Goal: Transaction & Acquisition: Purchase product/service

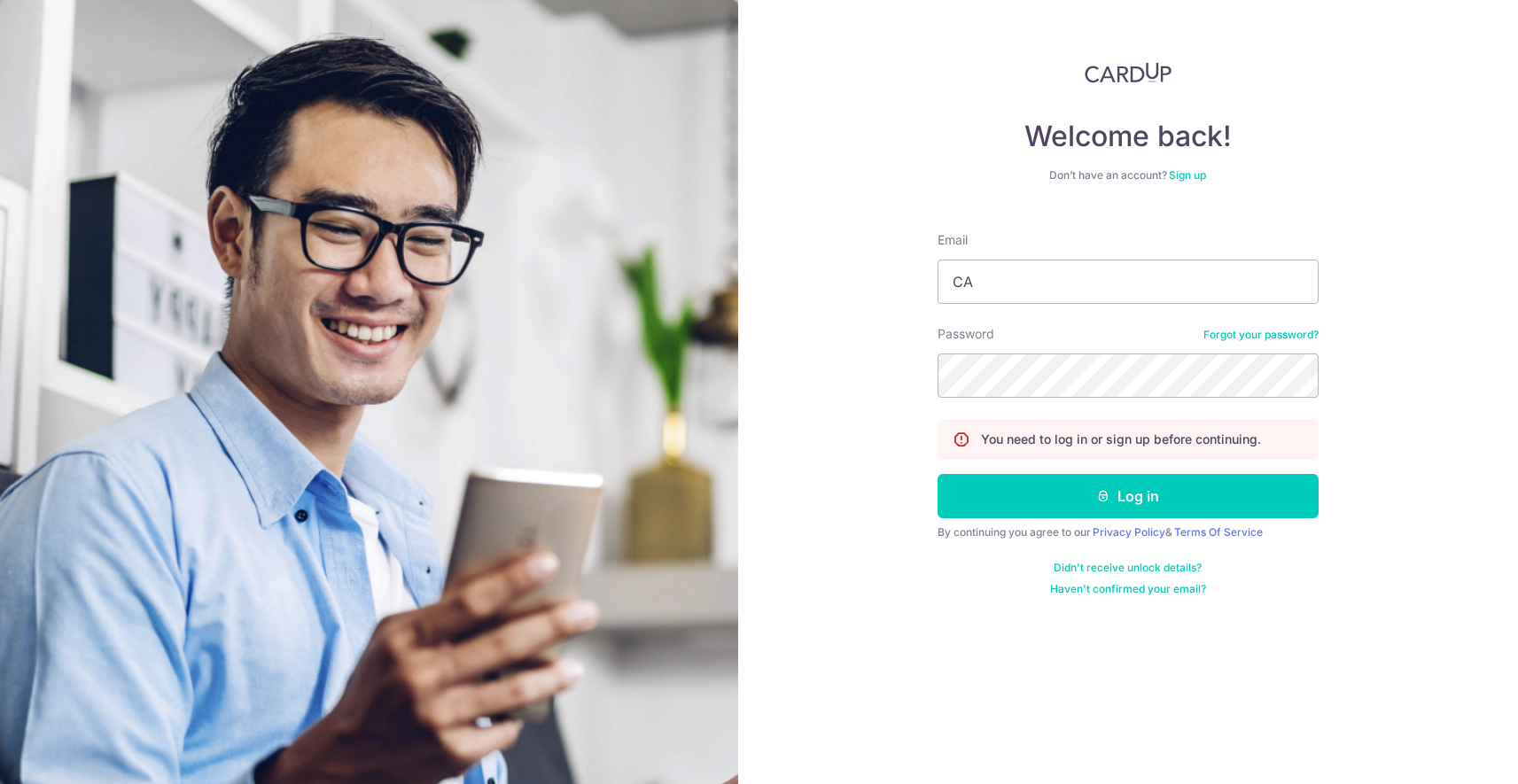
type input "[EMAIL_ADDRESS][DOMAIN_NAME]"
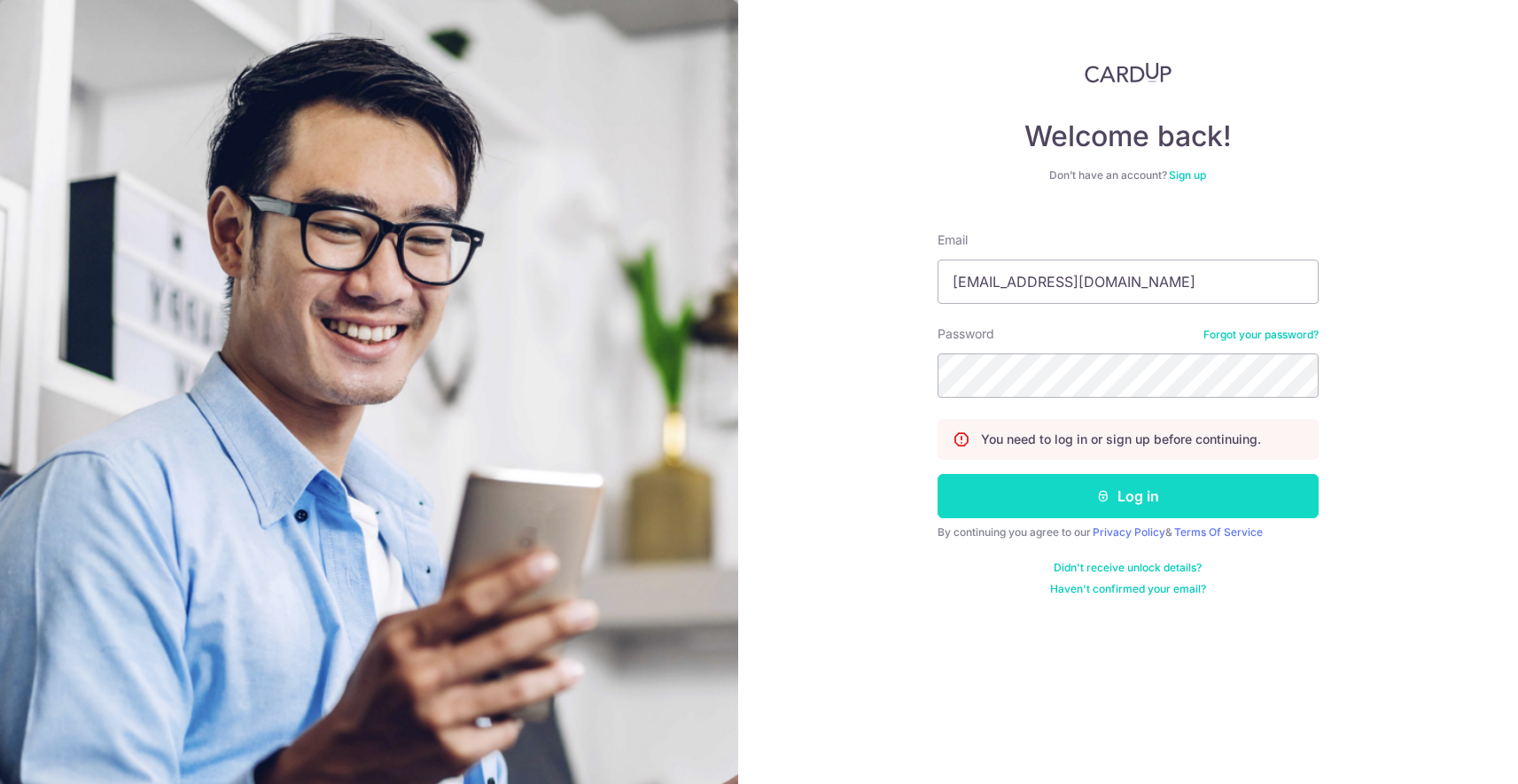
click at [1114, 494] on button "Log in" at bounding box center [1127, 496] width 381 height 44
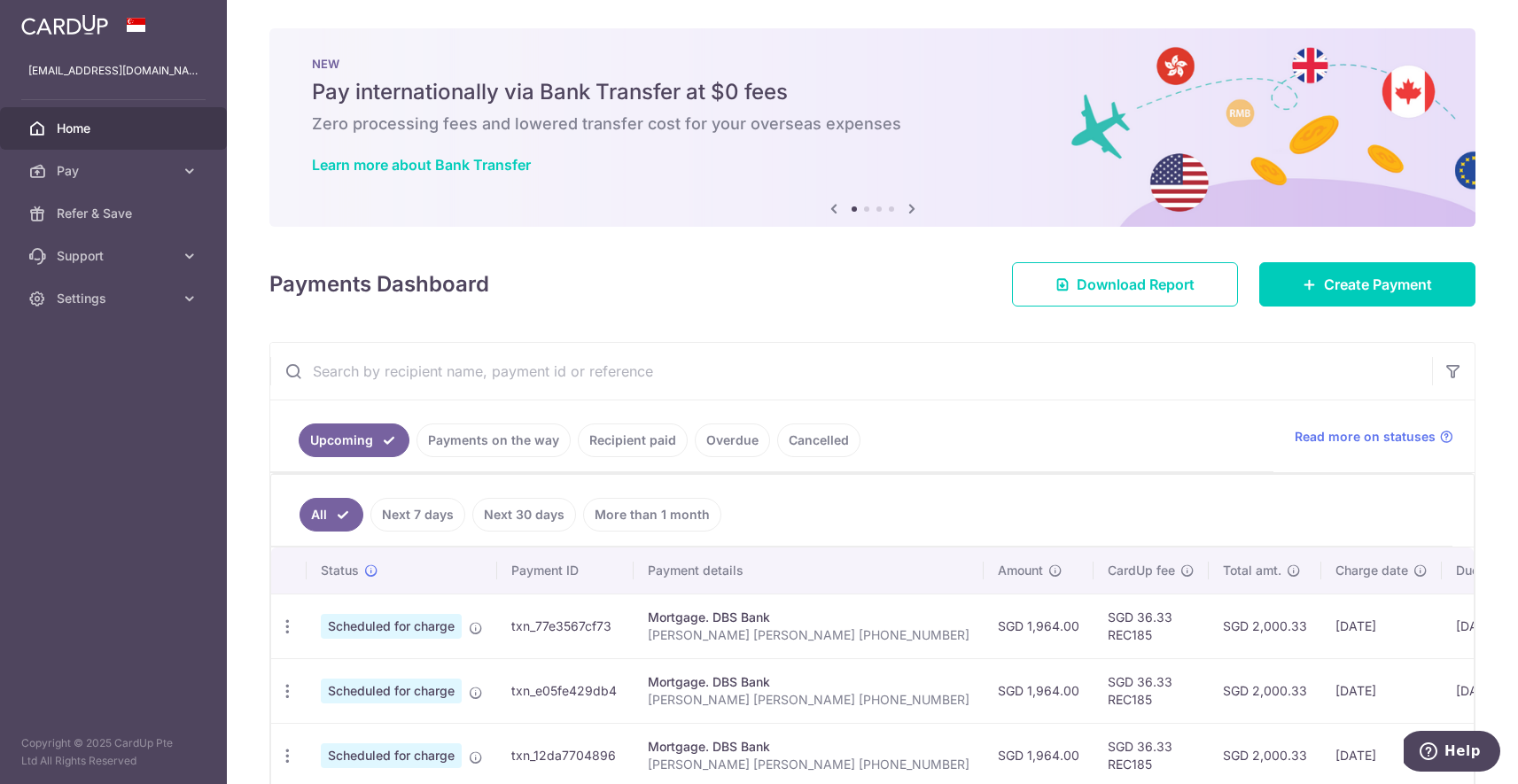
drag, startPoint x: 1508, startPoint y: 358, endPoint x: 1509, endPoint y: 394, distance: 36.0
click at [1509, 394] on div "× Pause Schedule Pause all future payments in this series Pause just this one p…" at bounding box center [872, 392] width 1292 height 784
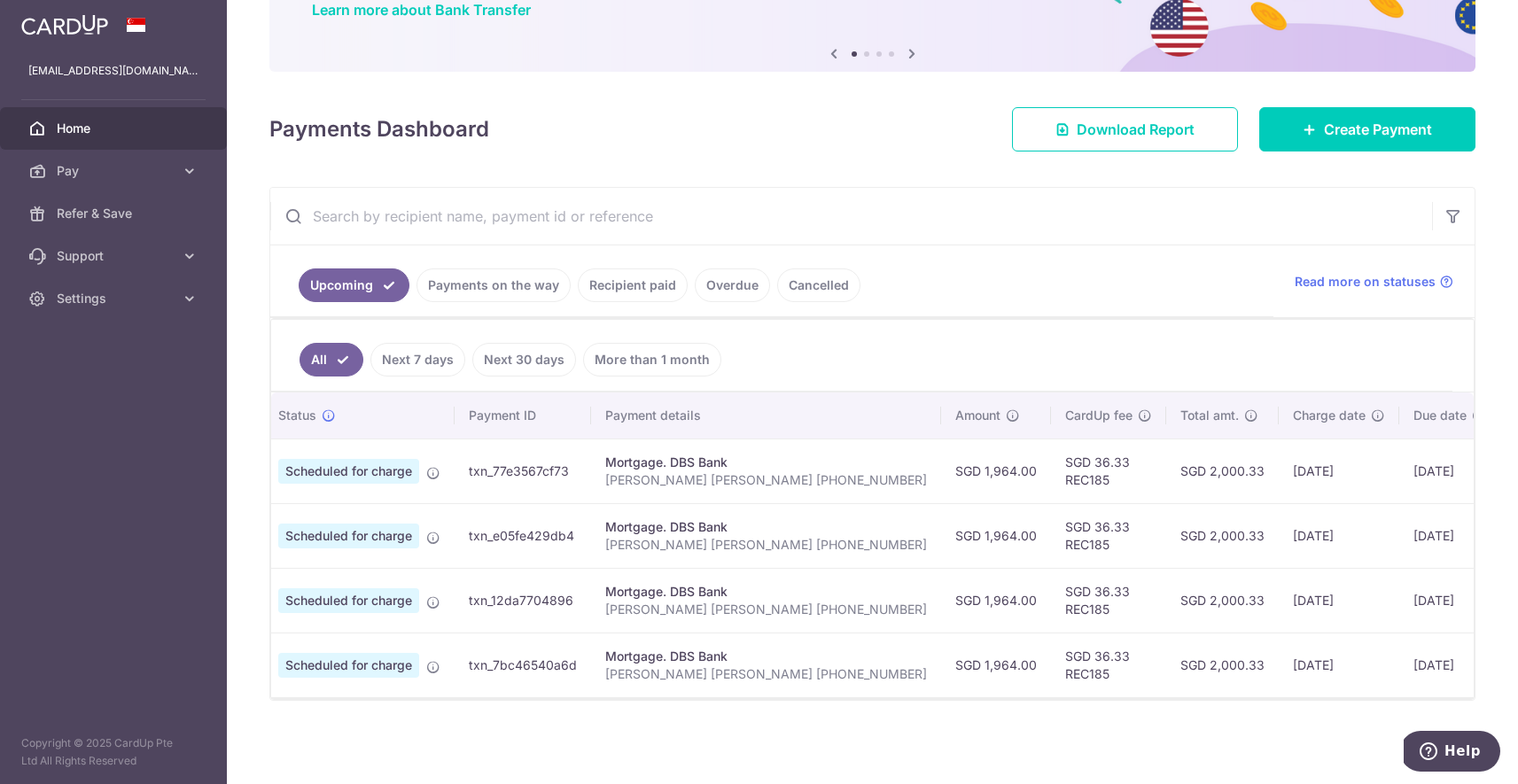
scroll to position [0, 54]
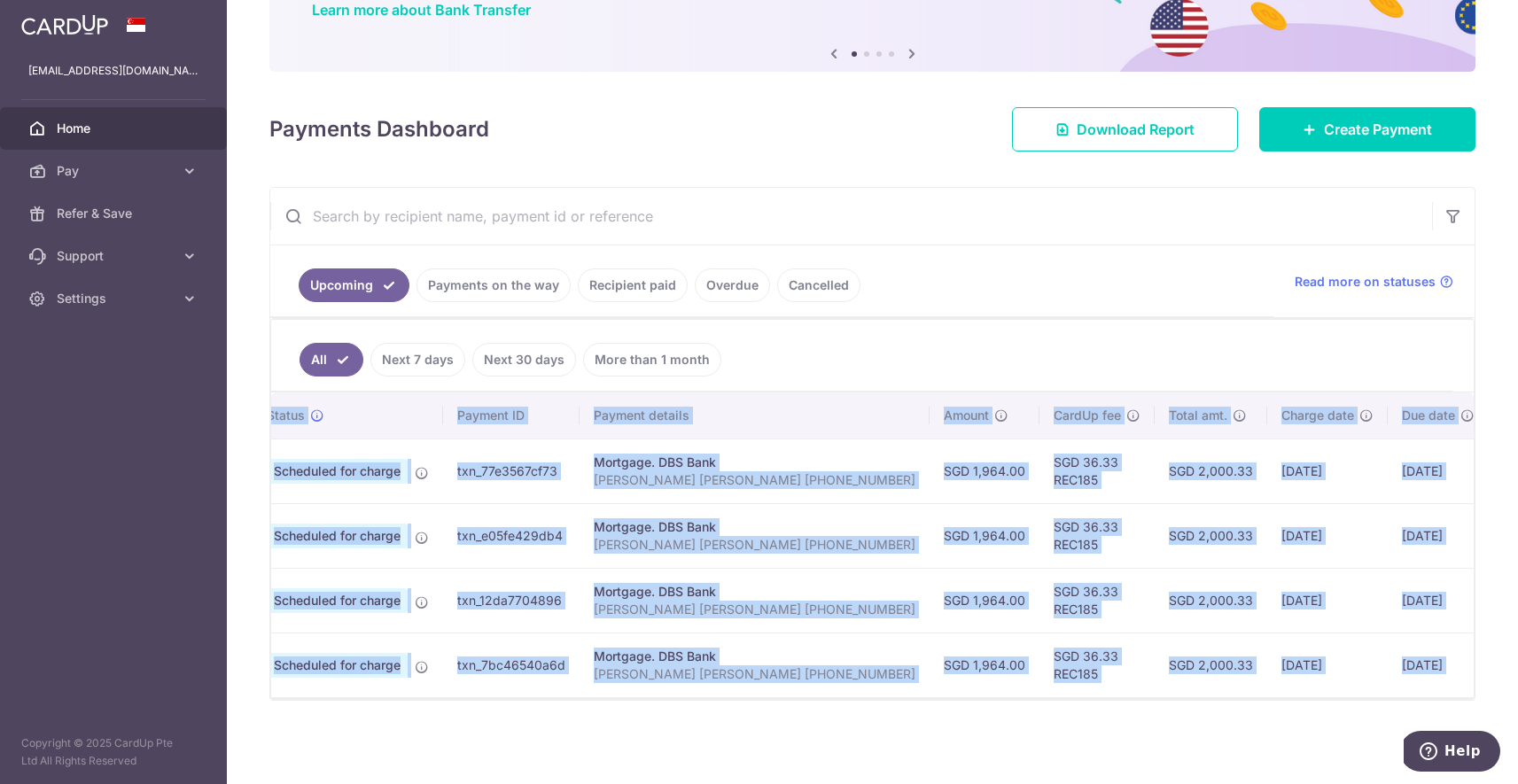
drag, startPoint x: 1254, startPoint y: 695, endPoint x: 1024, endPoint y: 695, distance: 230.0
click at [1024, 695] on div "Status Payment ID Payment details Amount CardUp fee Total amt. Charge date Due …" at bounding box center [872, 545] width 1203 height 307
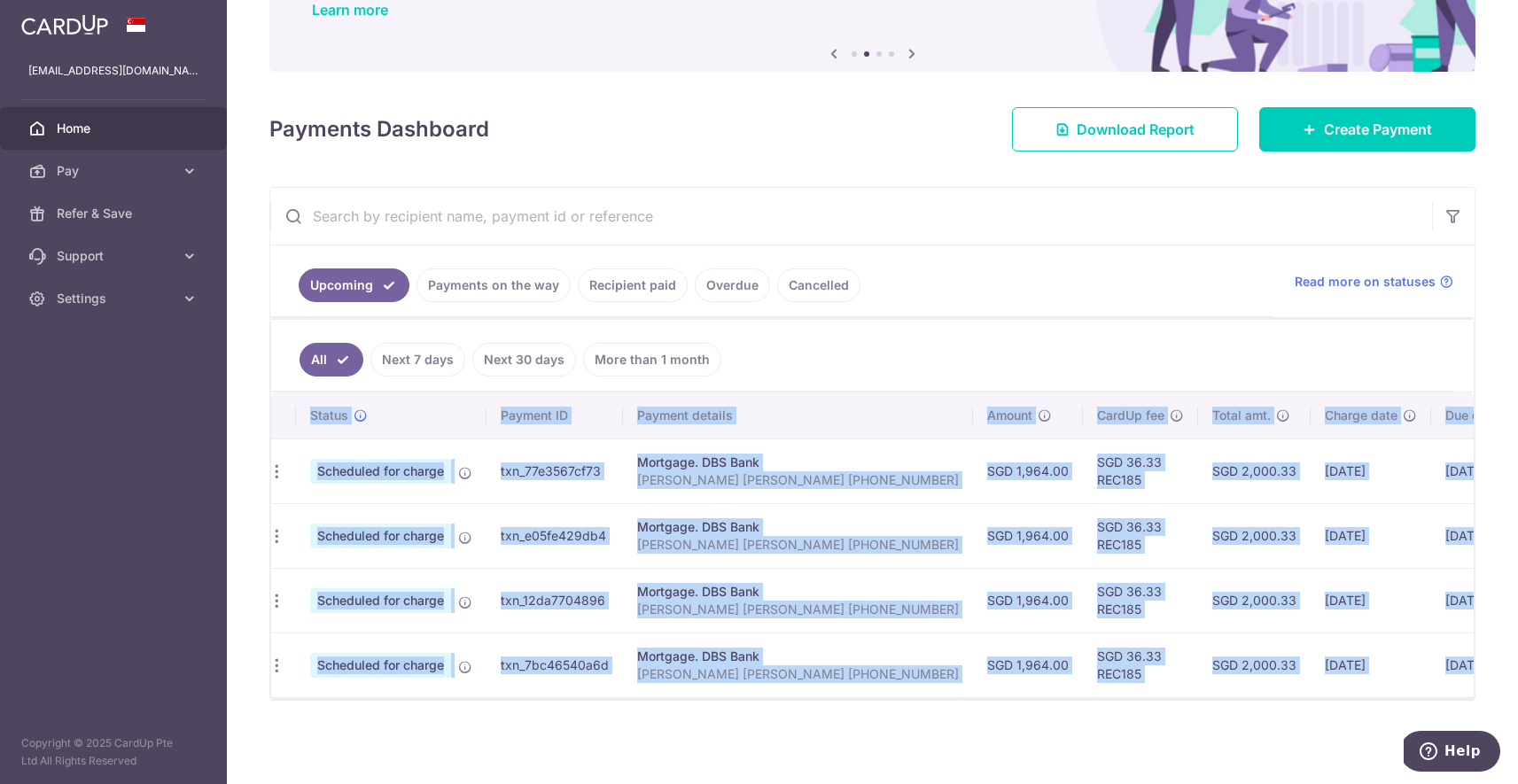
scroll to position [0, 0]
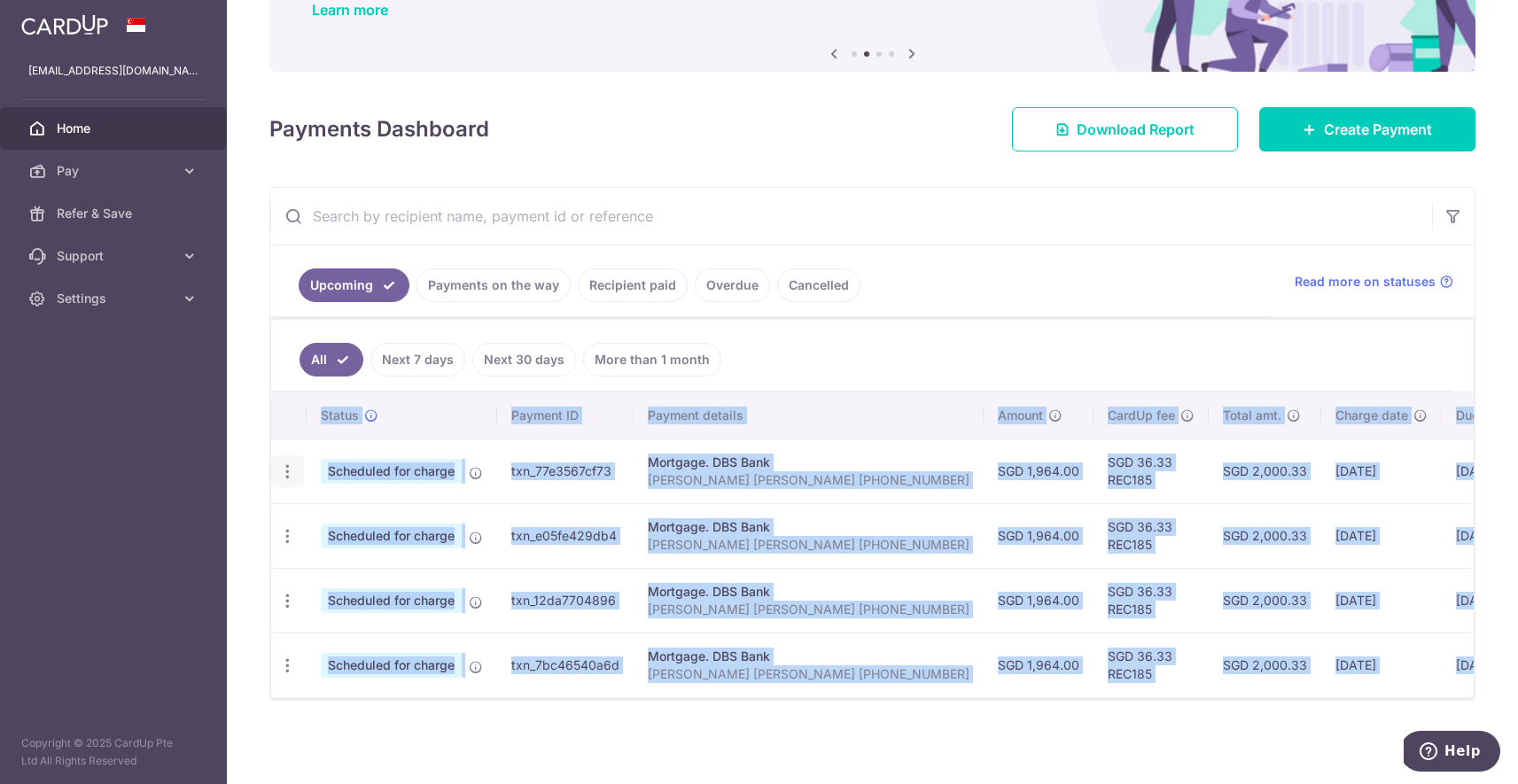
click at [283, 462] on icon "button" at bounding box center [287, 471] width 18 height 18
click at [342, 516] on span "Update payment" at bounding box center [382, 519] width 120 height 21
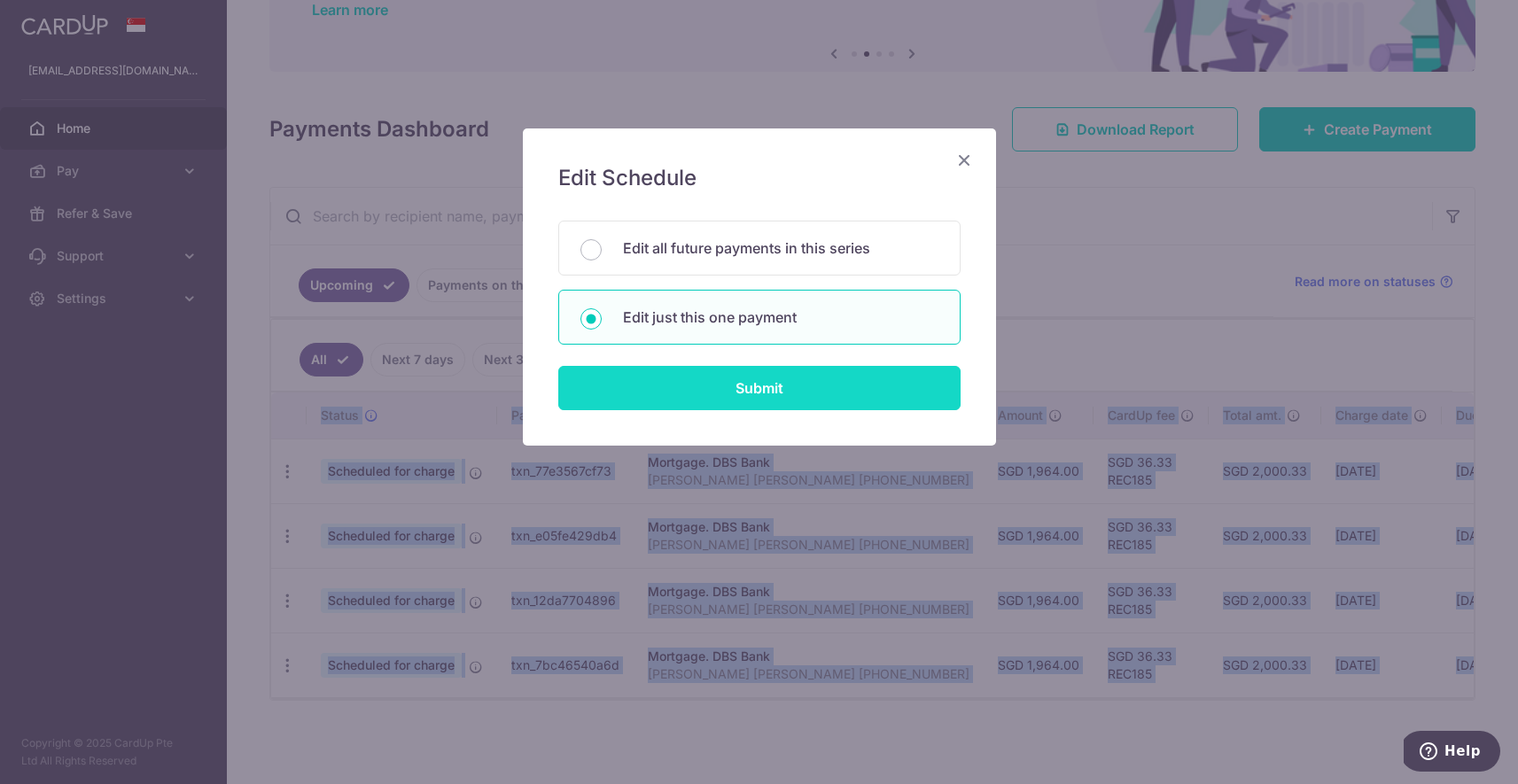
click at [746, 386] on input "Submit" at bounding box center [759, 388] width 402 height 44
radio input "true"
type input "1,964.00"
type input "[DATE]"
type input "[PERSON_NAME] [PERSON_NAME] [PHONE_NUMBER]"
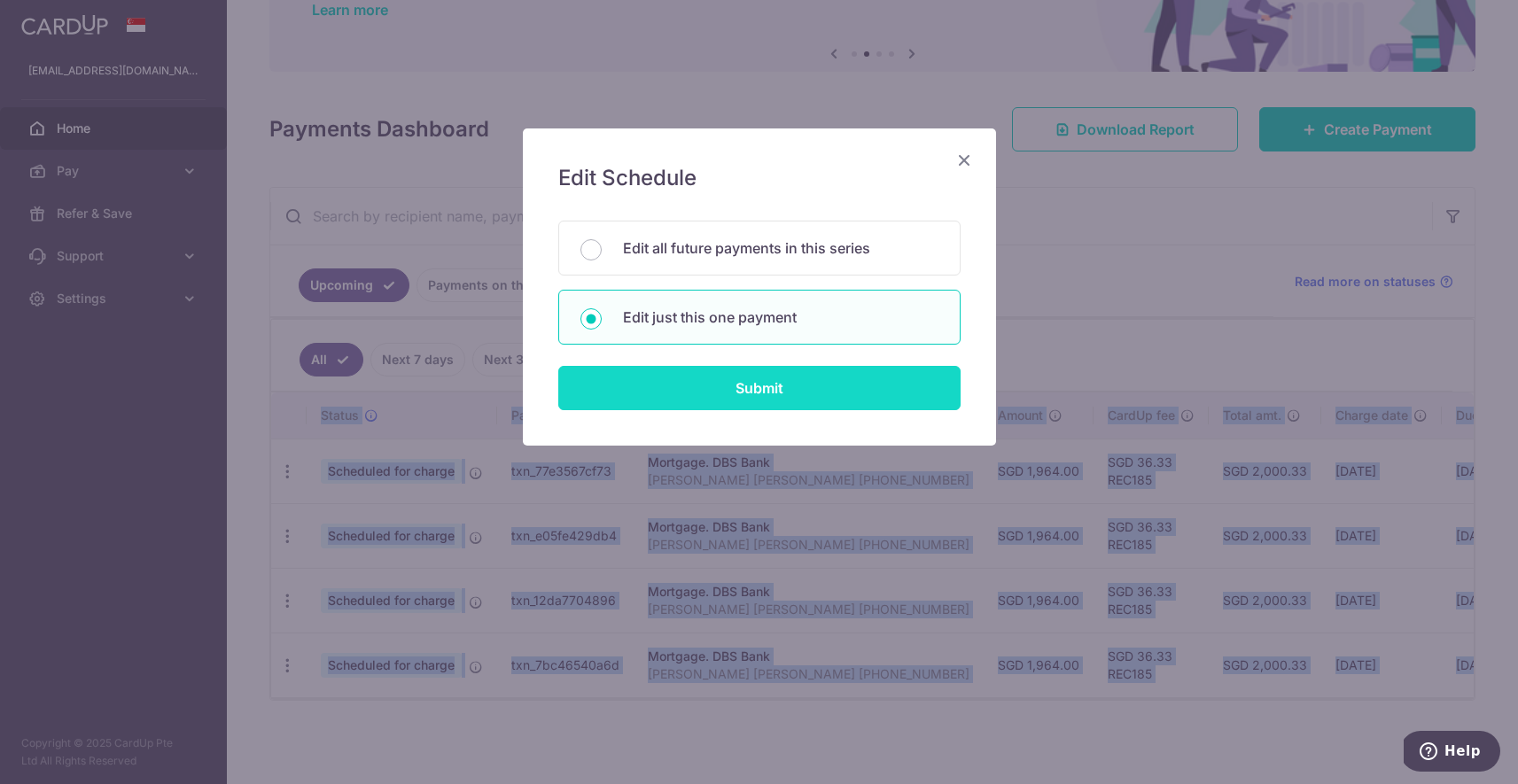
type input "REC185"
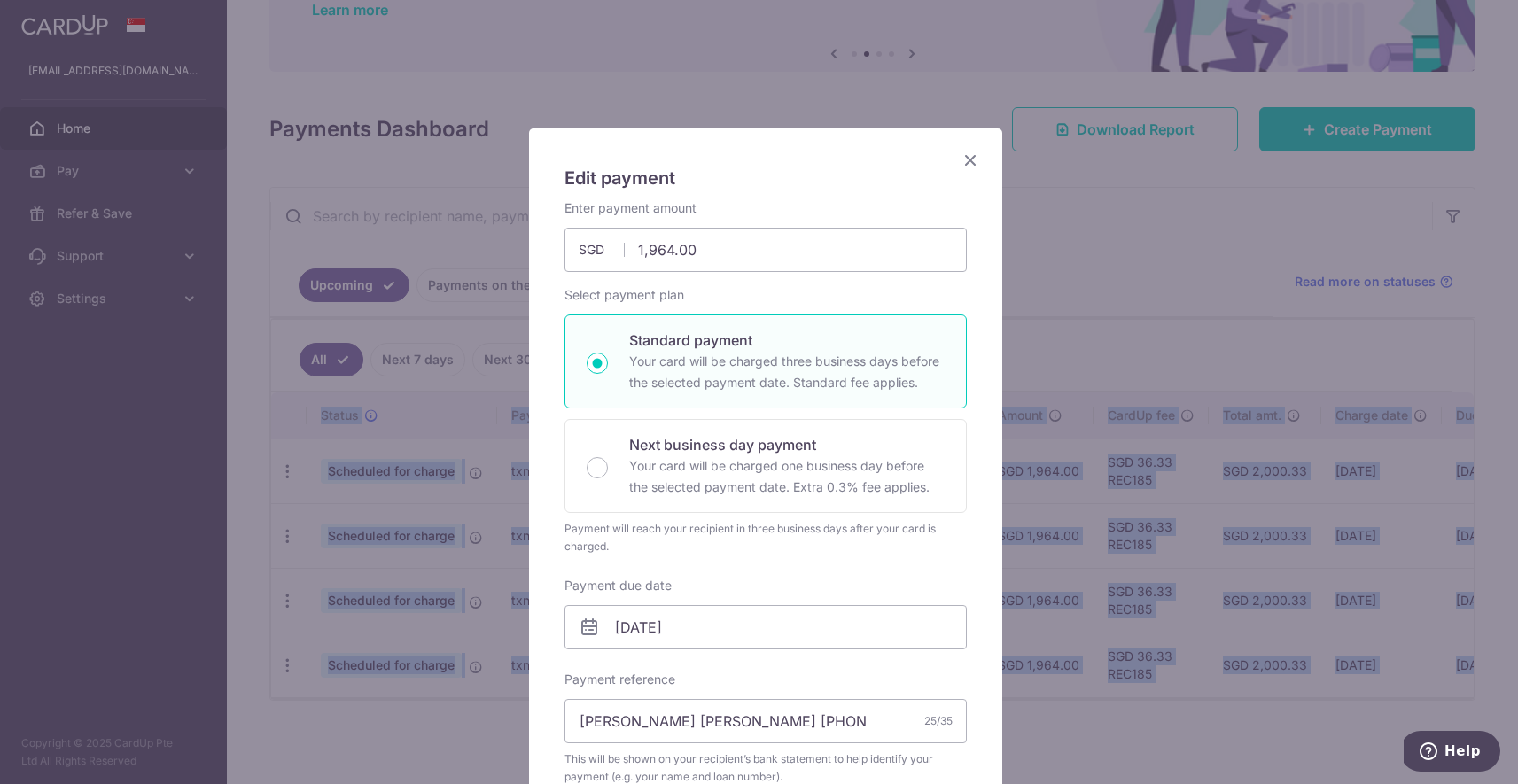
click at [971, 161] on icon "Close" at bounding box center [971, 159] width 21 height 22
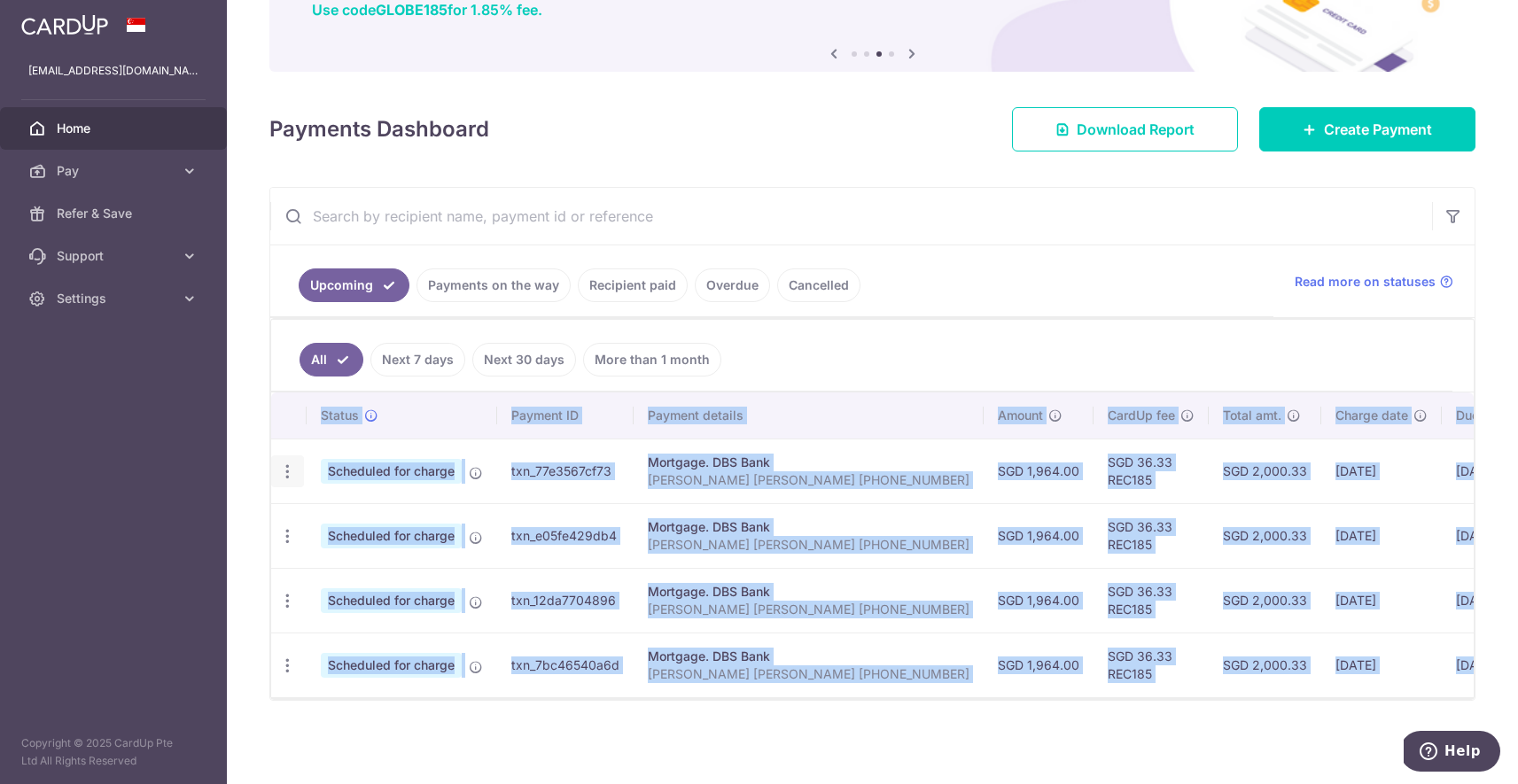
click at [288, 464] on icon "button" at bounding box center [287, 471] width 18 height 18
click at [353, 515] on span "Update payment" at bounding box center [382, 519] width 120 height 21
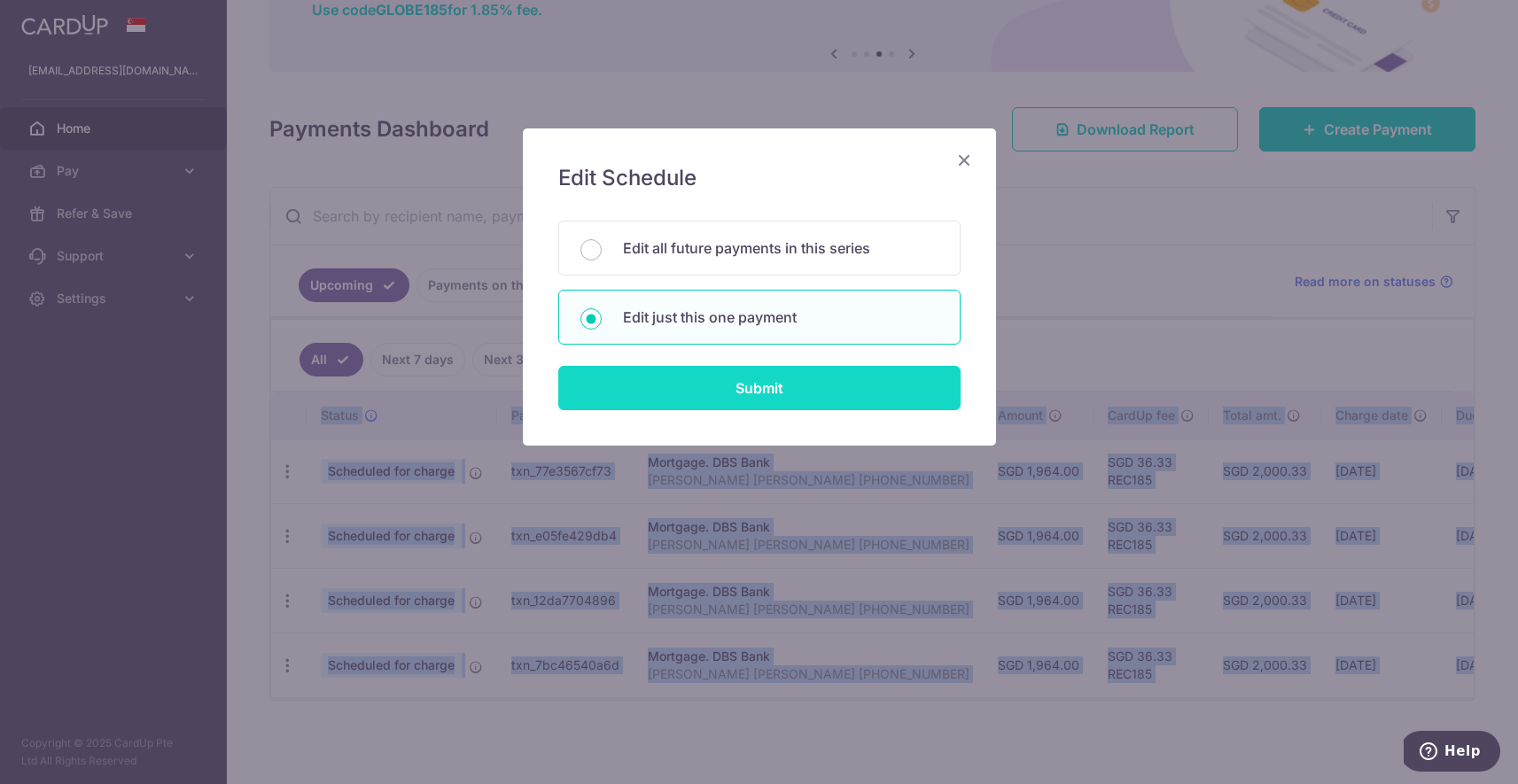
click at [750, 396] on input "Submit" at bounding box center [759, 388] width 402 height 44
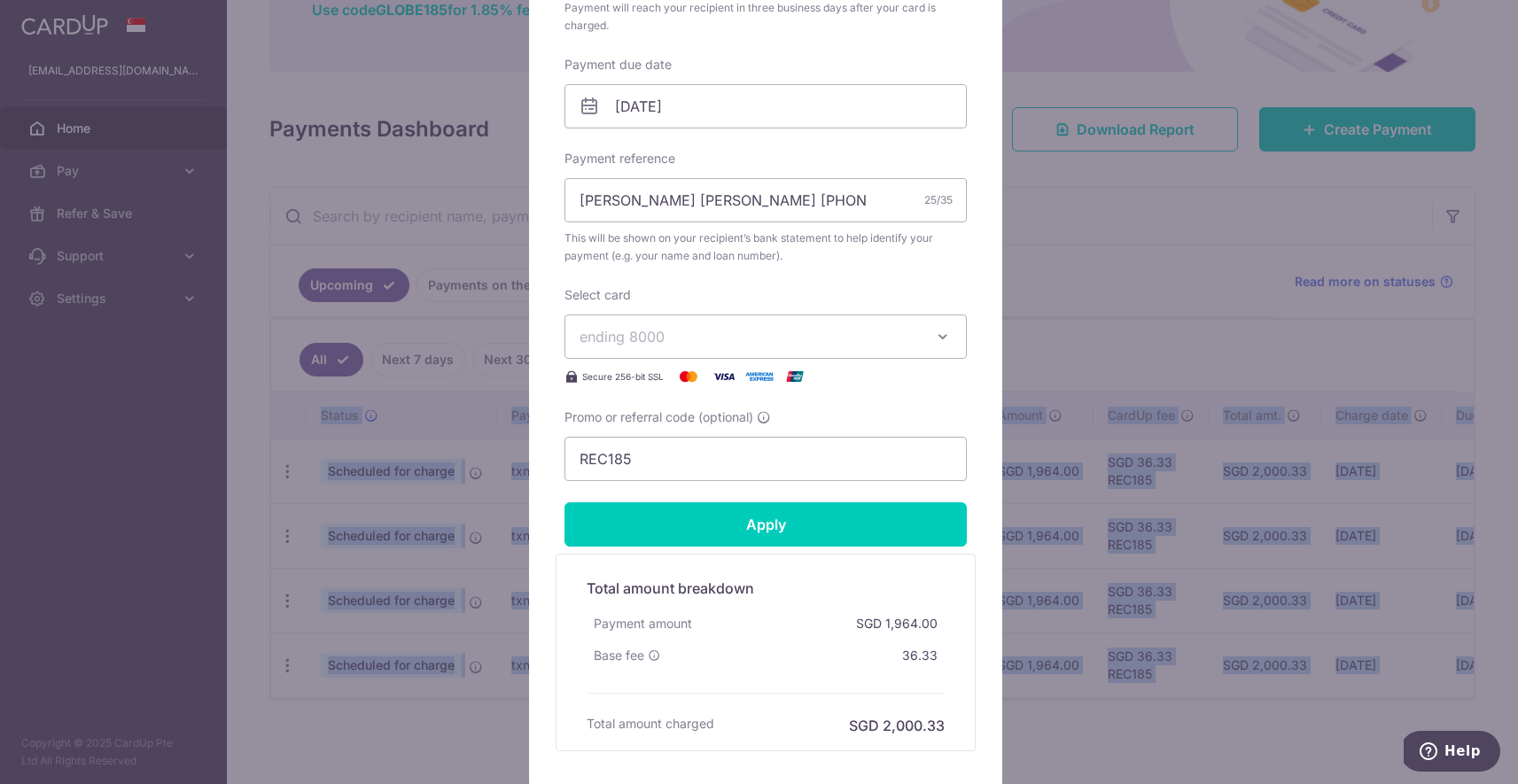
scroll to position [519, 0]
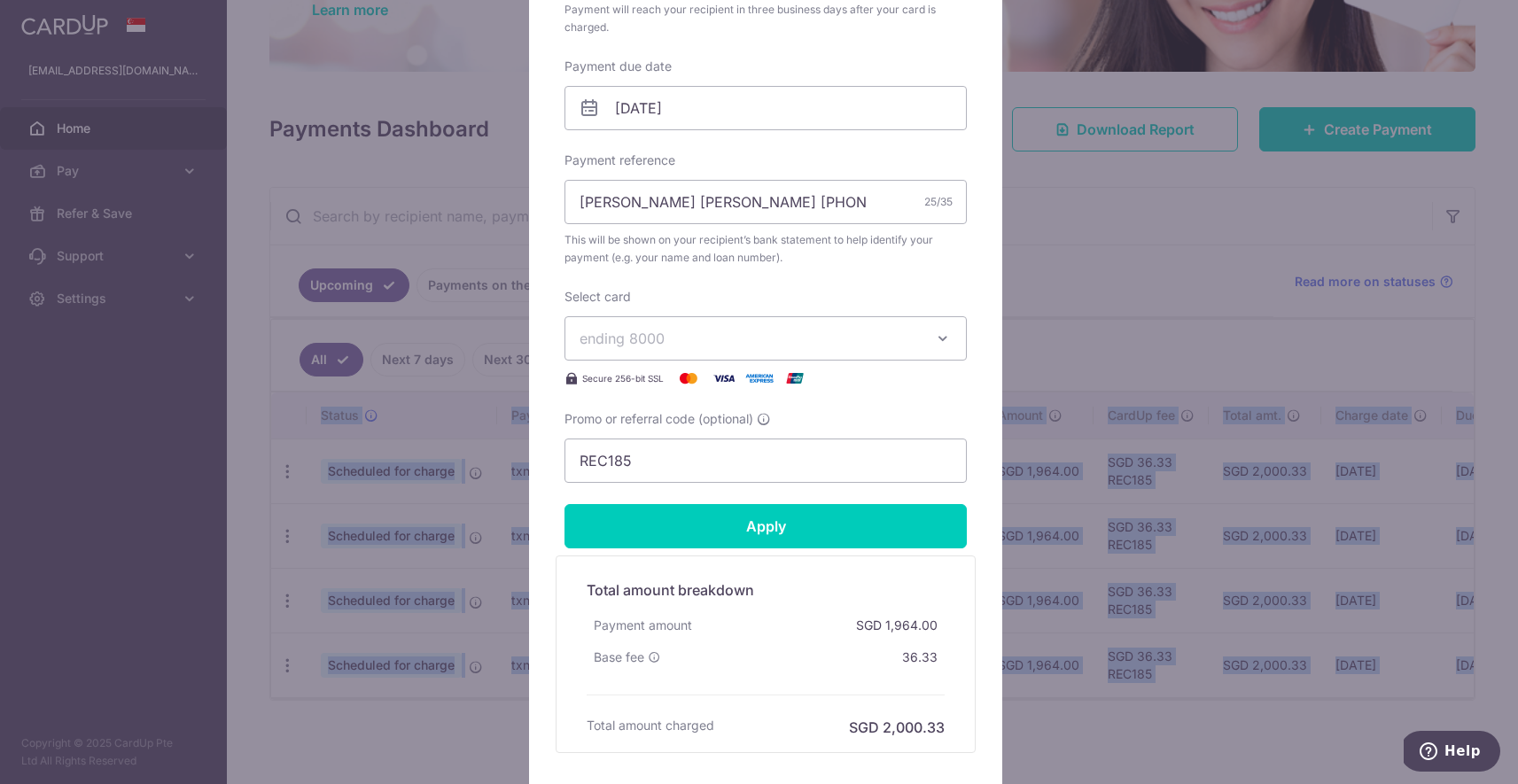
click at [937, 344] on icon "button" at bounding box center [943, 338] width 18 height 18
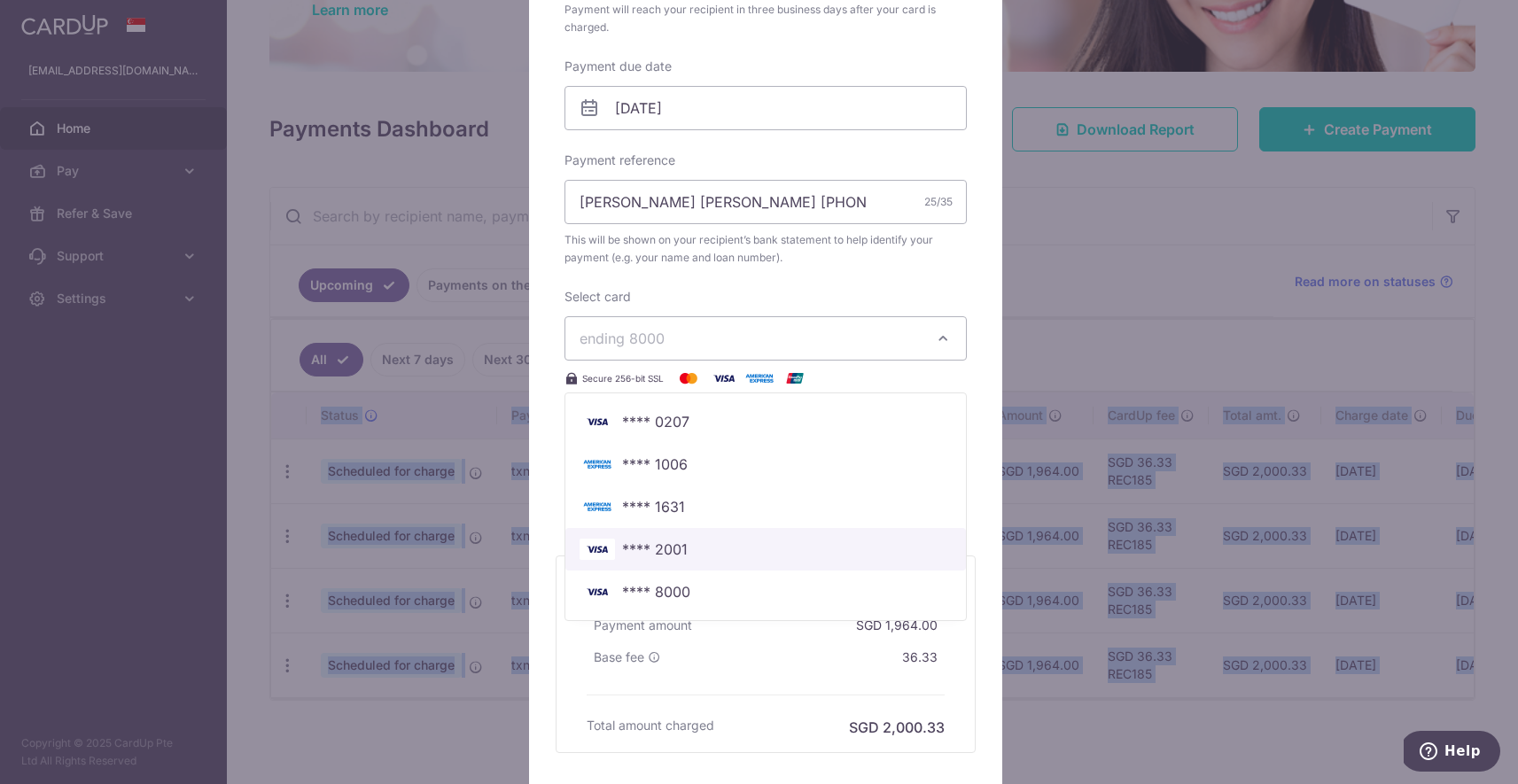
click at [673, 555] on span "**** 2001" at bounding box center [654, 549] width 66 height 21
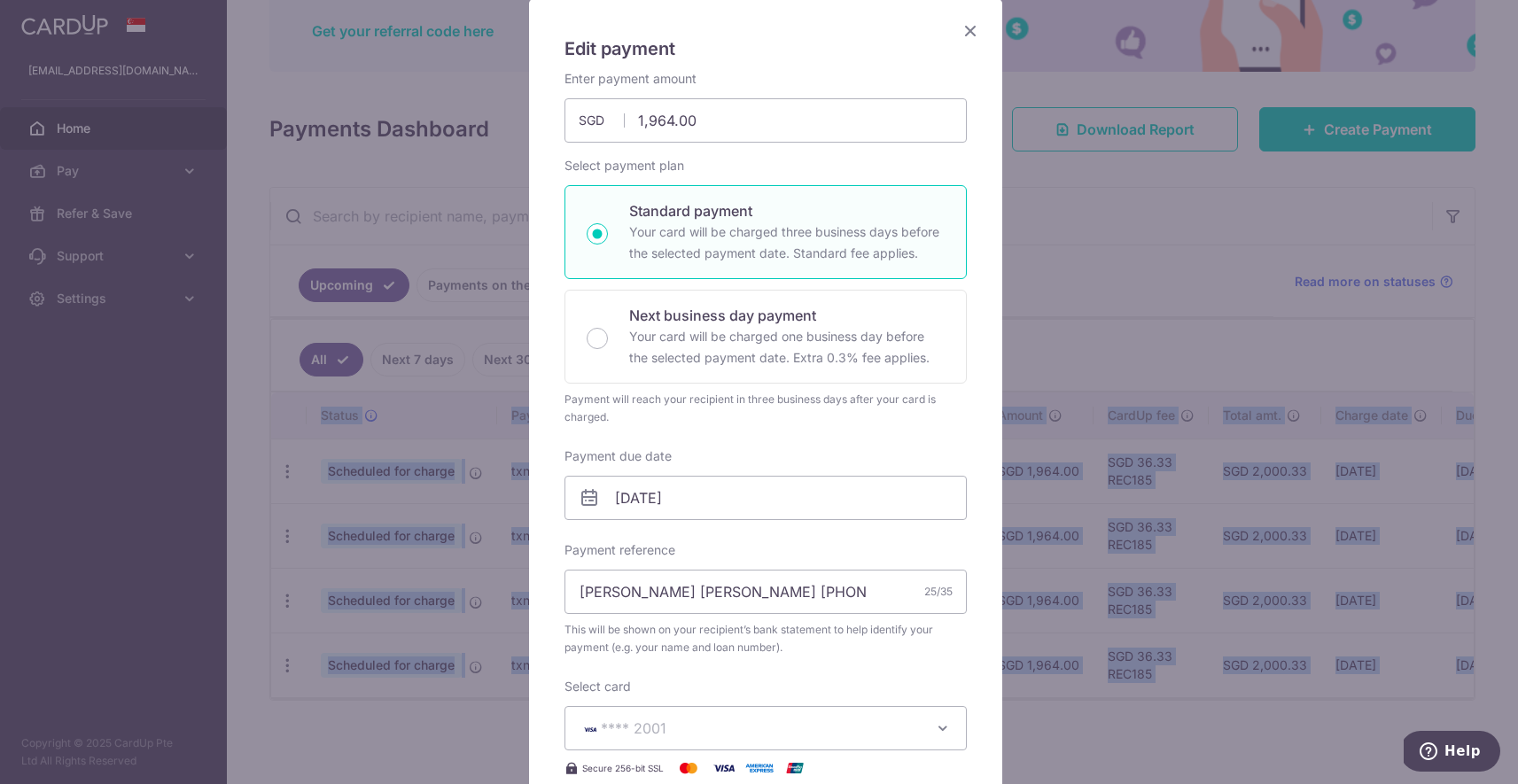
scroll to position [66, 0]
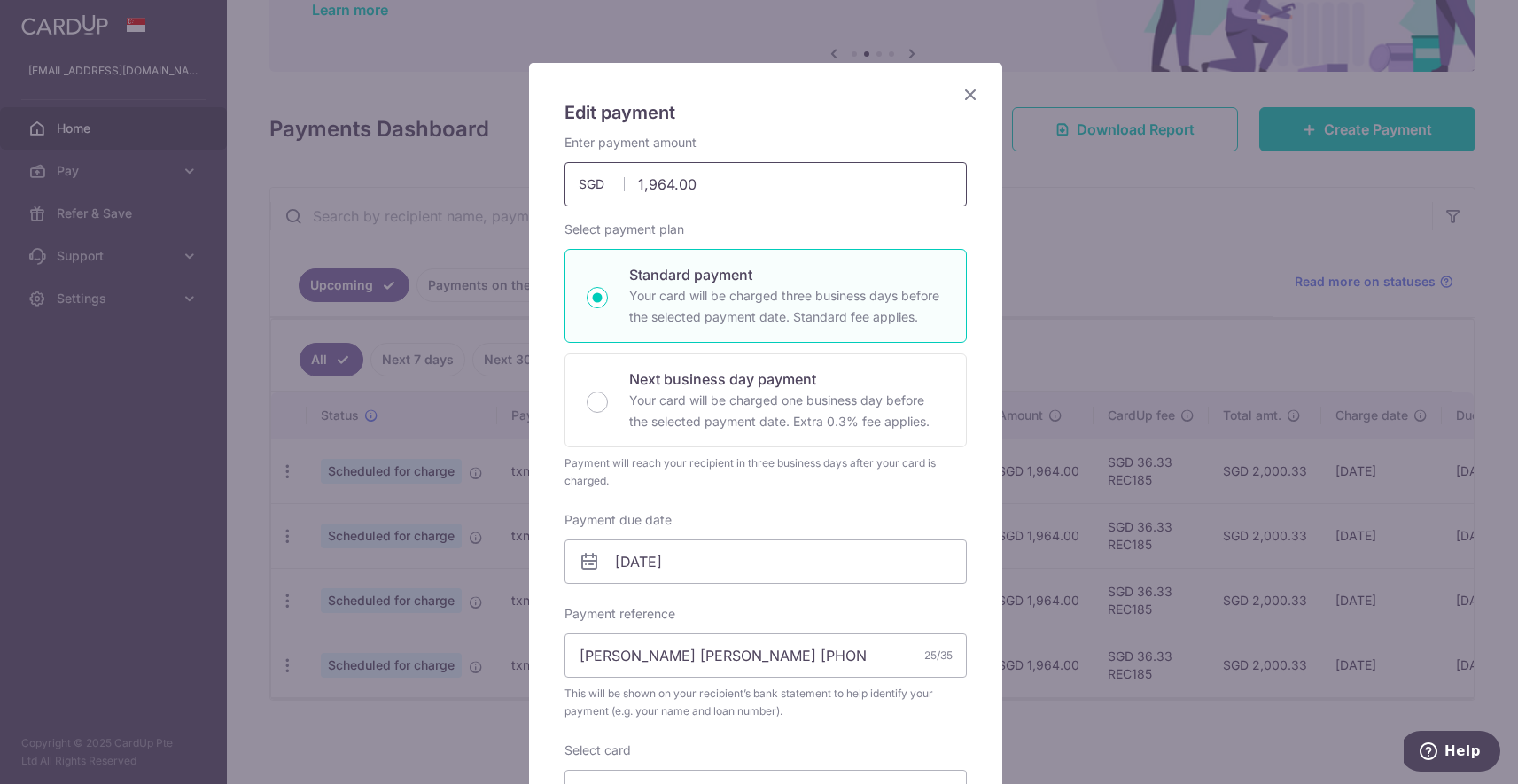
drag, startPoint x: 665, startPoint y: 186, endPoint x: 646, endPoint y: 188, distance: 19.1
click at [646, 188] on input "1,964.00" at bounding box center [765, 184] width 402 height 44
type input "1,480.00"
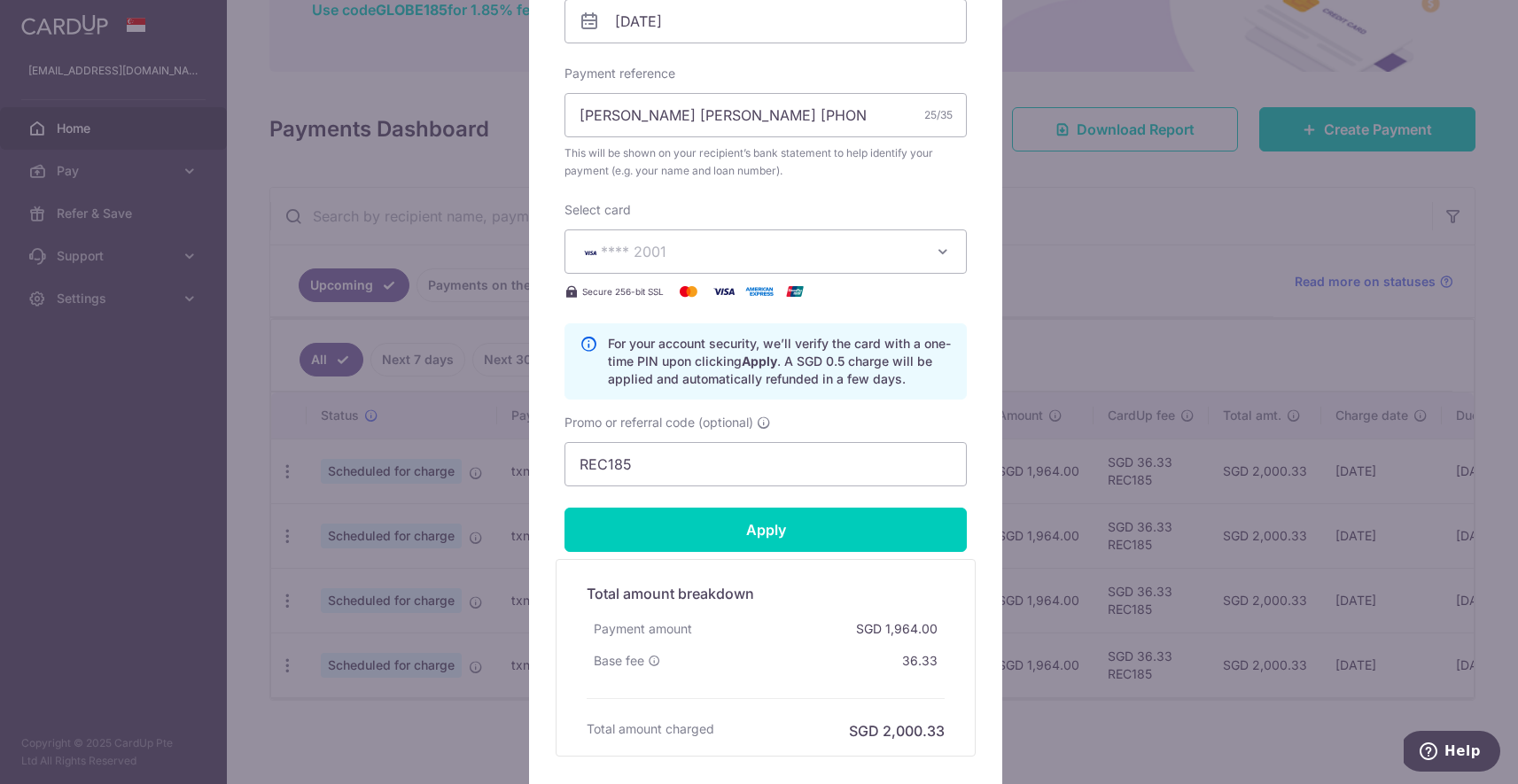
scroll to position [609, 0]
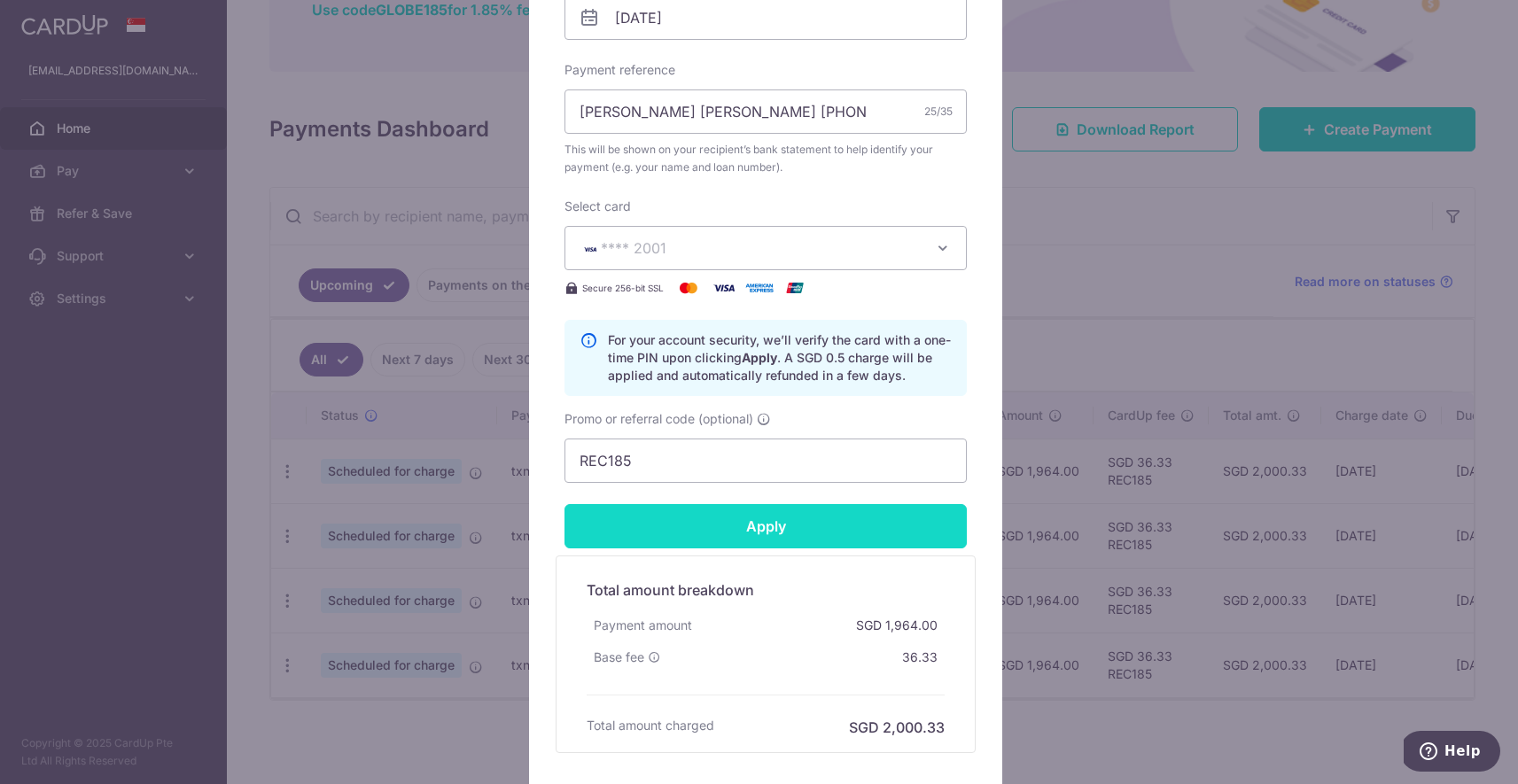
click at [755, 535] on input "Apply" at bounding box center [765, 526] width 402 height 44
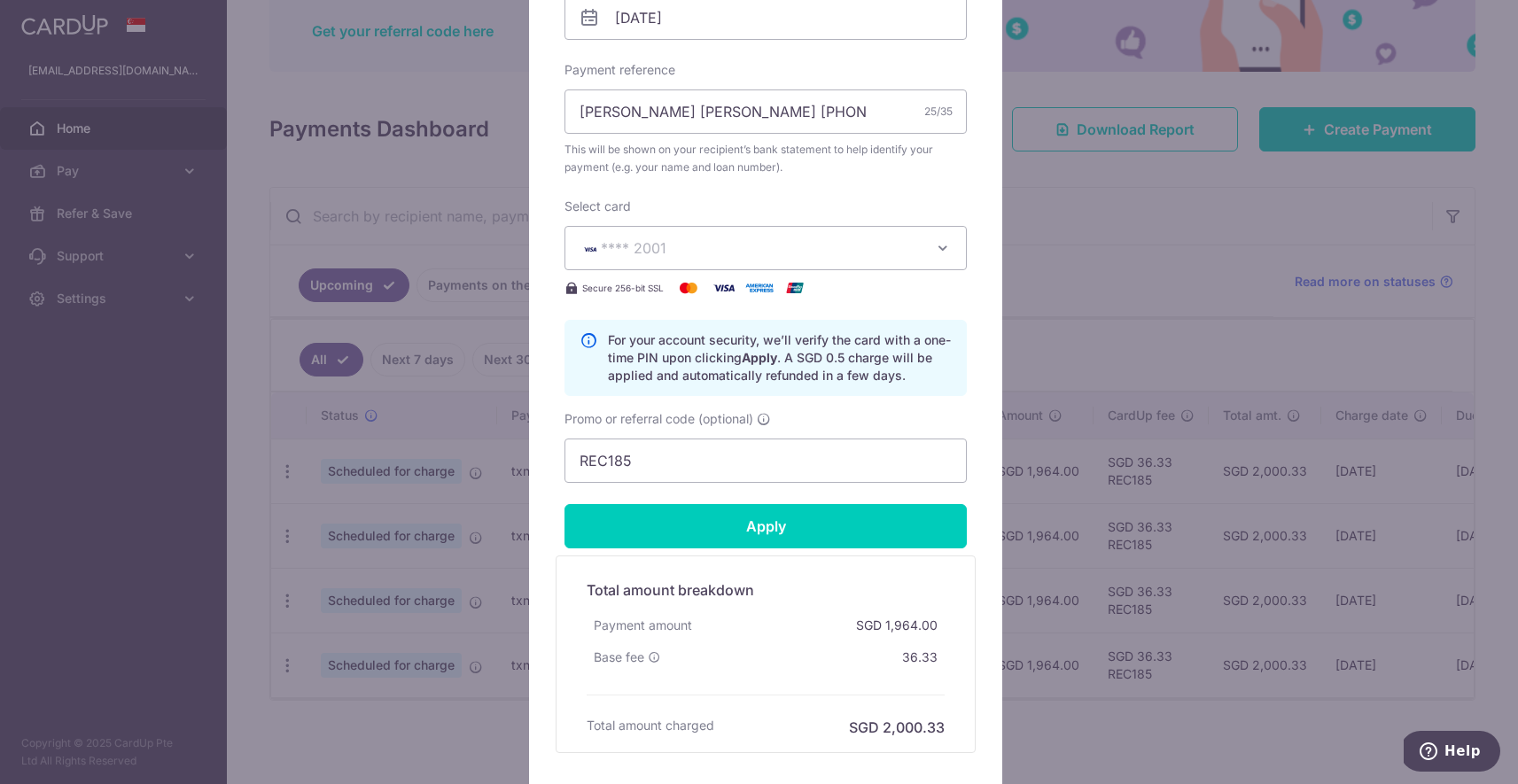
type input "Successfully Applied"
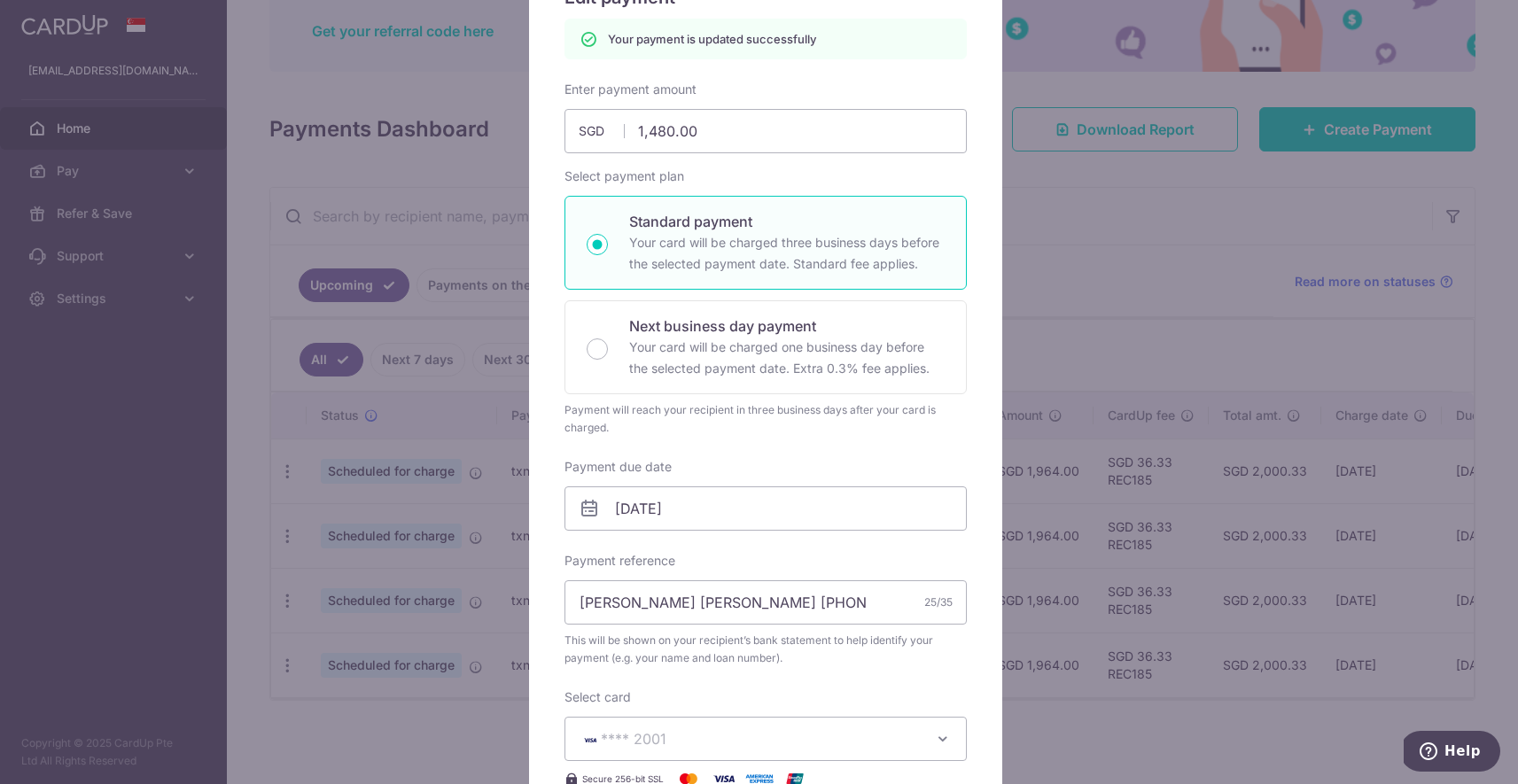
scroll to position [165, 0]
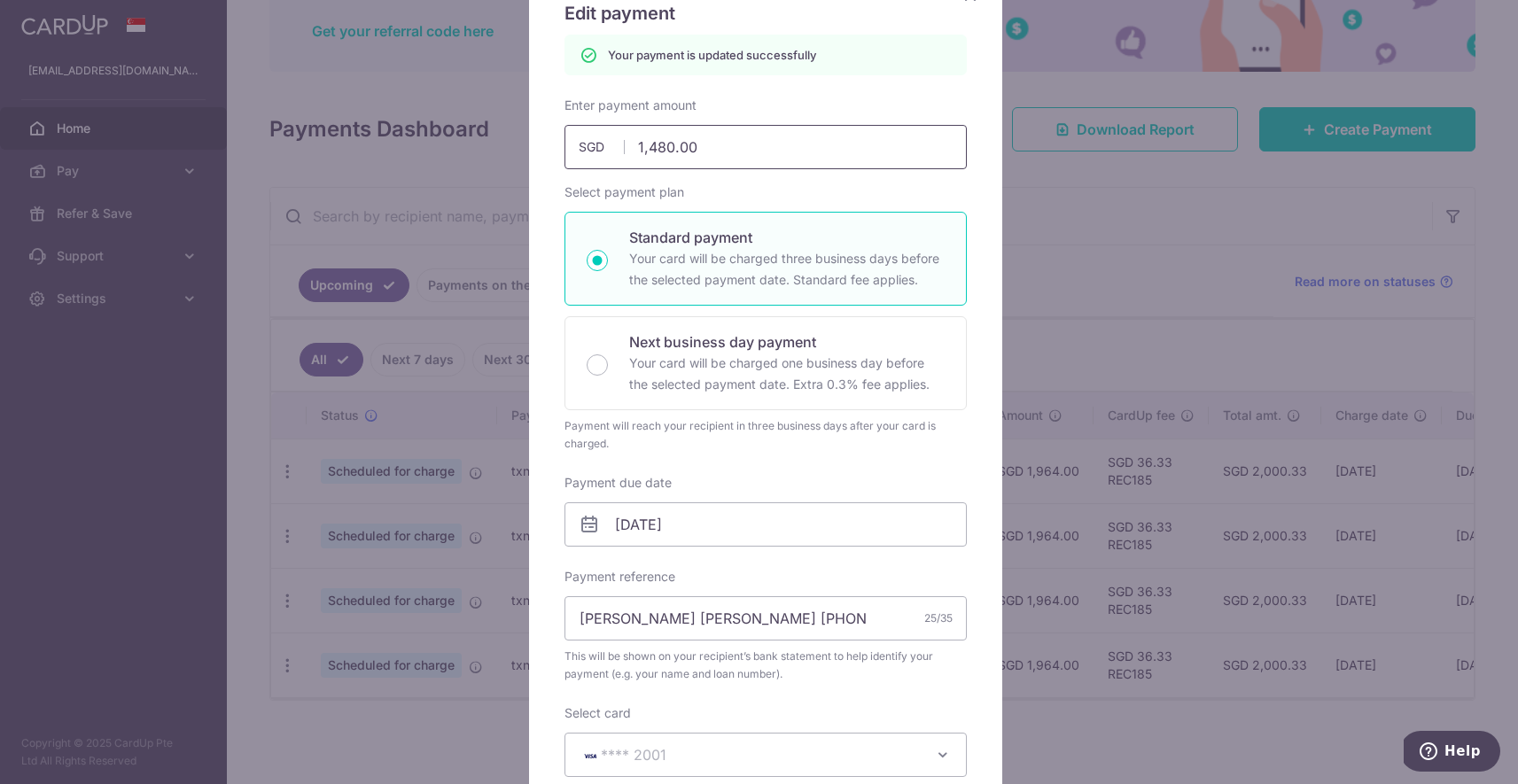
drag, startPoint x: 668, startPoint y: 148, endPoint x: 653, endPoint y: 150, distance: 15.1
click at [653, 150] on input "1,480.00" at bounding box center [765, 147] width 402 height 44
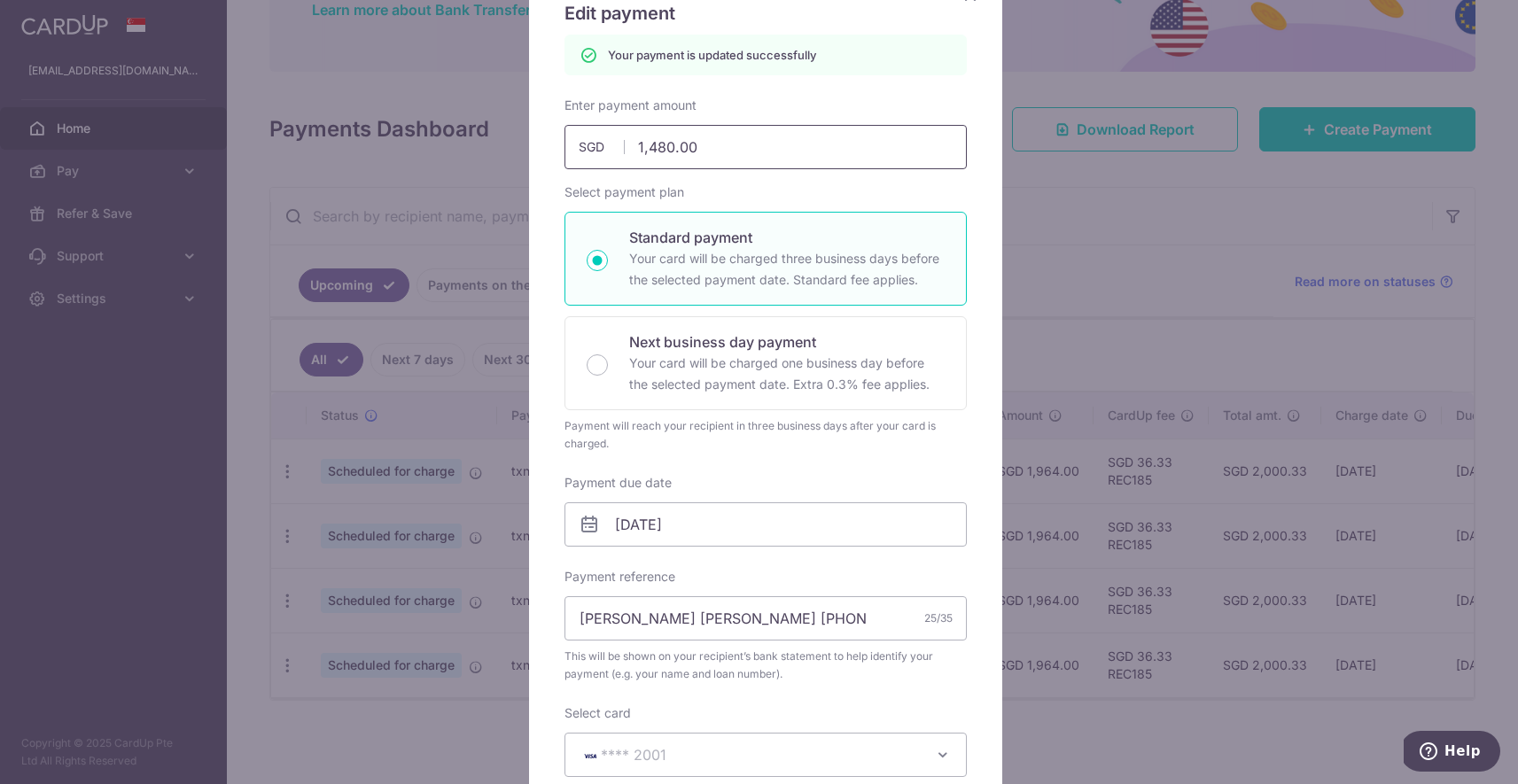
type input "147.00"
type input "Apply"
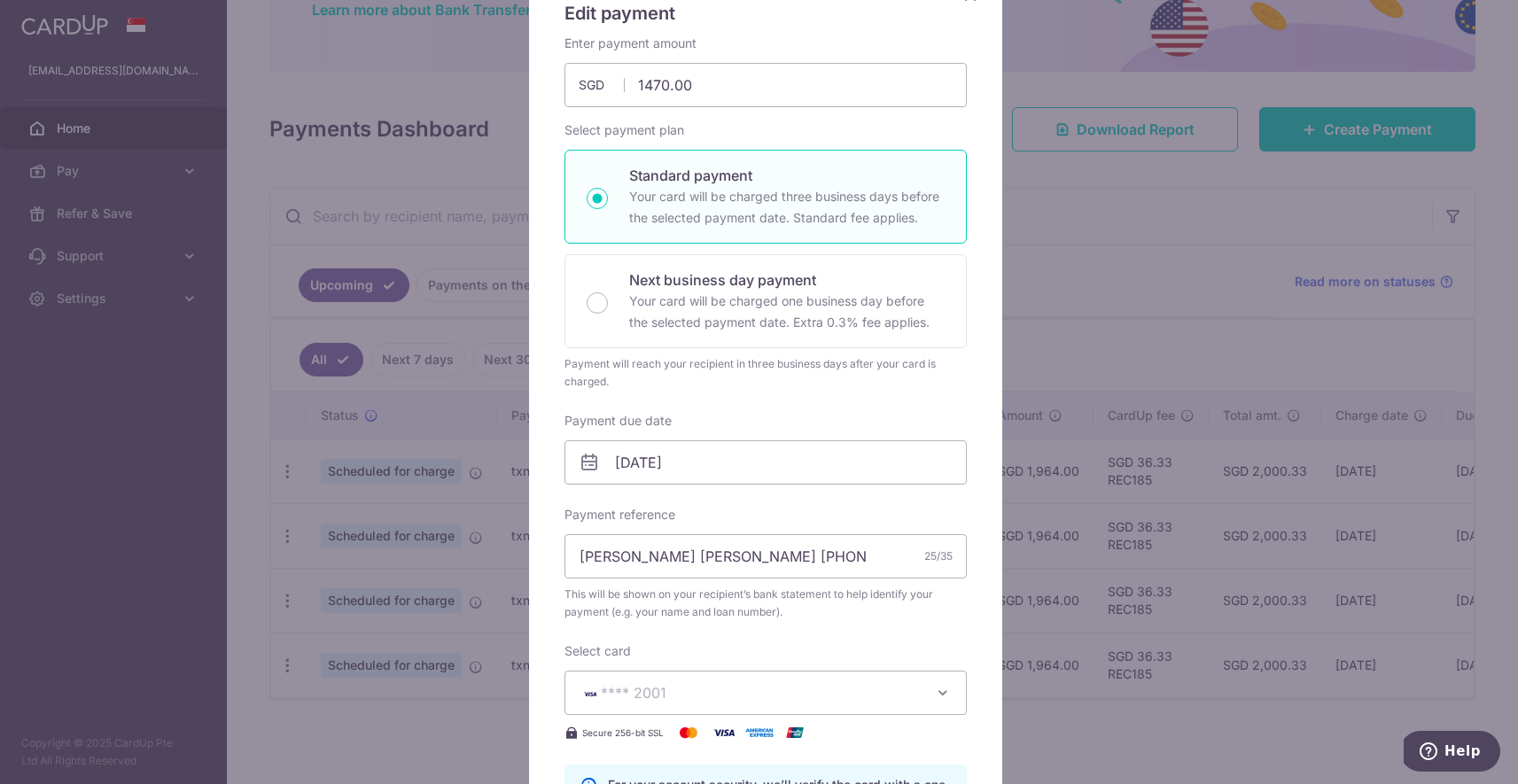
type input "1,470.00"
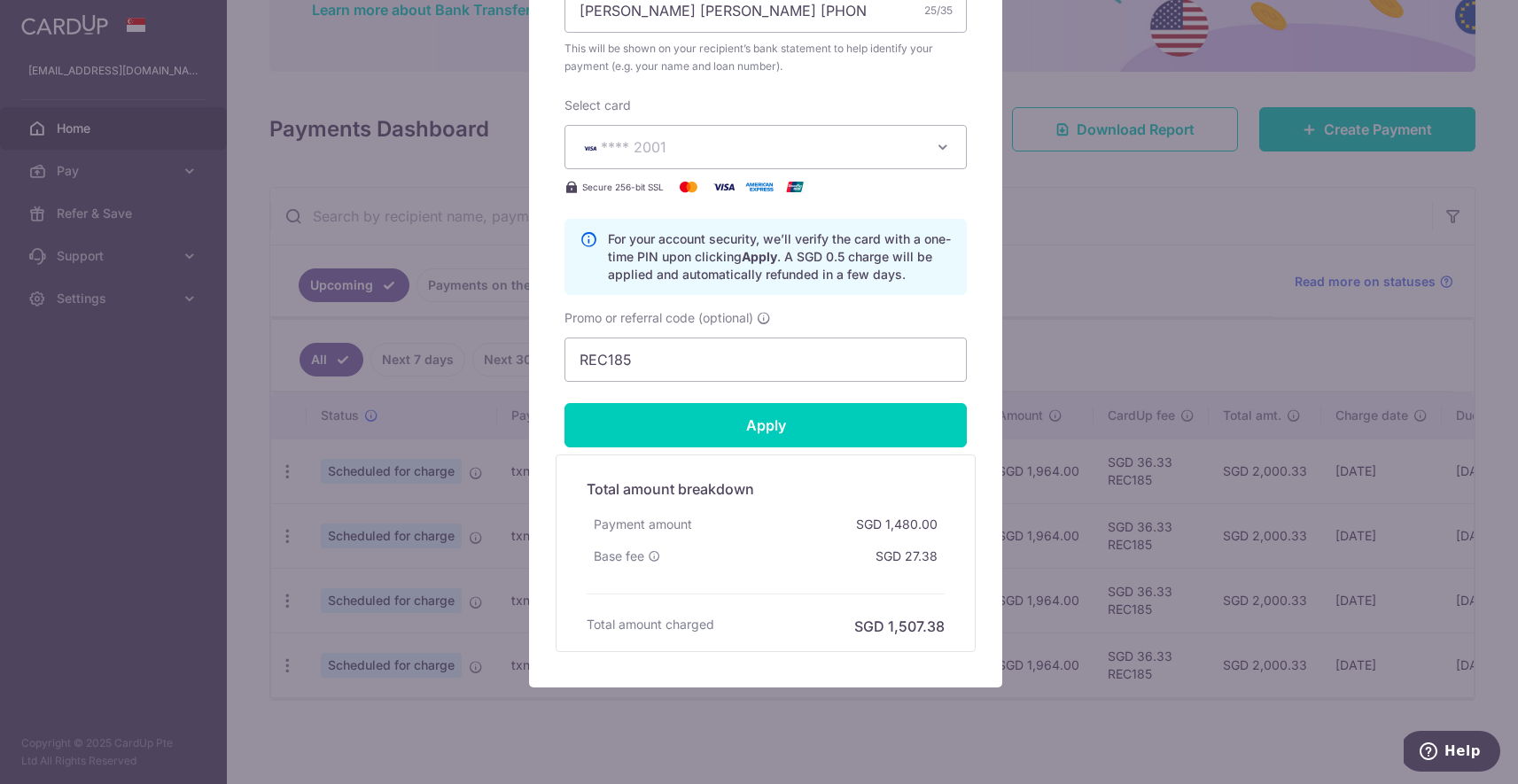
scroll to position [711, 0]
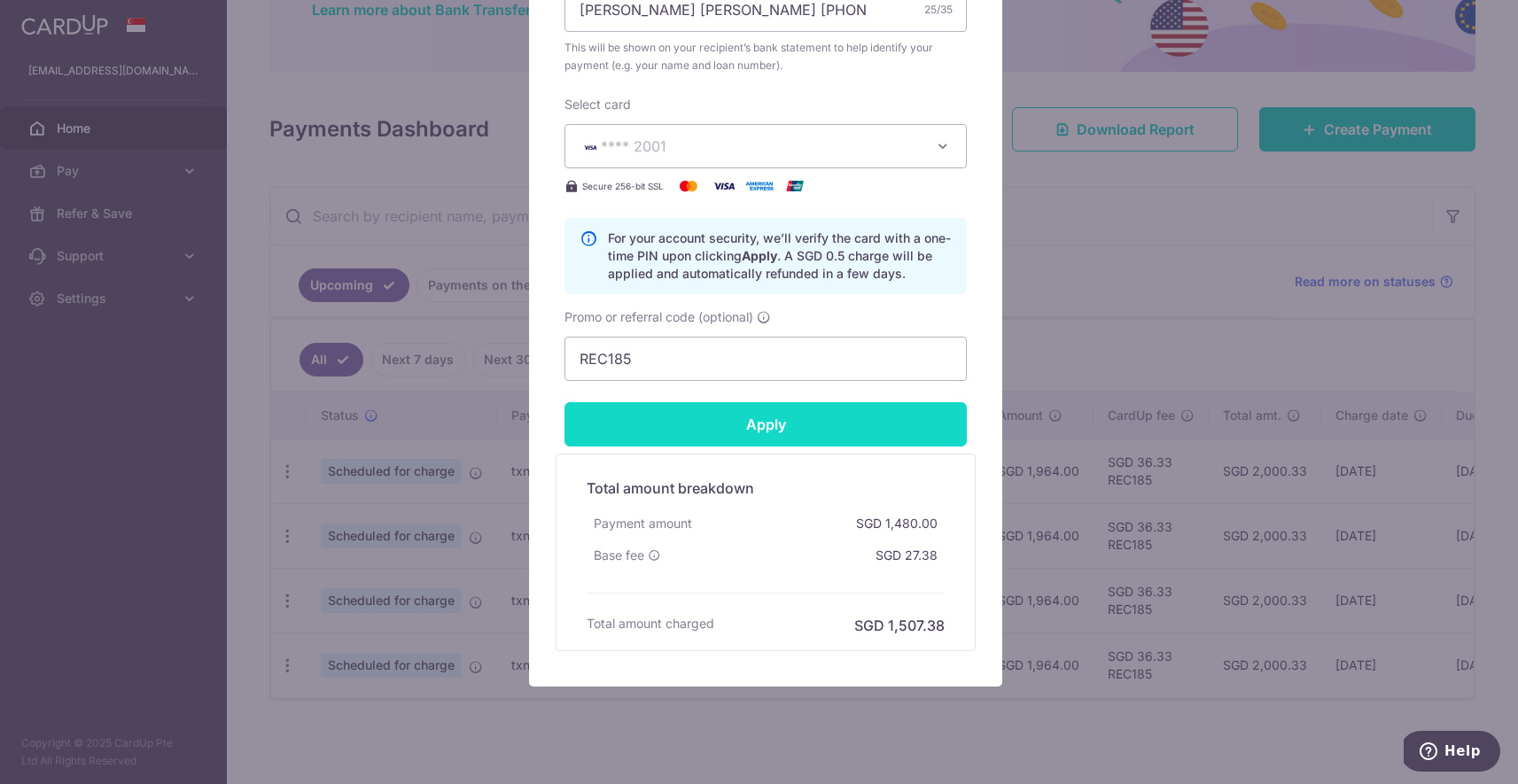
click at [759, 422] on input "Apply" at bounding box center [765, 424] width 402 height 44
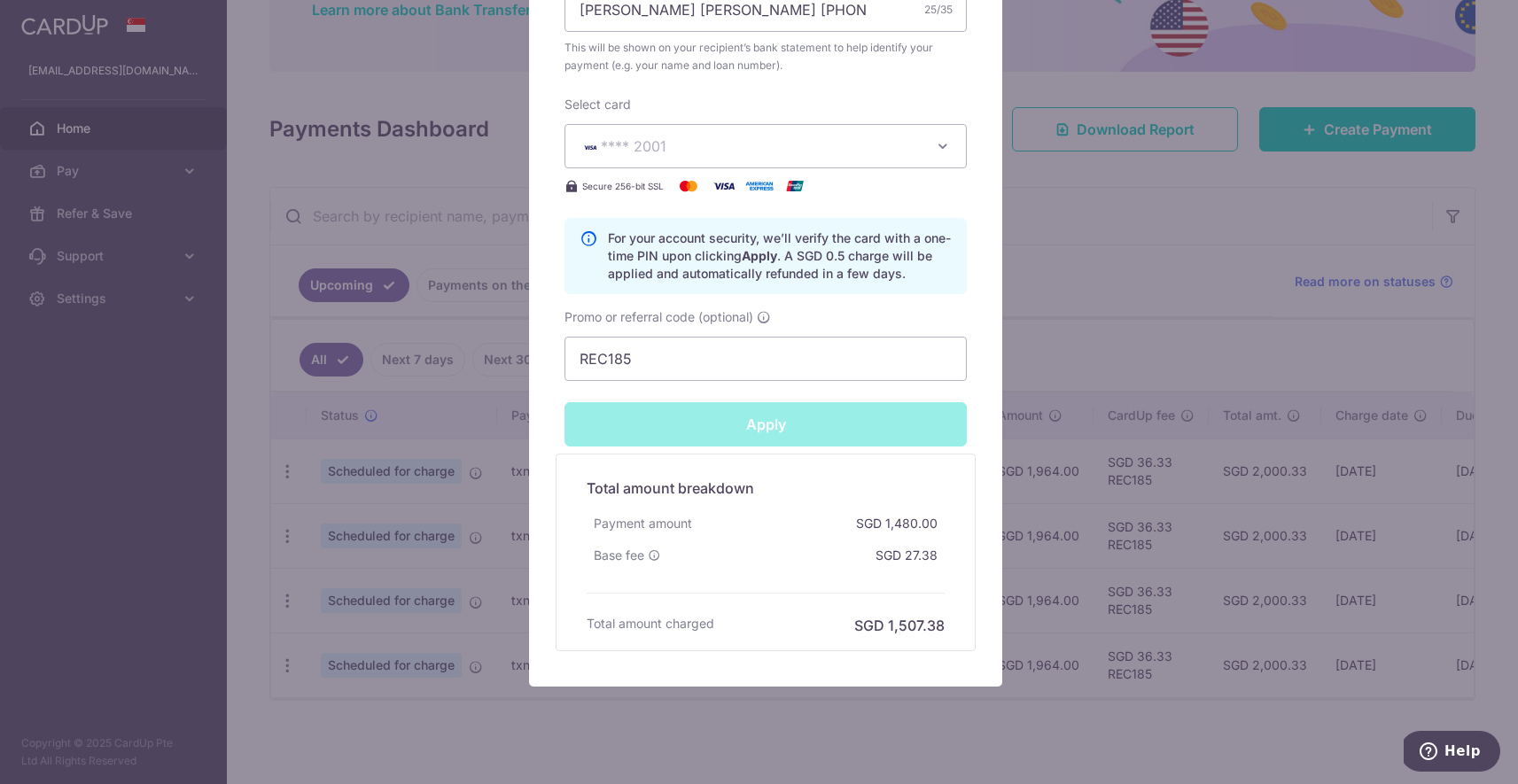
type input "Successfully Applied"
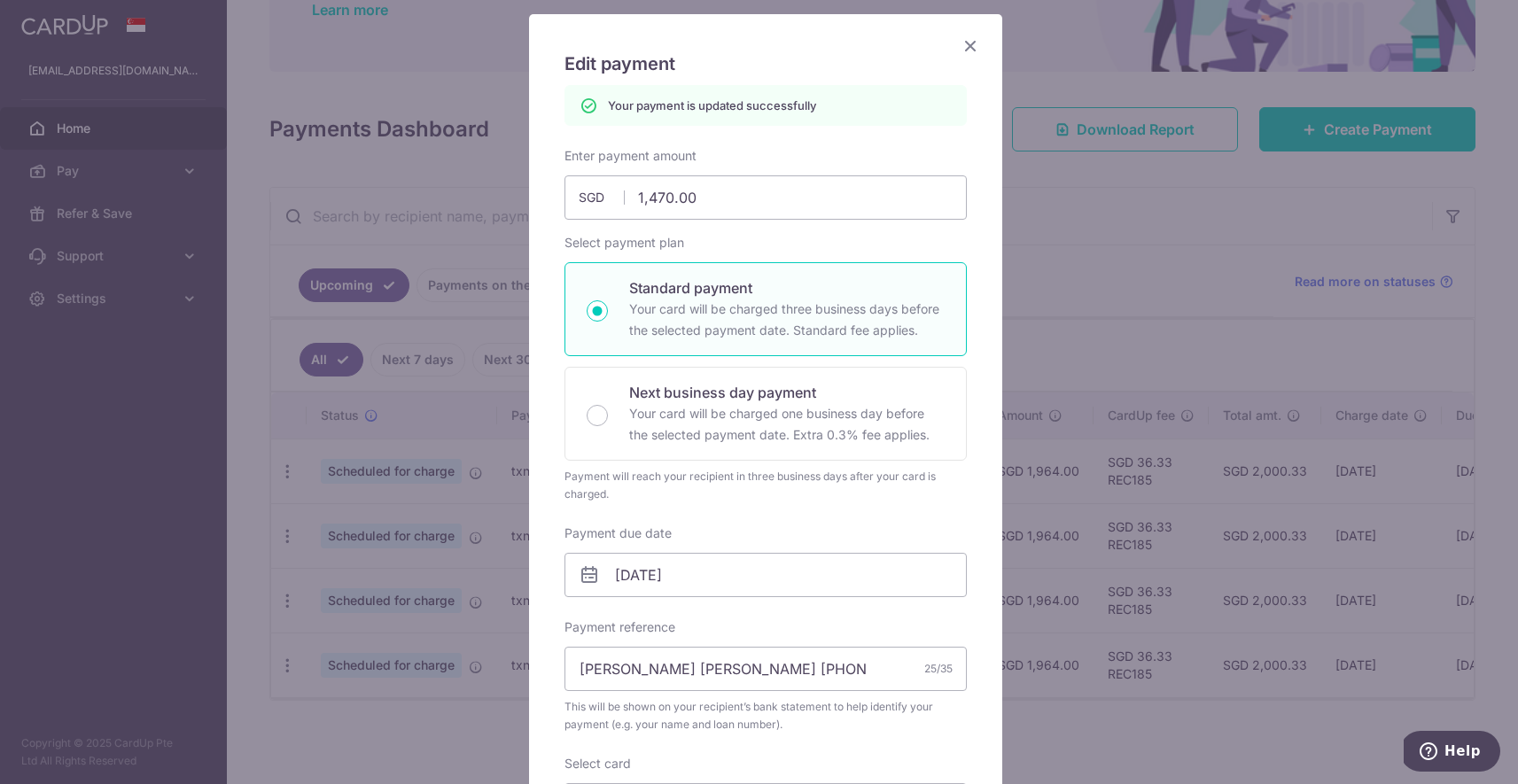
scroll to position [93, 0]
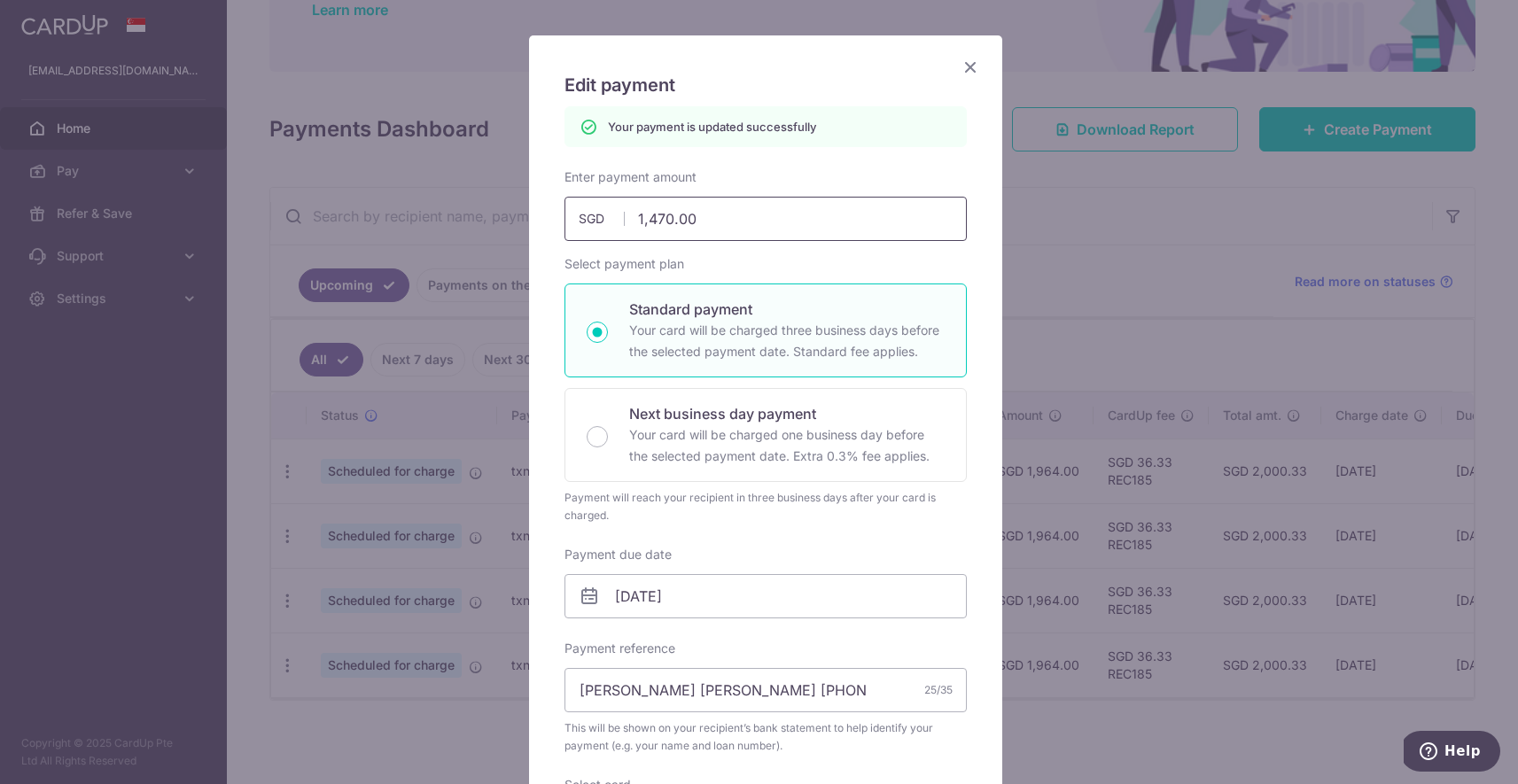
click at [654, 216] on input "1,470.00" at bounding box center [765, 219] width 402 height 44
type input "1460.00"
type input "Apply"
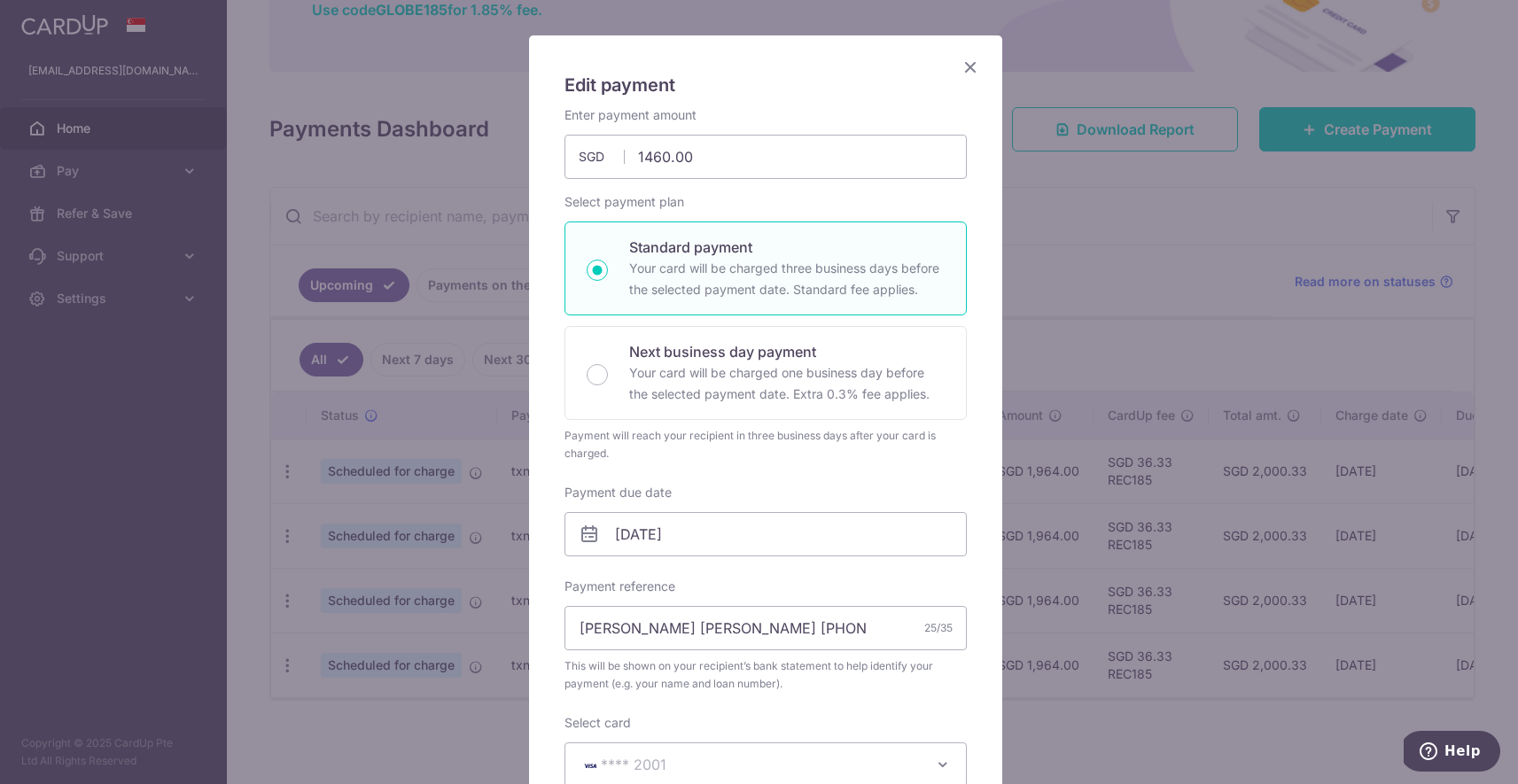
type input "1,460.00"
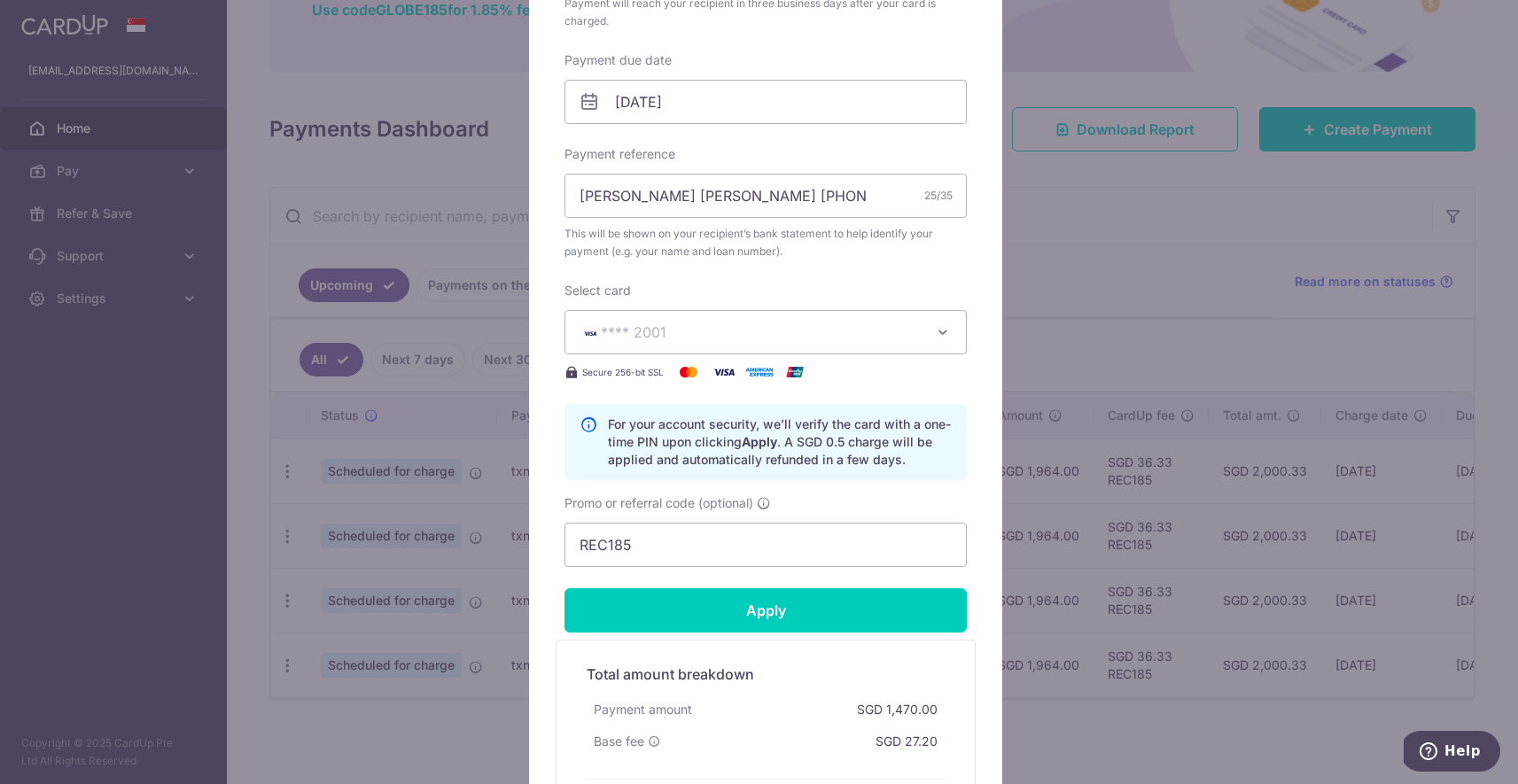
scroll to position [625, 0]
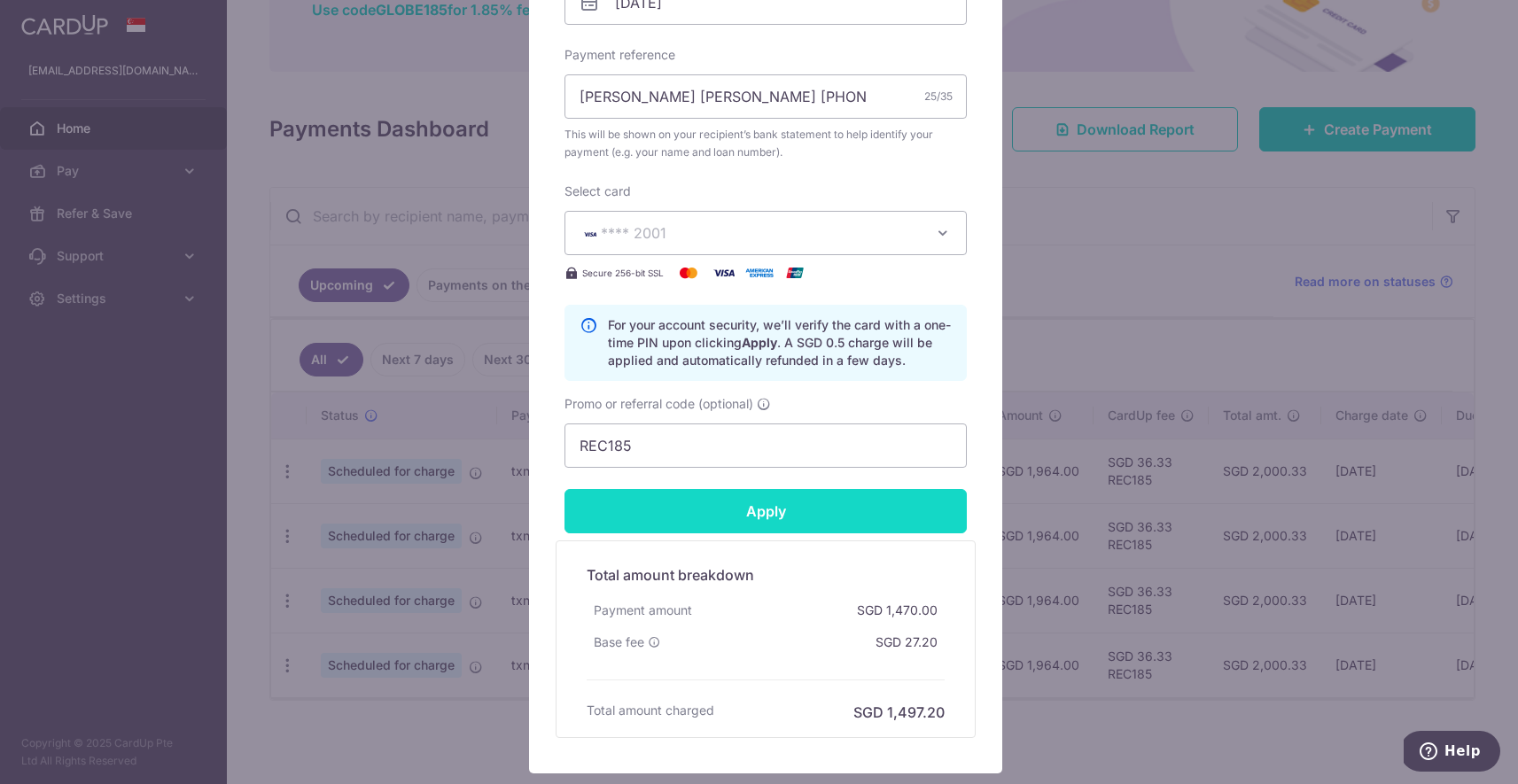
click at [815, 519] on input "Apply" at bounding box center [765, 511] width 402 height 44
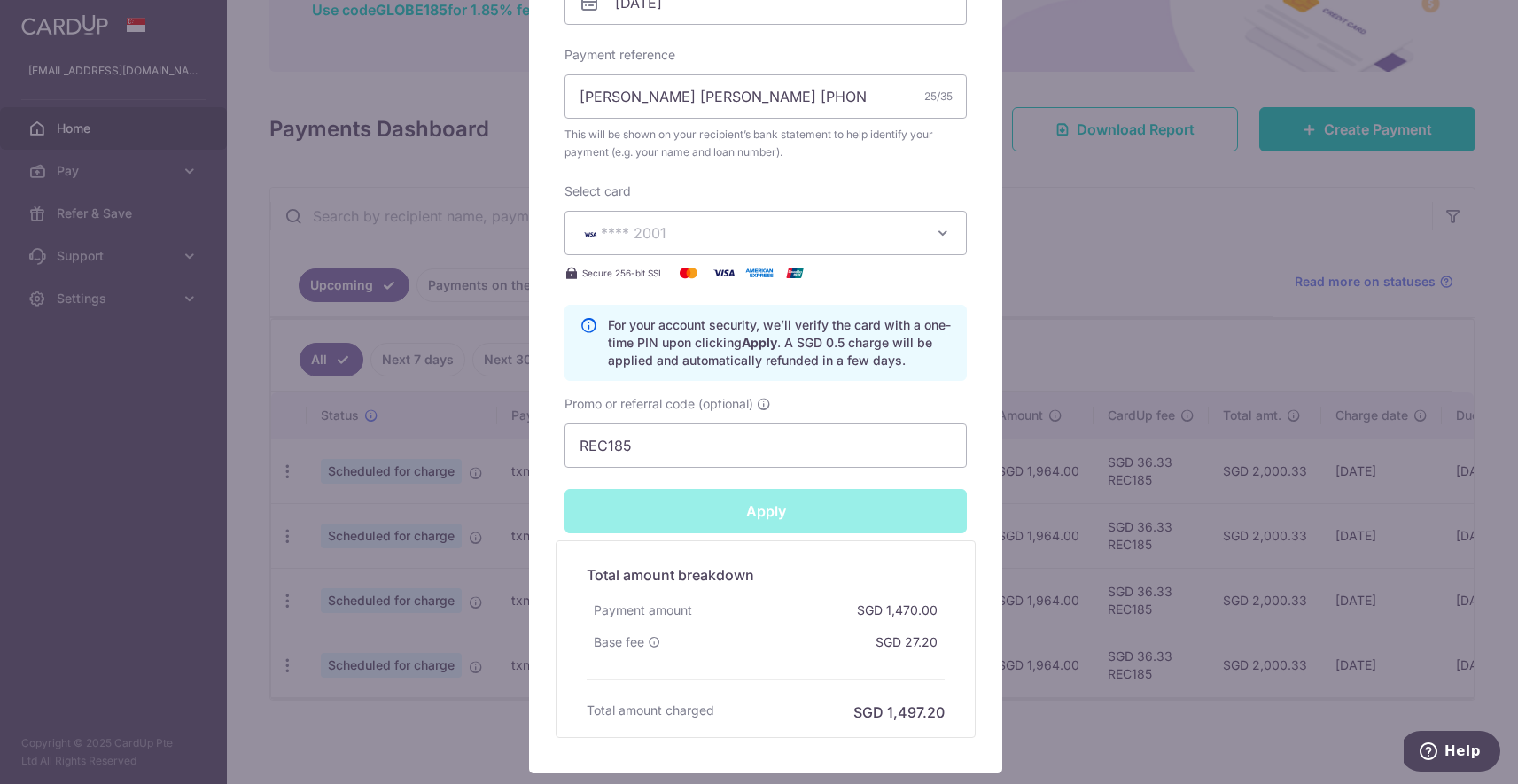
type input "Successfully Applied"
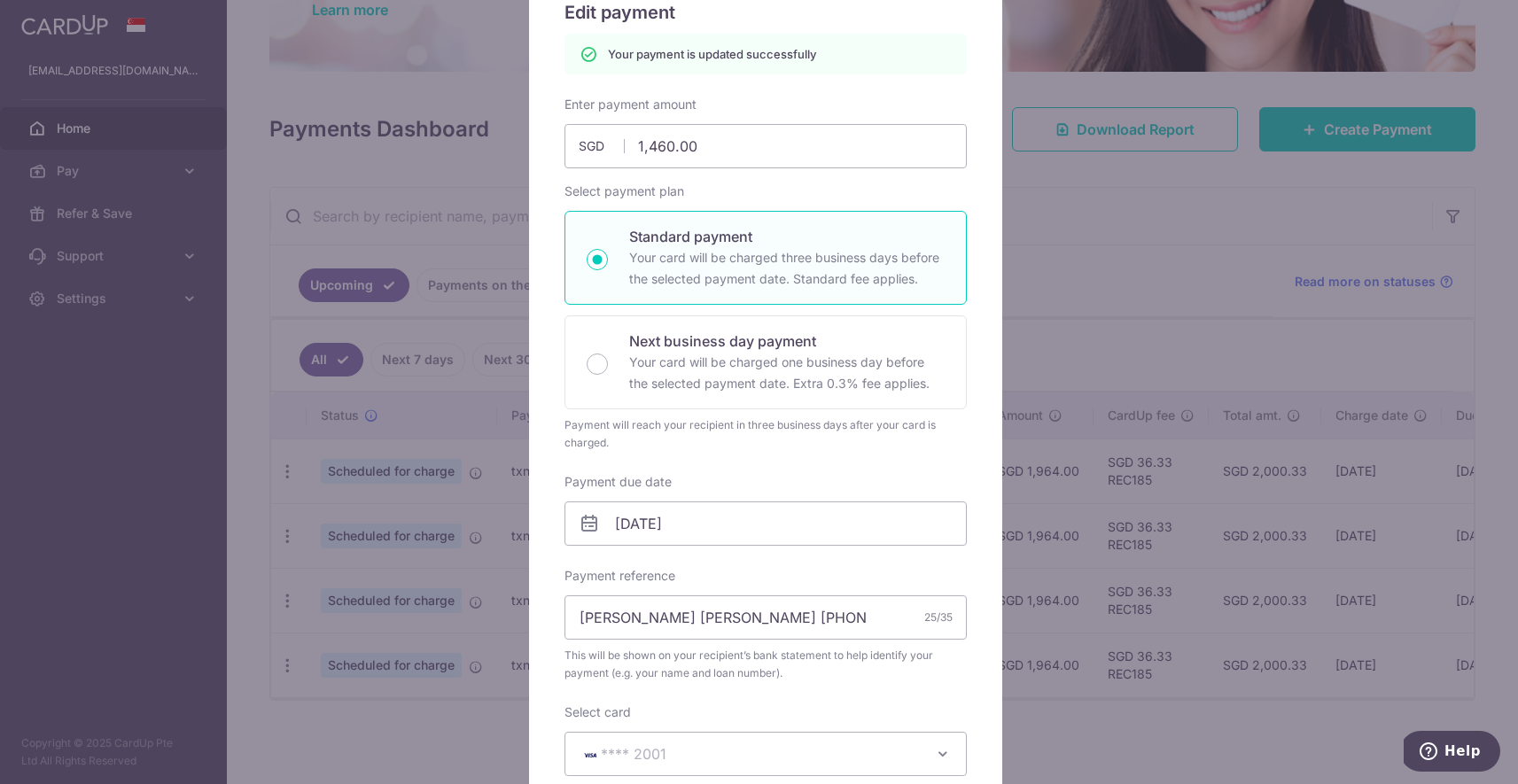
scroll to position [136, 0]
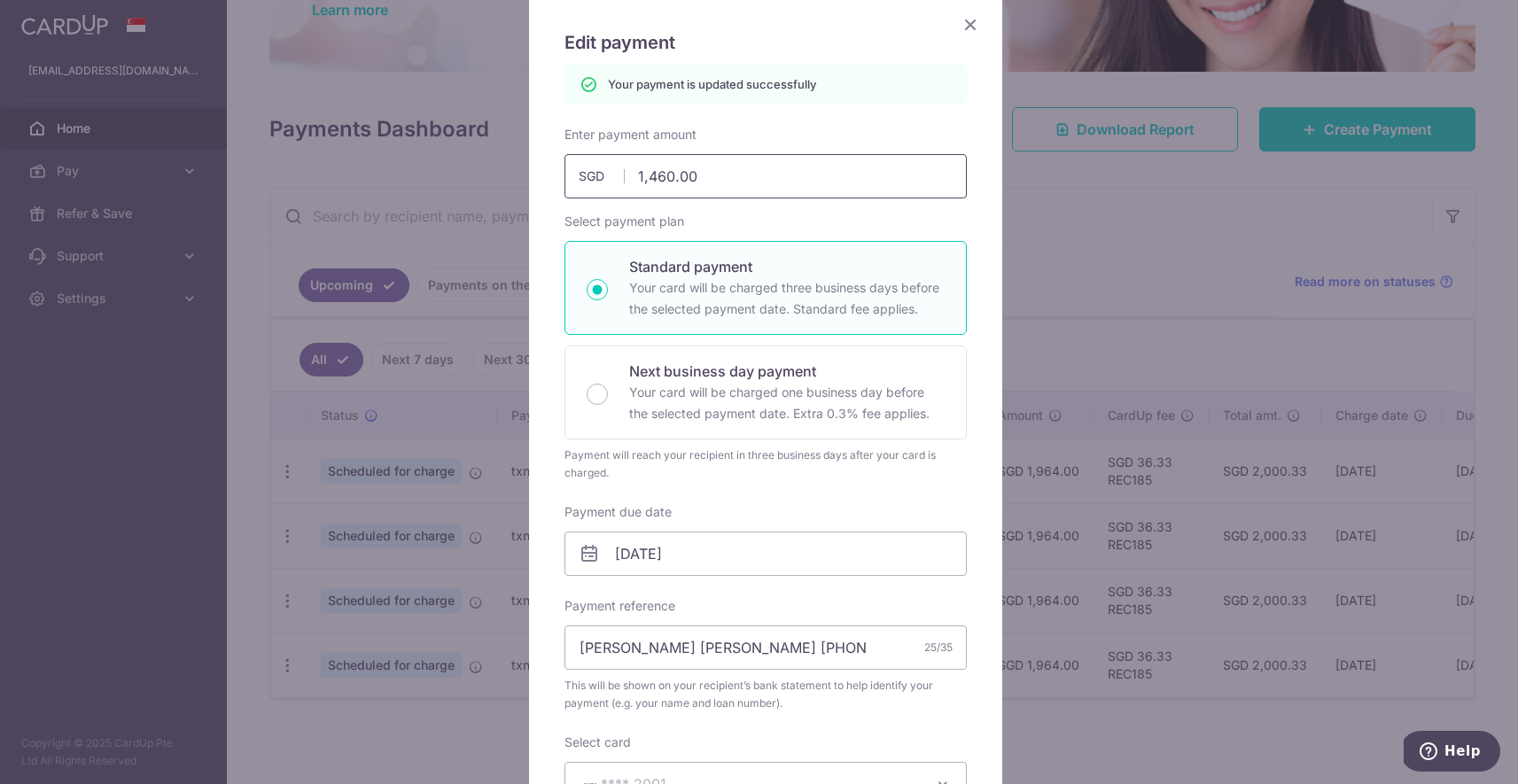
click at [666, 178] on input "1,460.00" at bounding box center [765, 176] width 402 height 44
type input "1465.00"
type input "Apply"
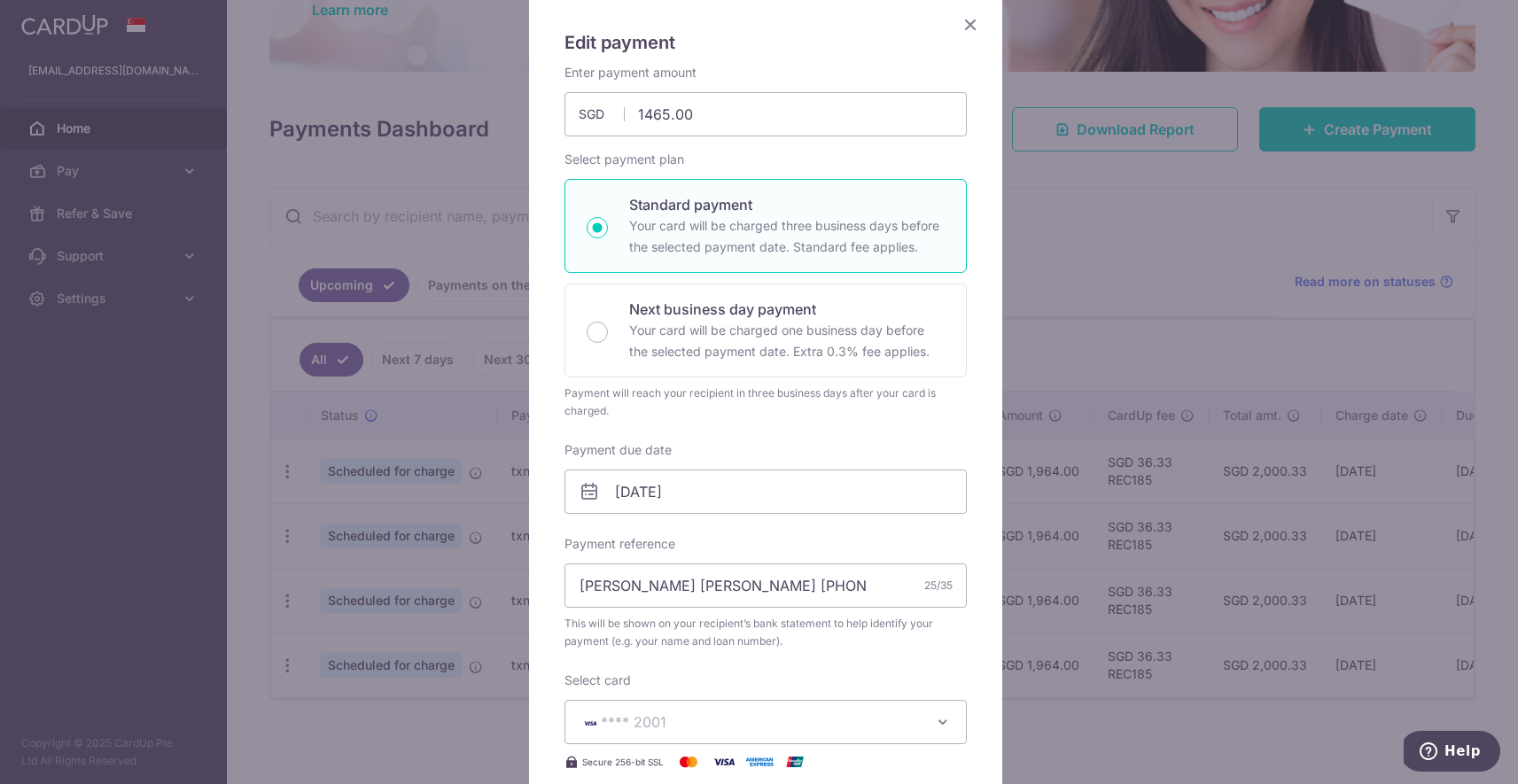
type input "1,465.00"
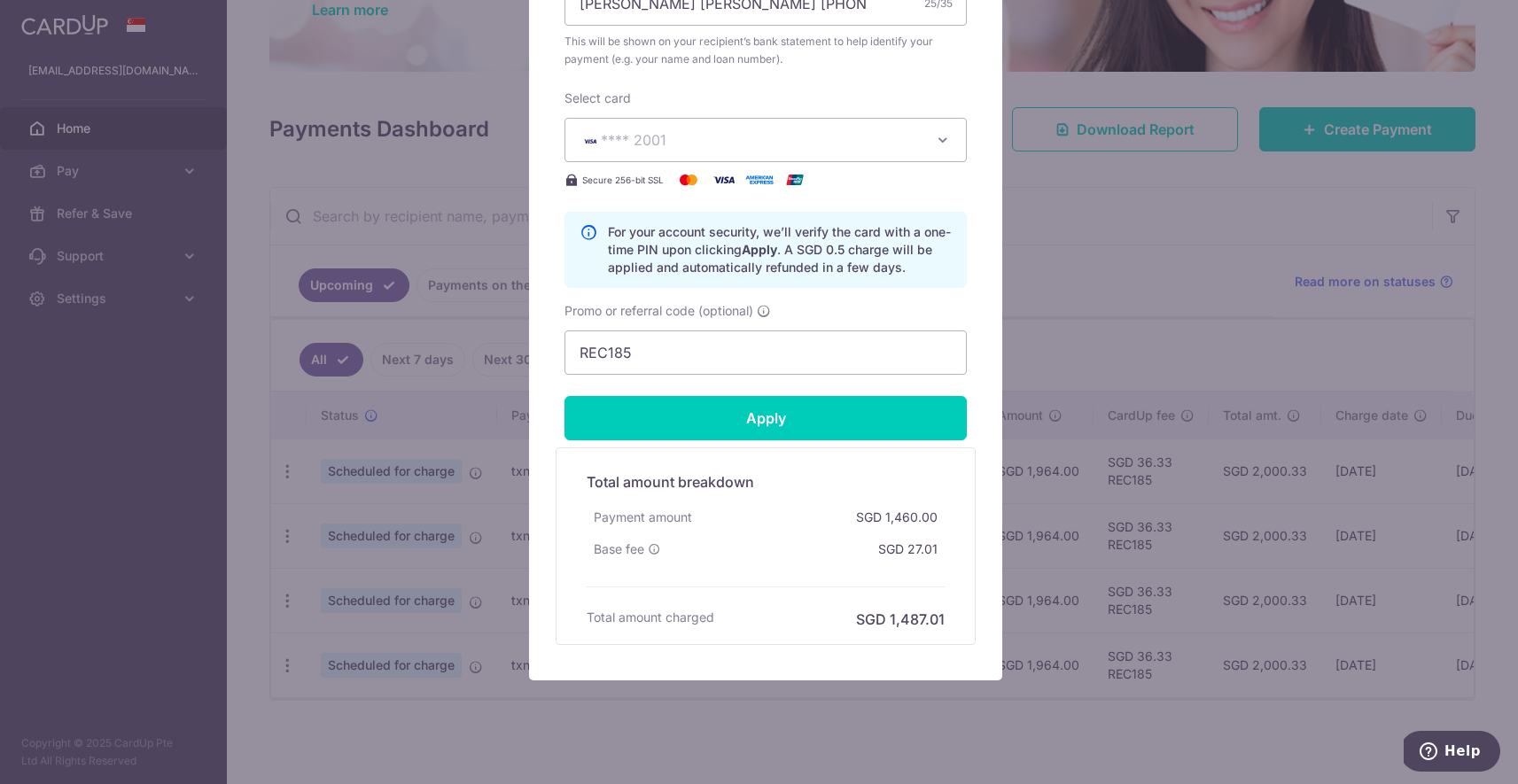
scroll to position [742, 0]
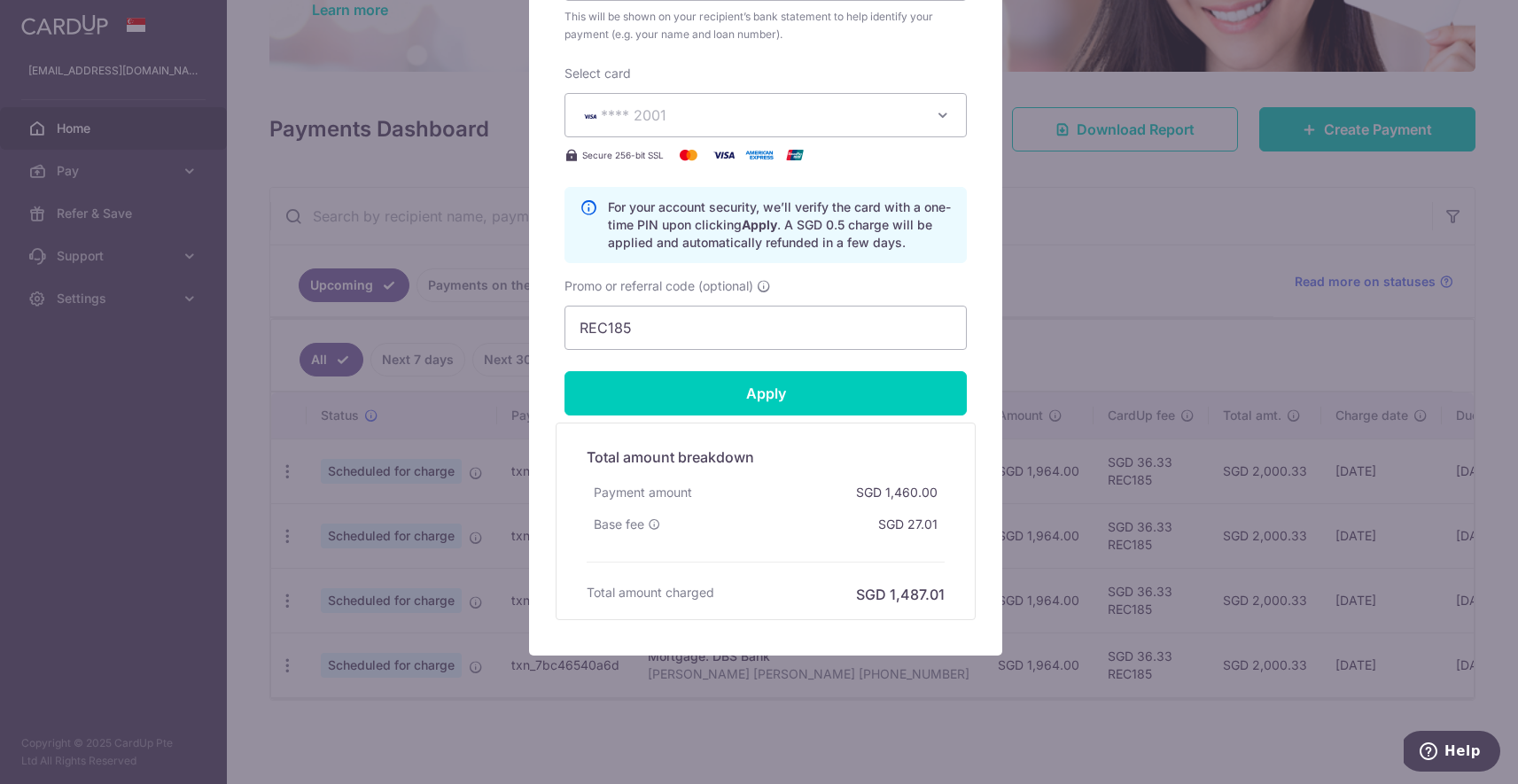
drag, startPoint x: 1512, startPoint y: 401, endPoint x: 65, endPoint y: 2, distance: 1501.0
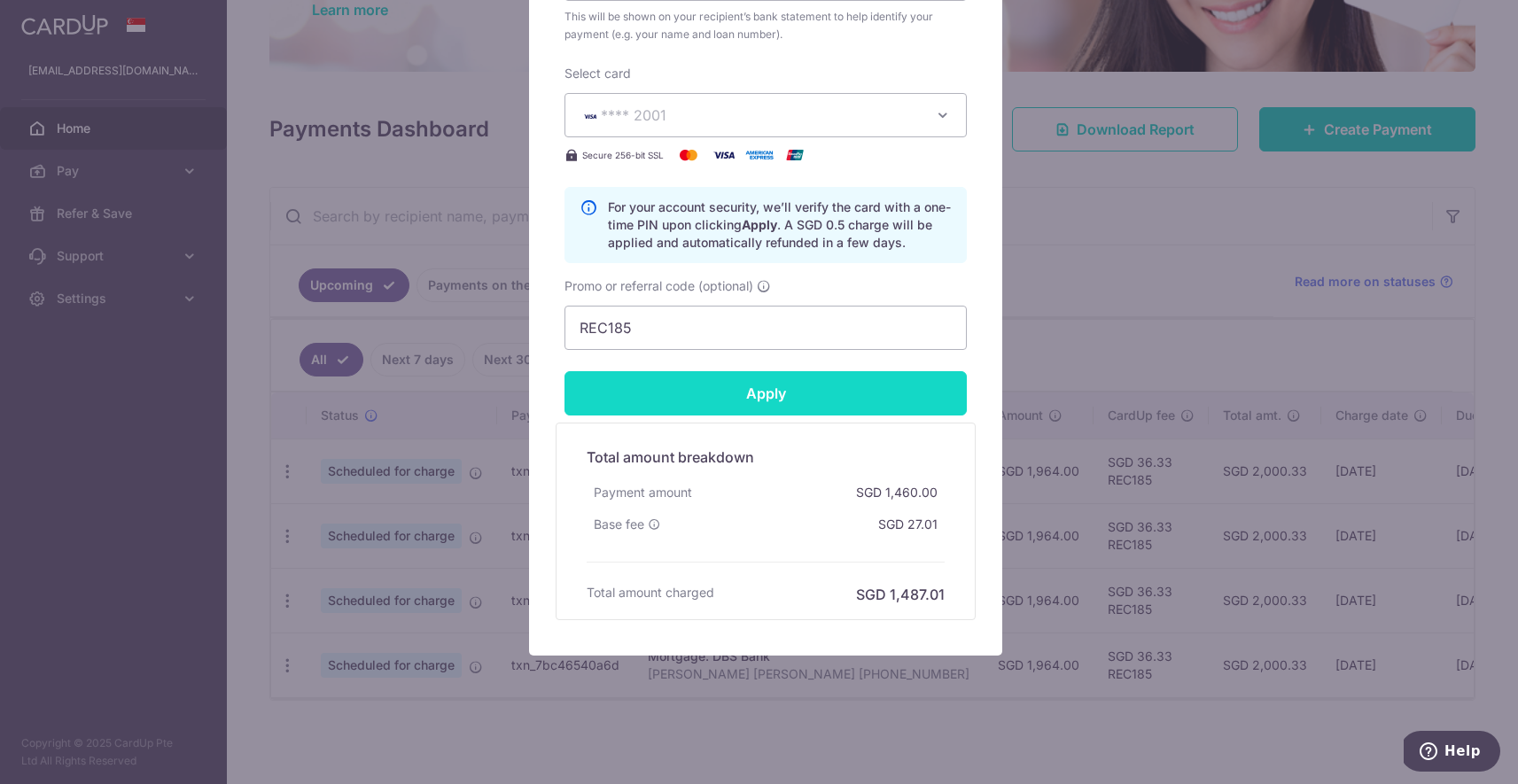
click at [792, 392] on input "Apply" at bounding box center [765, 393] width 402 height 44
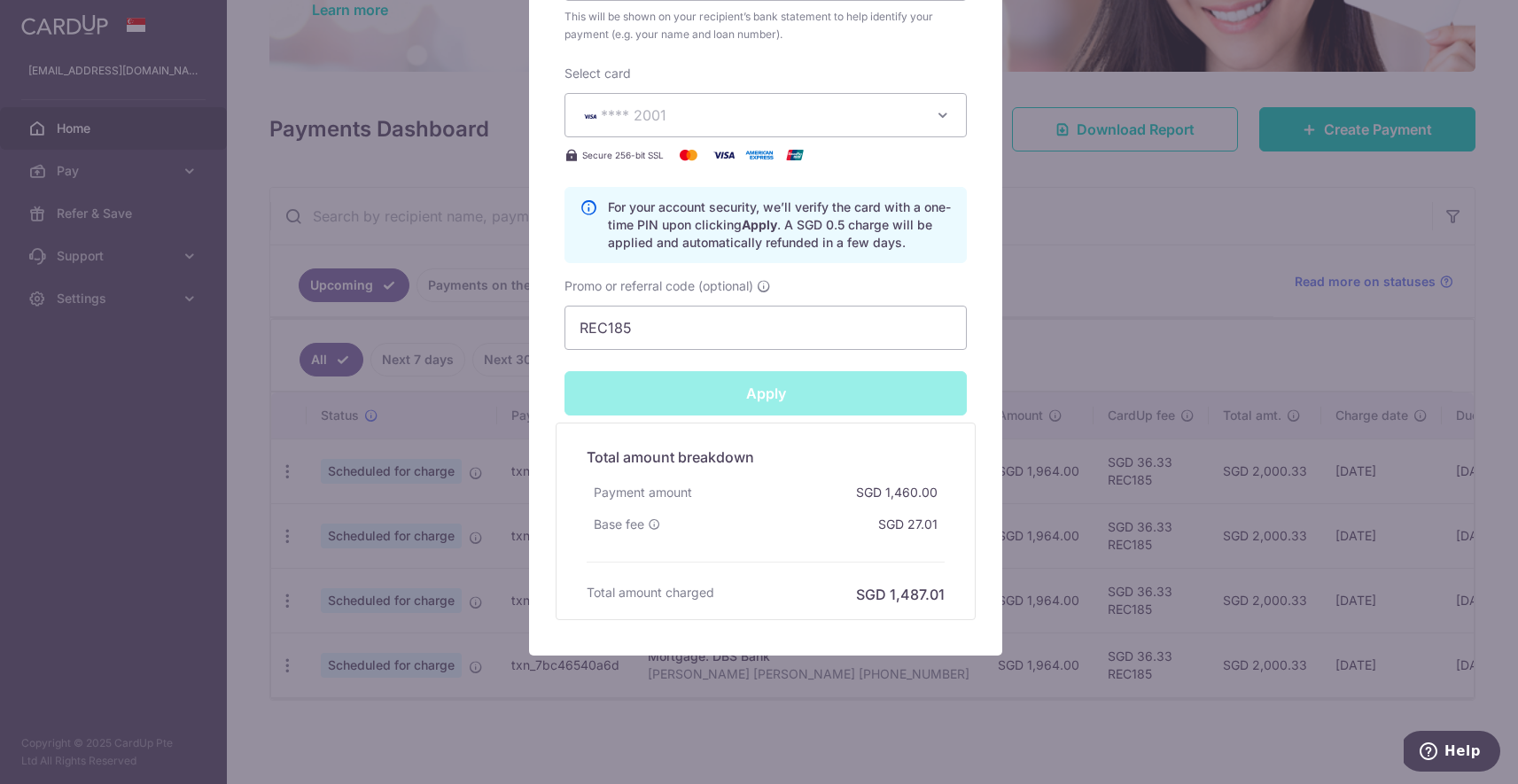
type input "Successfully Applied"
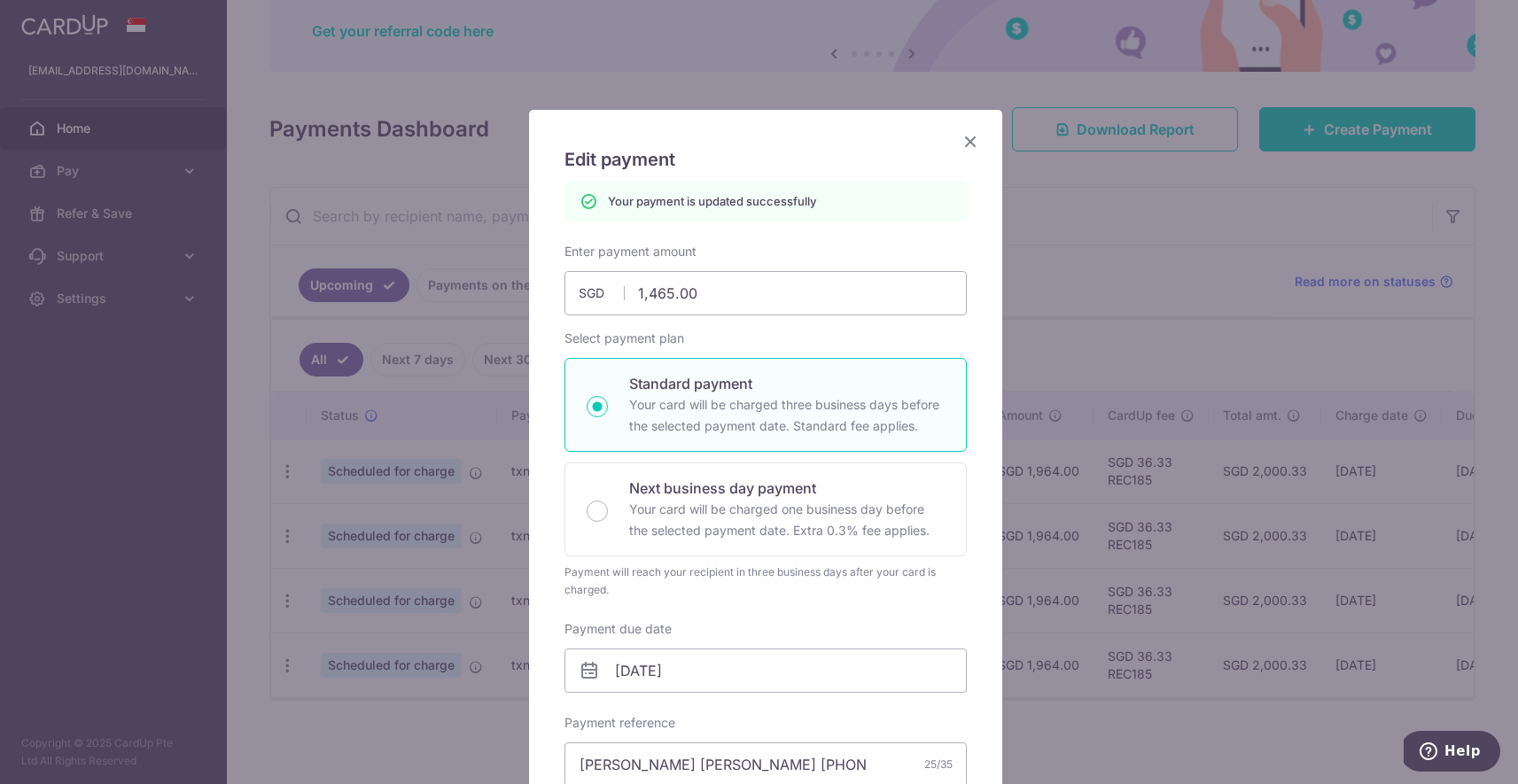
scroll to position [0, 0]
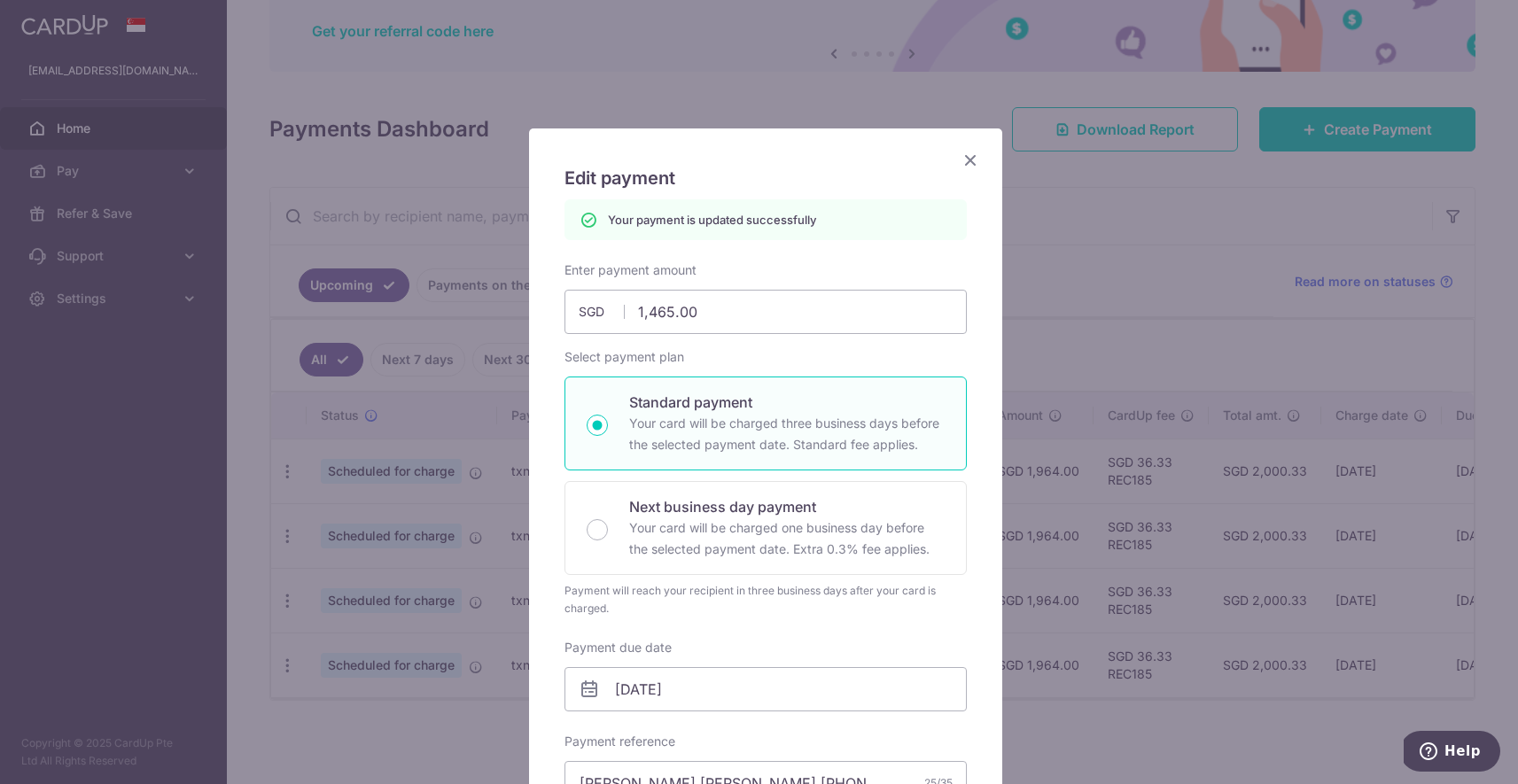
click at [960, 165] on icon "Close" at bounding box center [971, 159] width 21 height 22
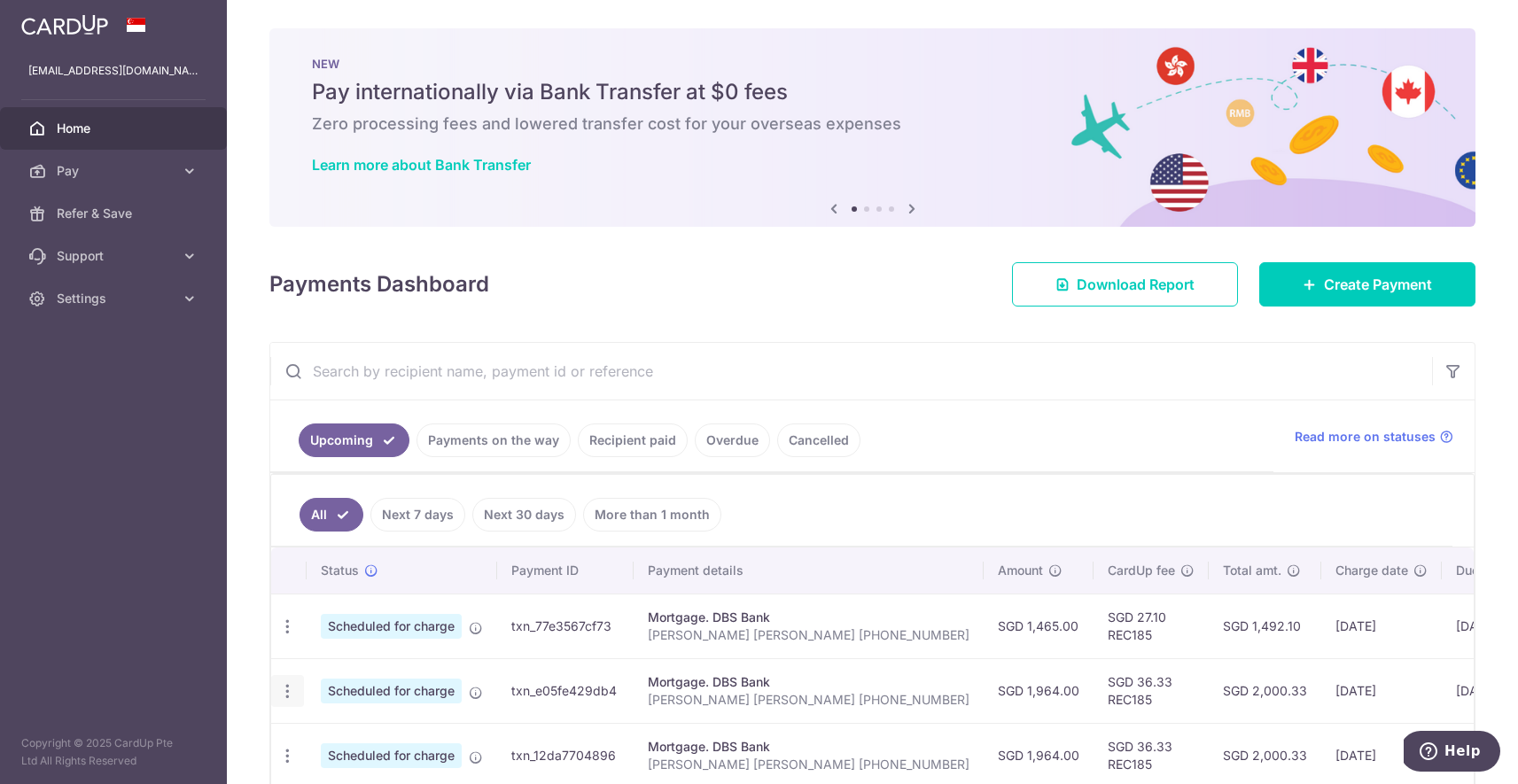
click at [287, 689] on icon "button" at bounding box center [287, 690] width 18 height 18
click at [359, 738] on span "Update payment" at bounding box center [382, 739] width 120 height 21
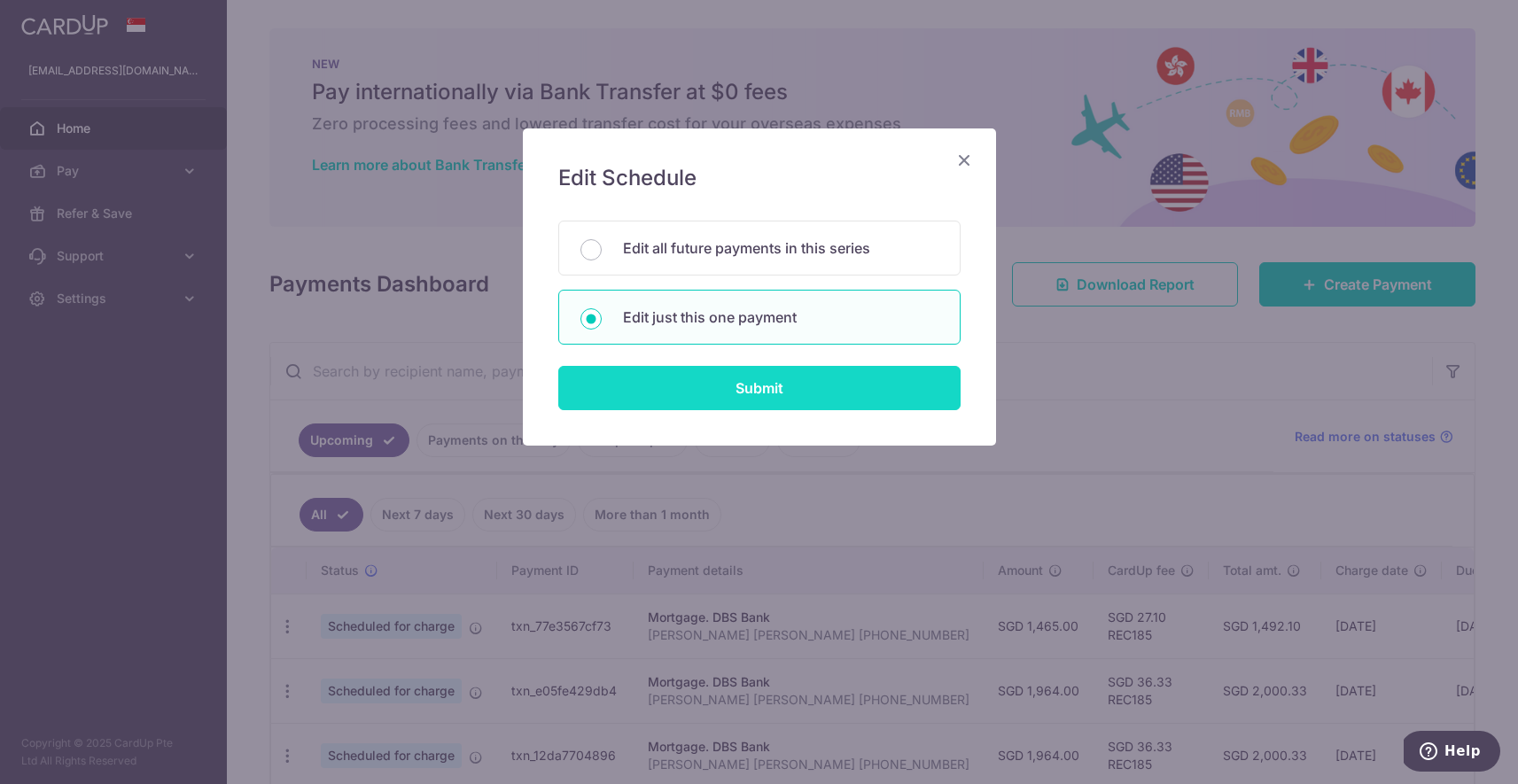
click at [792, 394] on input "Submit" at bounding box center [759, 388] width 402 height 44
radio input "true"
type input "1,964.00"
type input "[DATE]"
type input "[PERSON_NAME] [PERSON_NAME] [PHONE_NUMBER]"
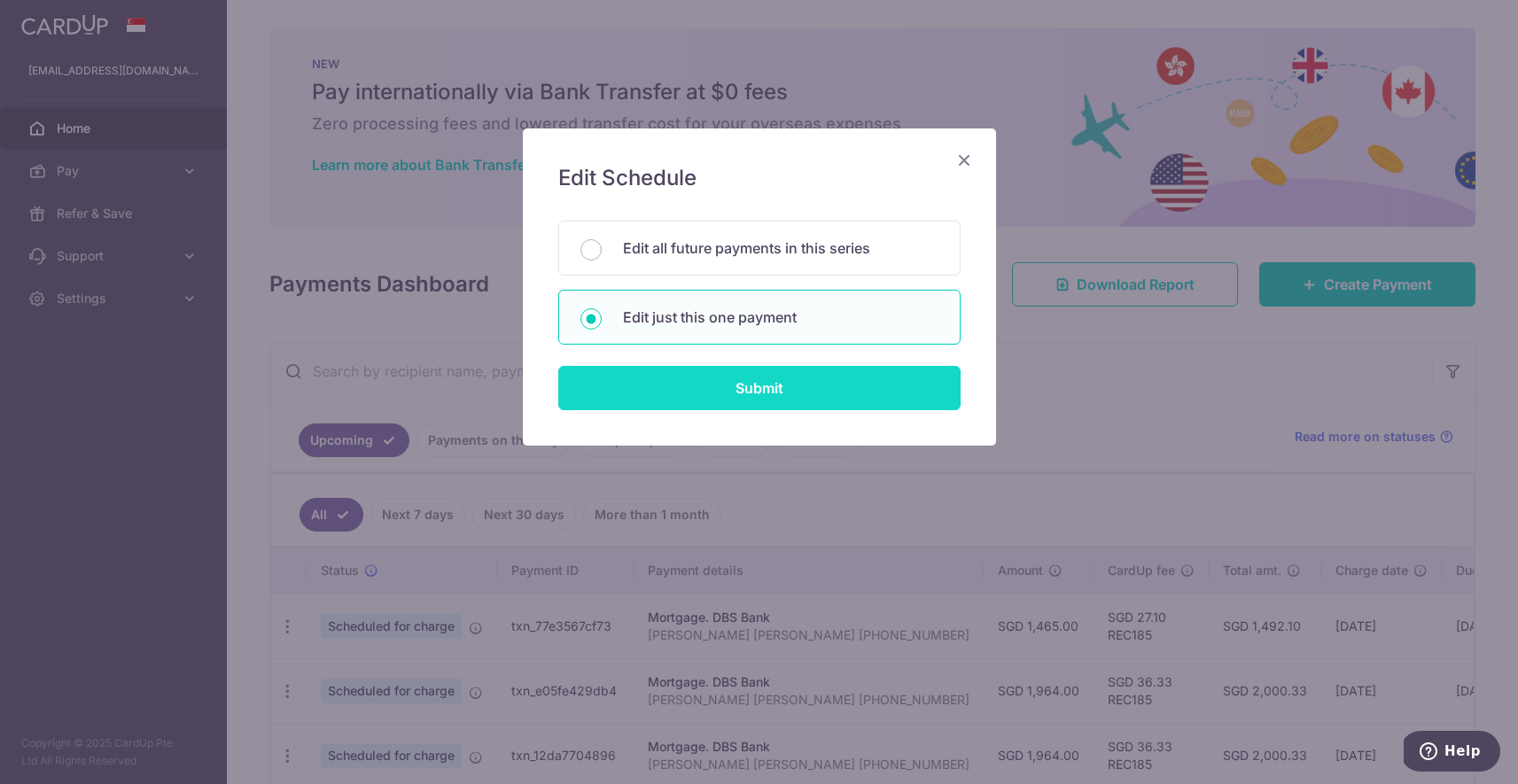
type input "REC185"
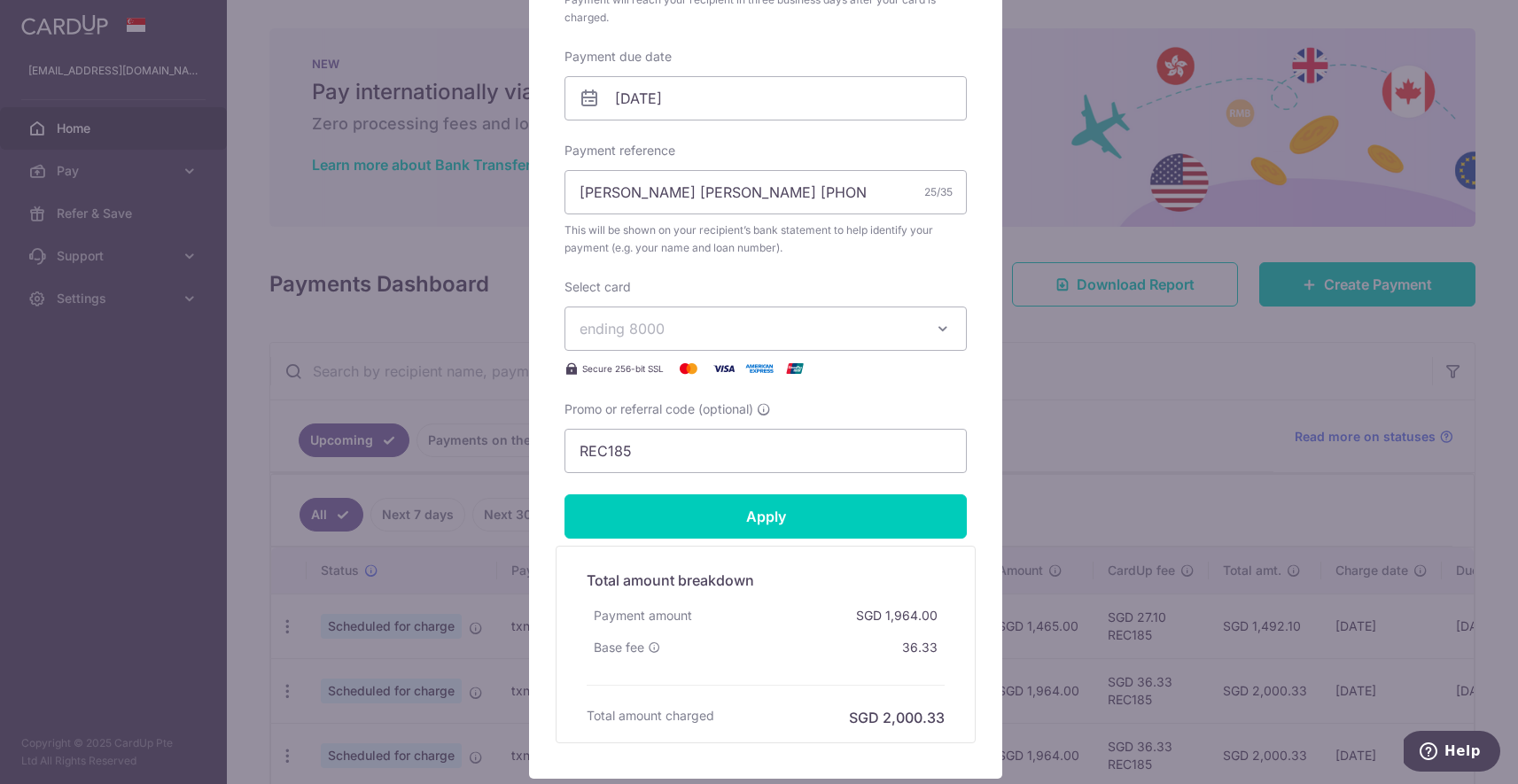
scroll to position [534, 0]
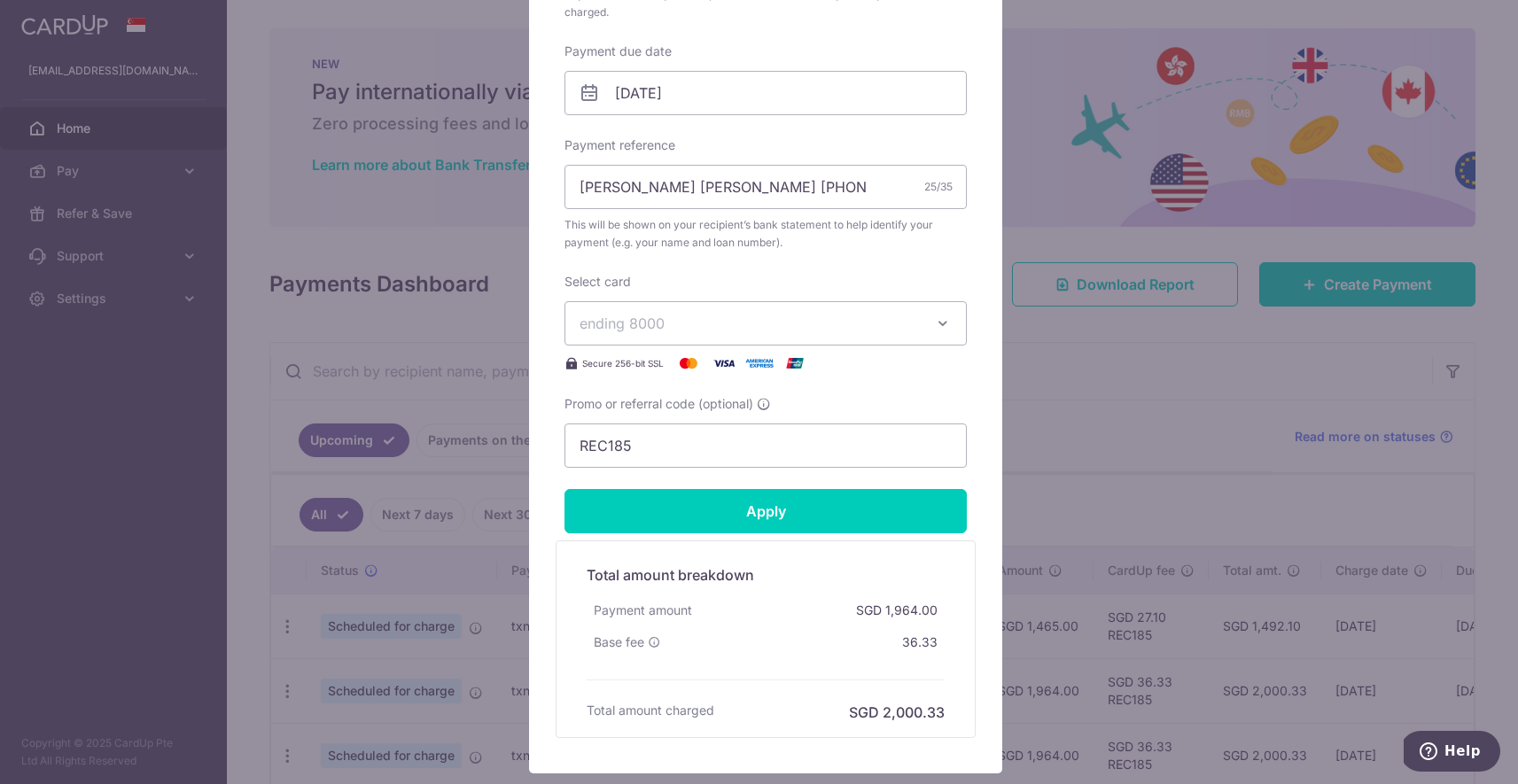
click at [934, 329] on icon "button" at bounding box center [943, 323] width 18 height 18
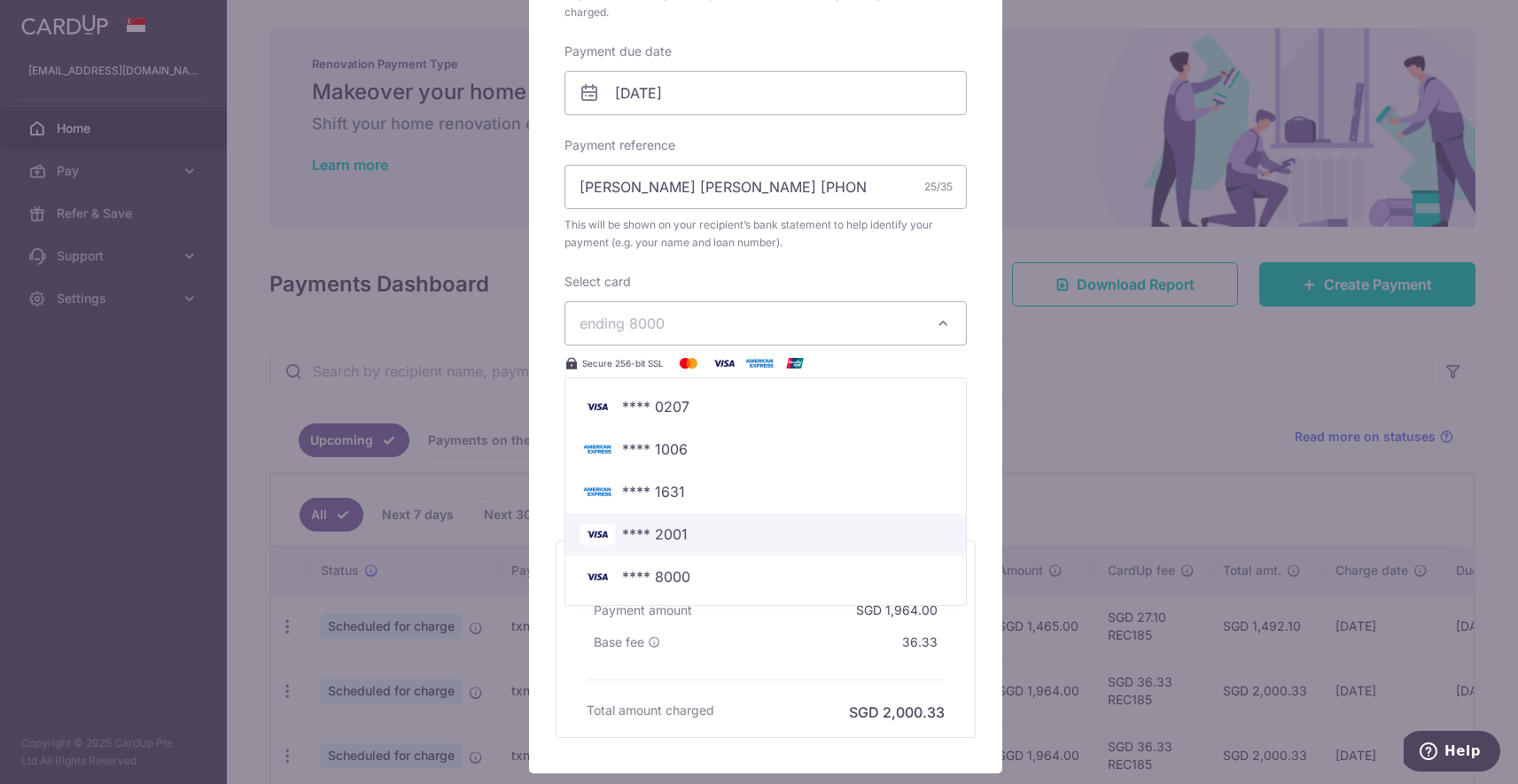
click at [689, 528] on span "**** 2001" at bounding box center [766, 534] width 373 height 21
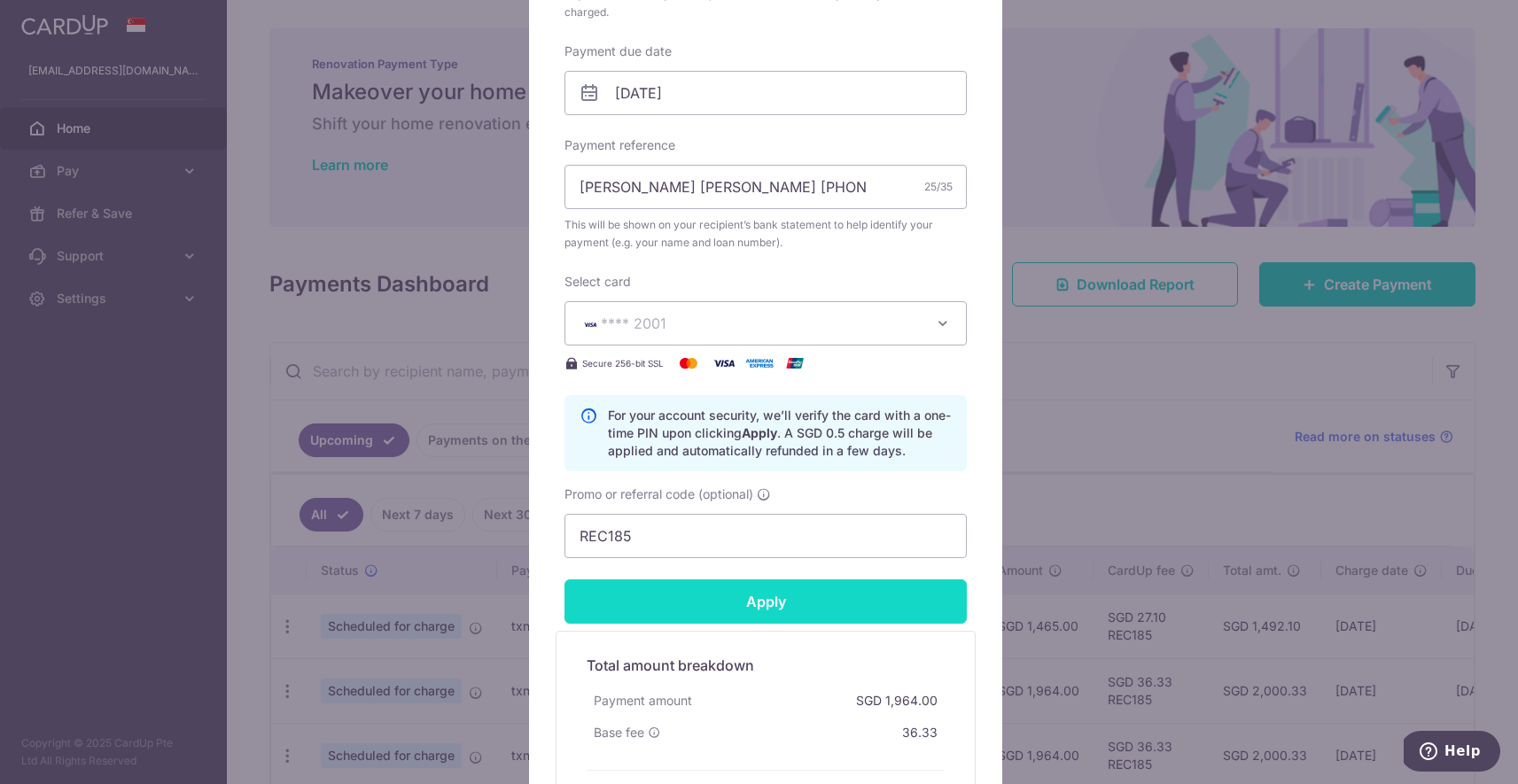
click at [741, 611] on input "Apply" at bounding box center [765, 602] width 402 height 44
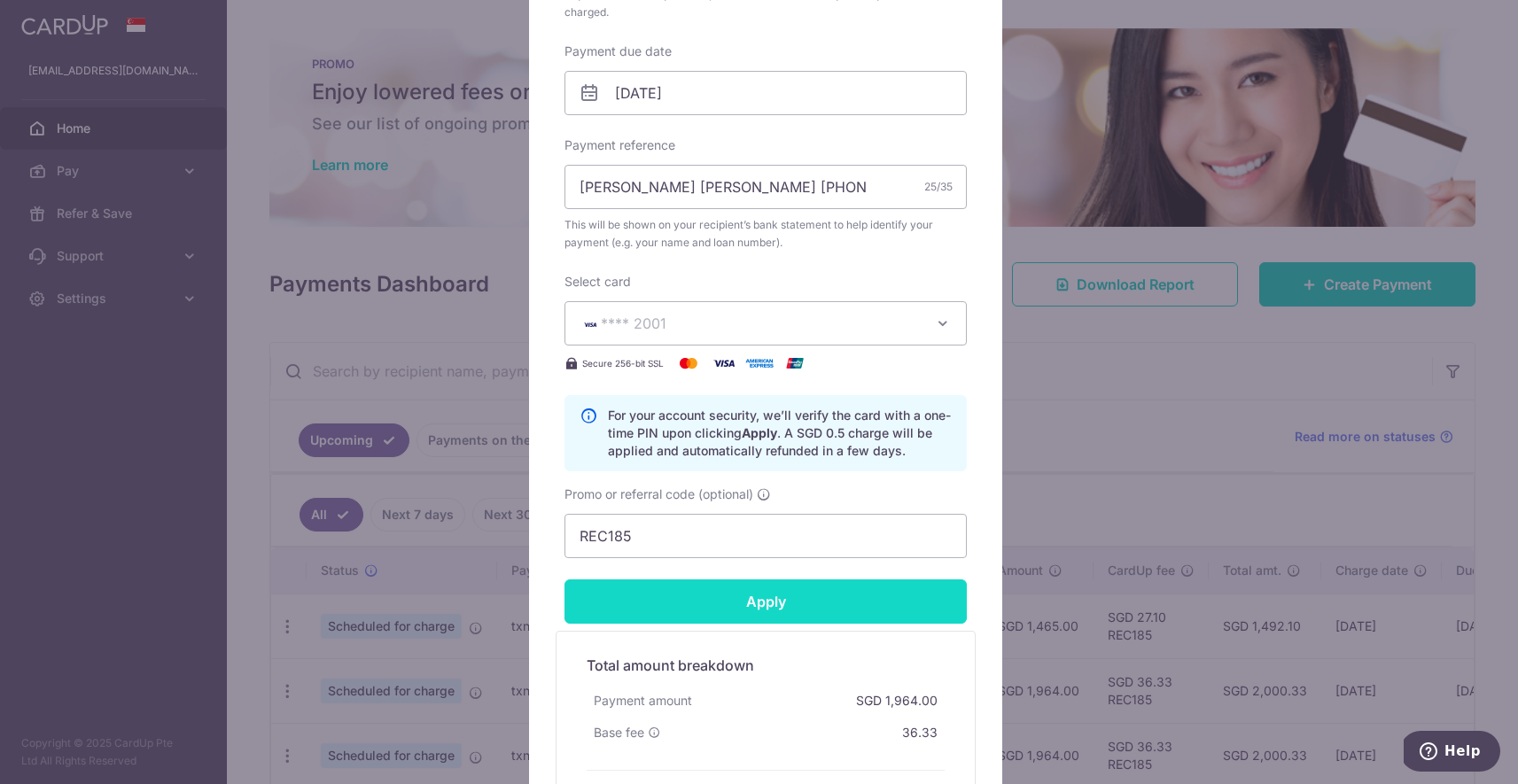
type input "Successfully Applied"
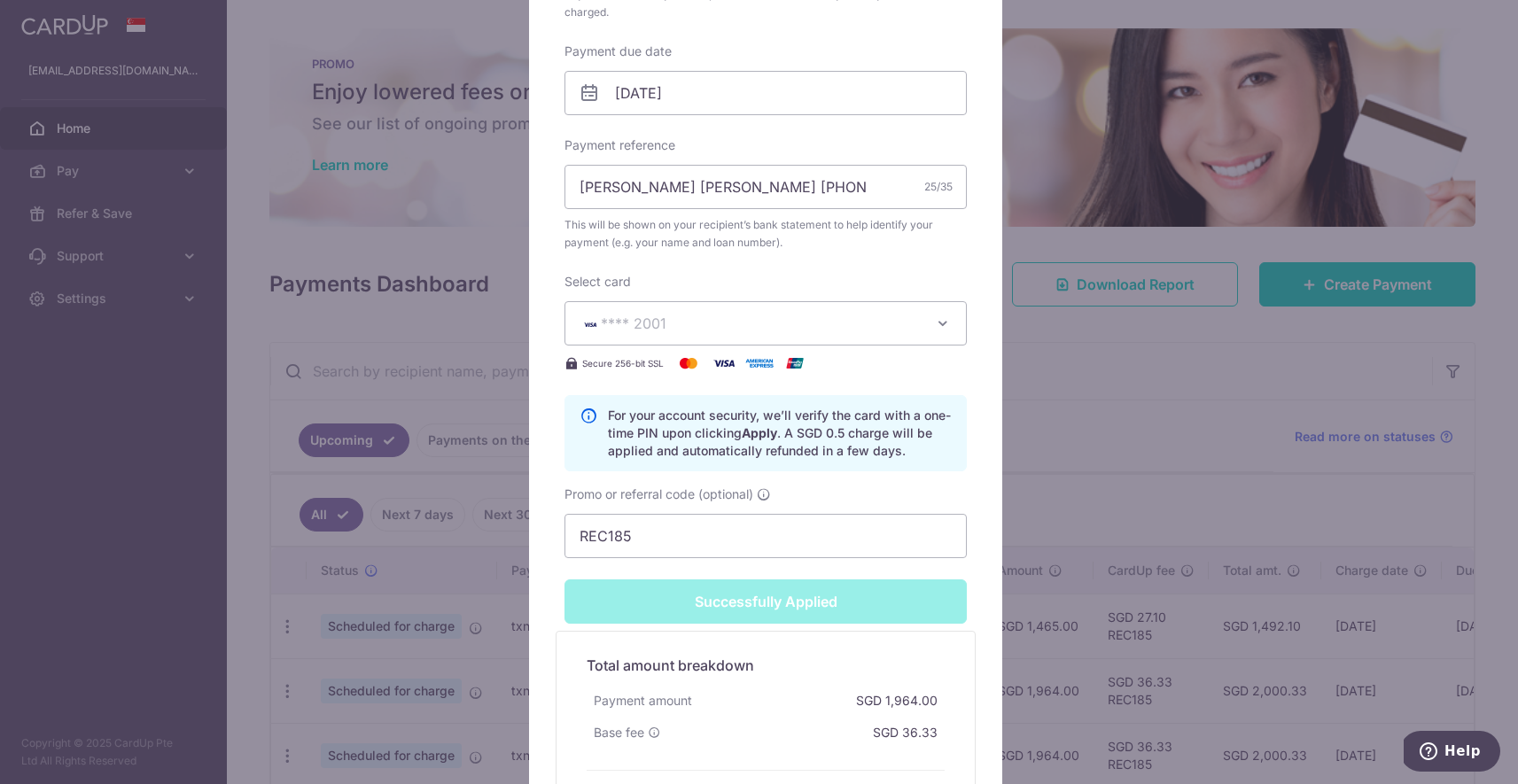
click at [795, 606] on div "Successfully Applied" at bounding box center [765, 602] width 423 height 44
click at [1068, 444] on div "Edit payment By clicking apply, you will make changes to all payments to DBS Ba…" at bounding box center [759, 392] width 1518 height 784
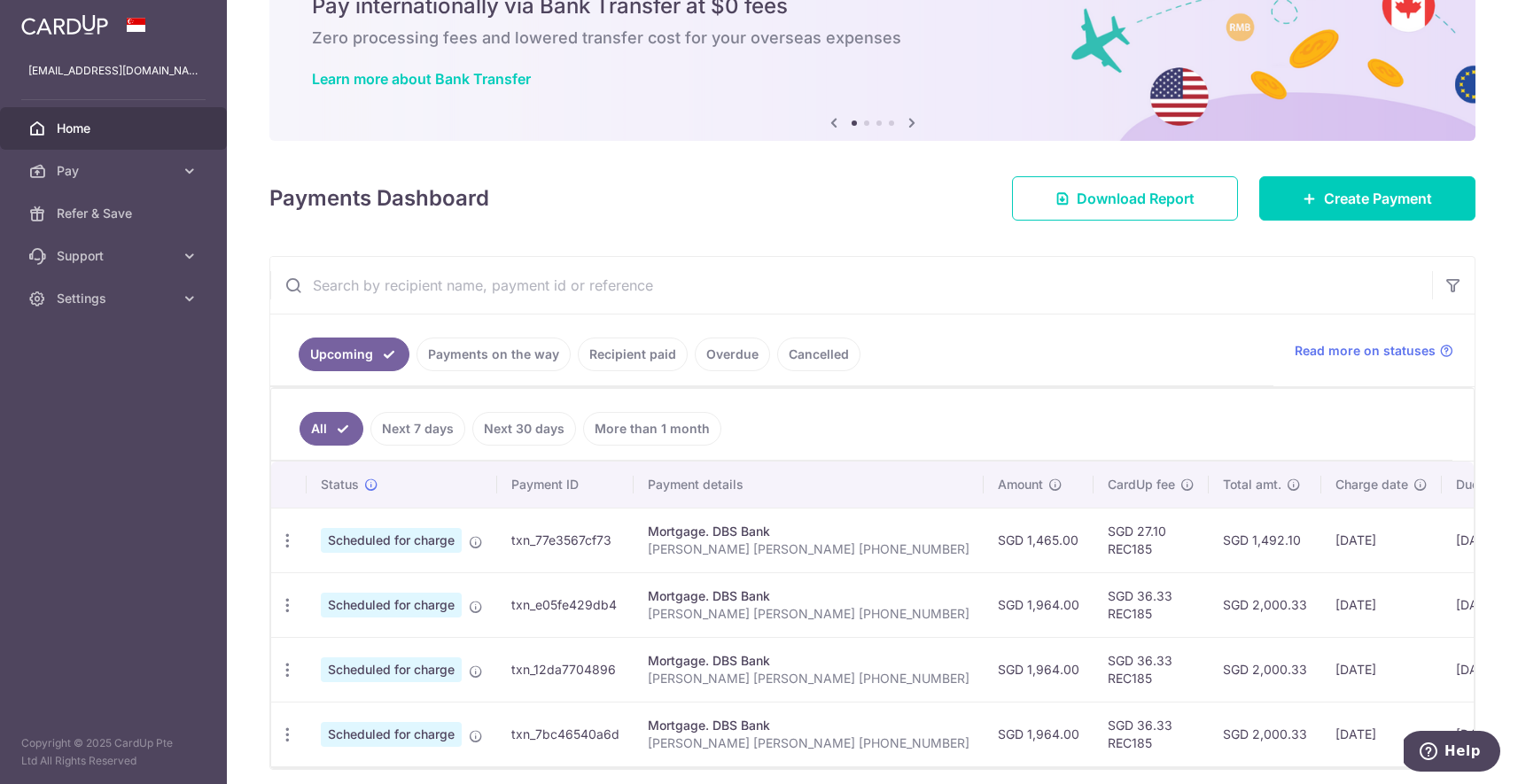
scroll to position [165, 0]
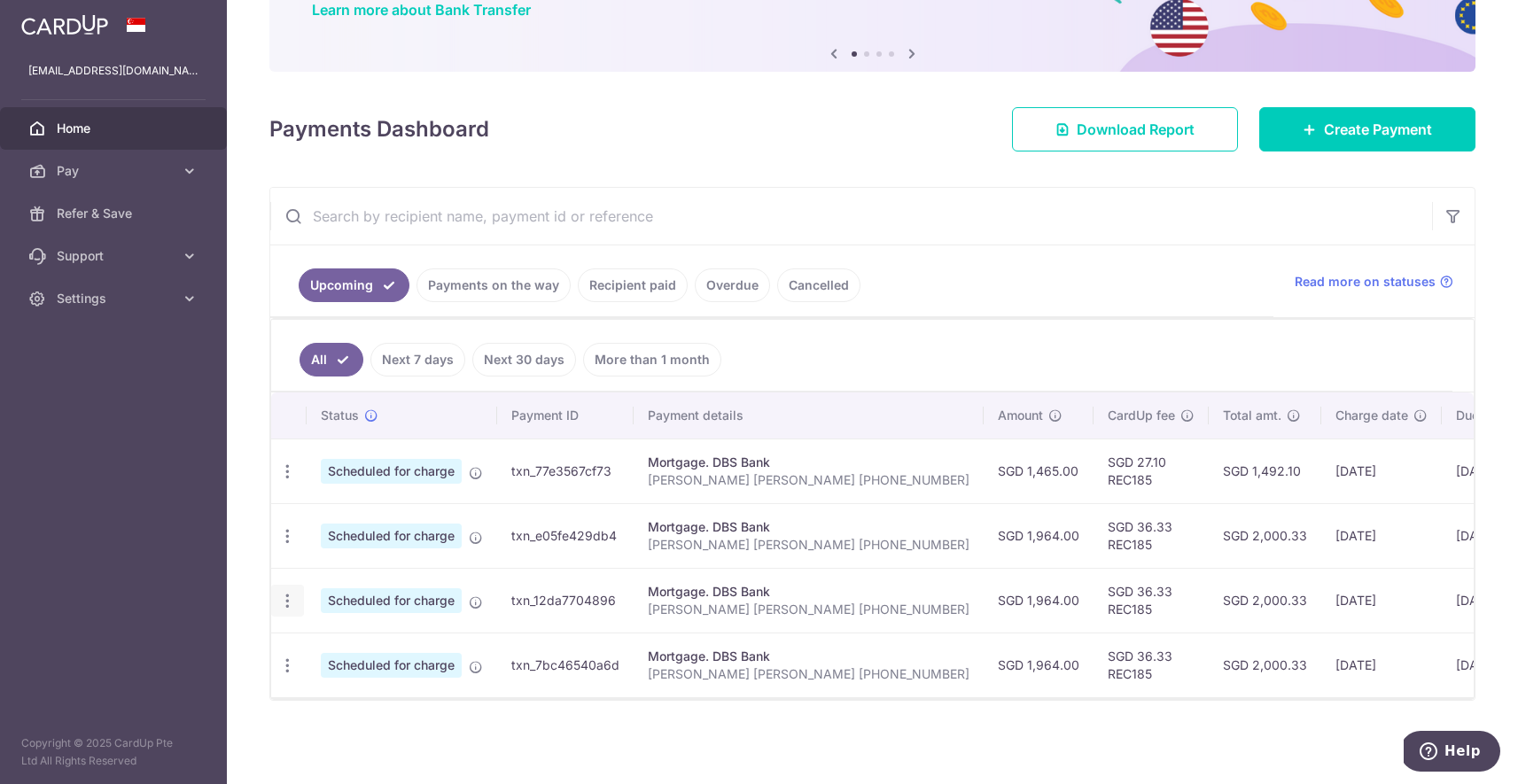
click at [281, 592] on icon "button" at bounding box center [287, 601] width 18 height 18
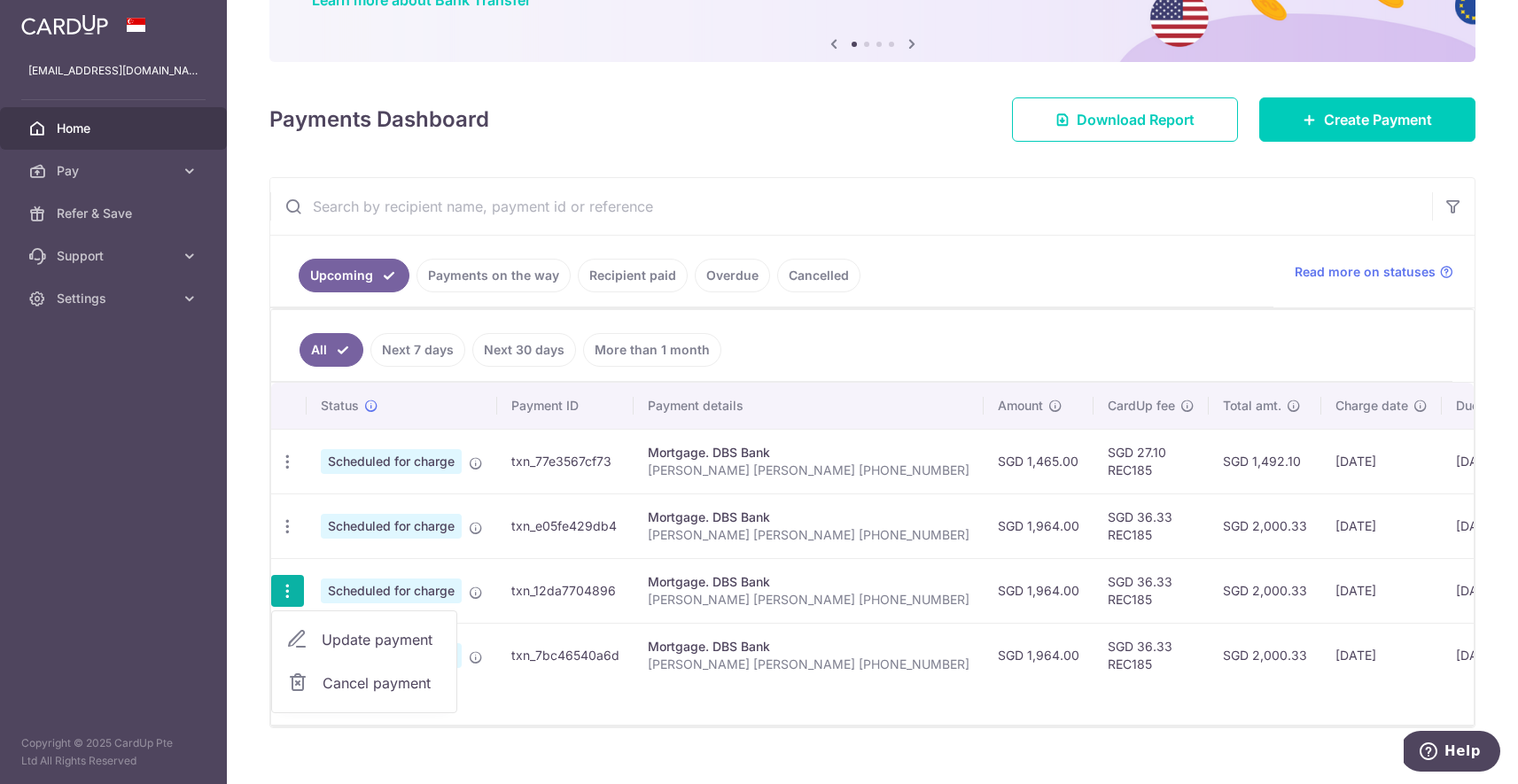
click at [315, 636] on link "Update payment" at bounding box center [364, 639] width 184 height 43
radio input "true"
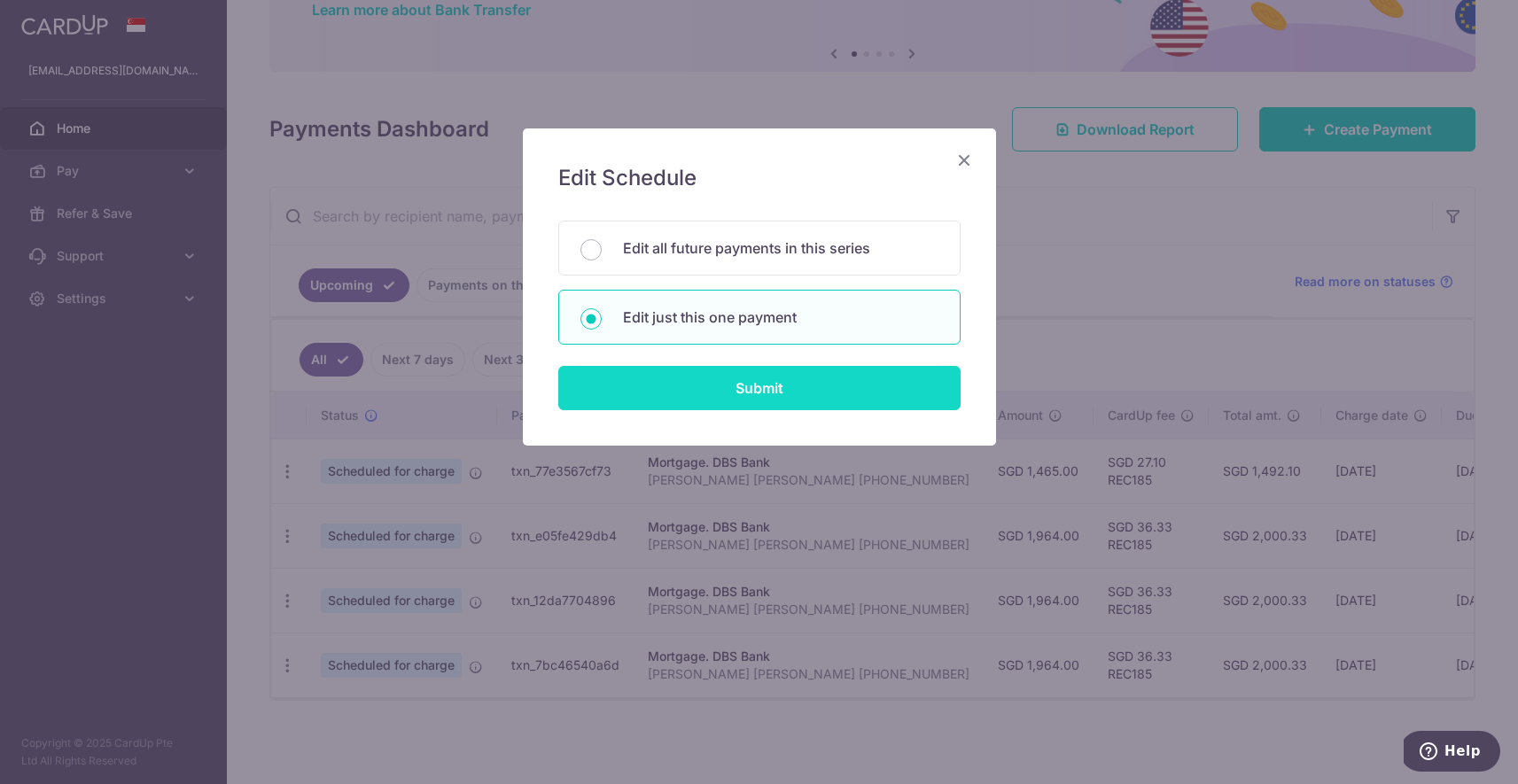
click at [776, 396] on input "Submit" at bounding box center [759, 388] width 402 height 44
radio input "true"
type input "1,964.00"
type input "28/12/2025"
type input "LEE KOK KIANG 01-220104-8"
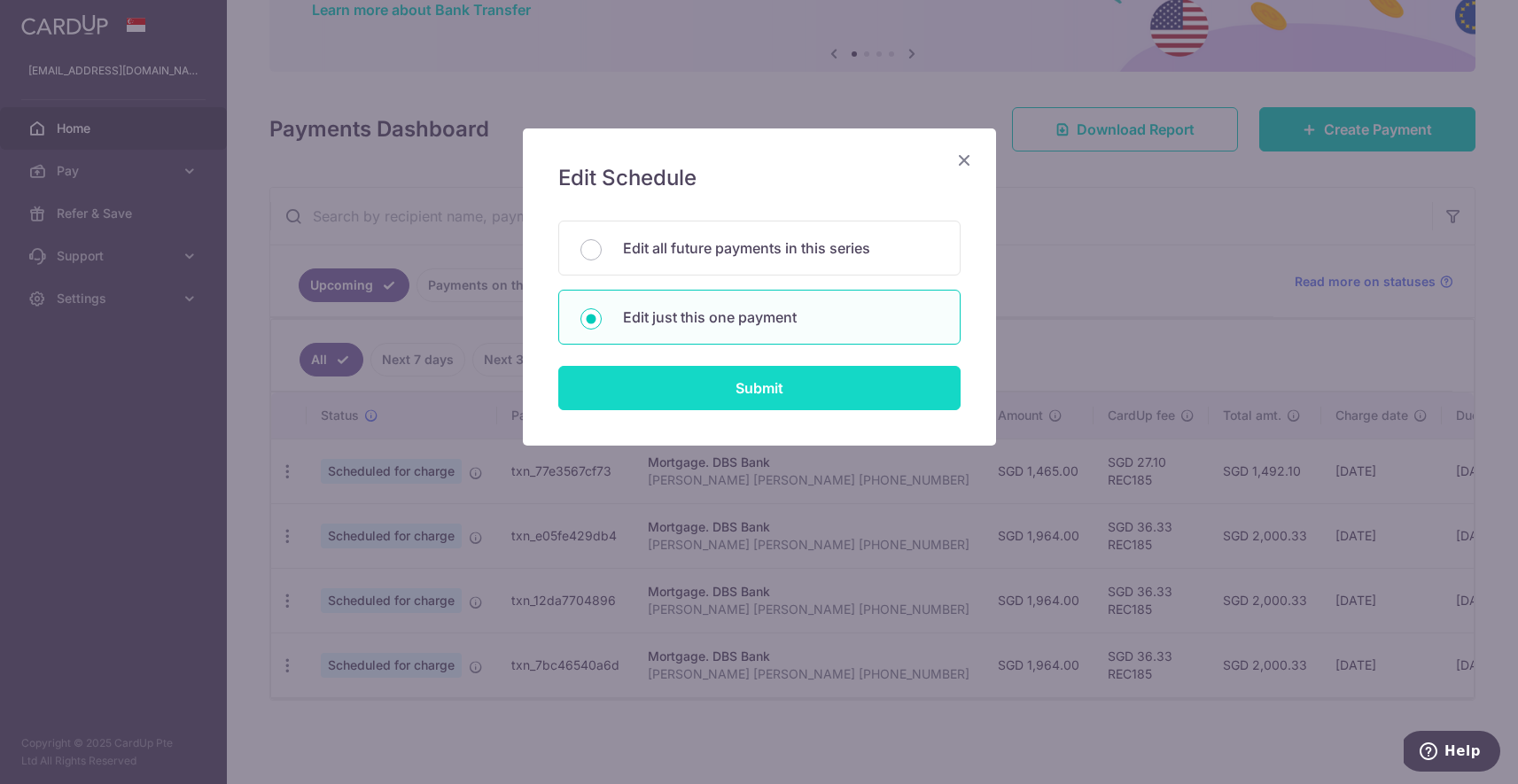
type input "REC185"
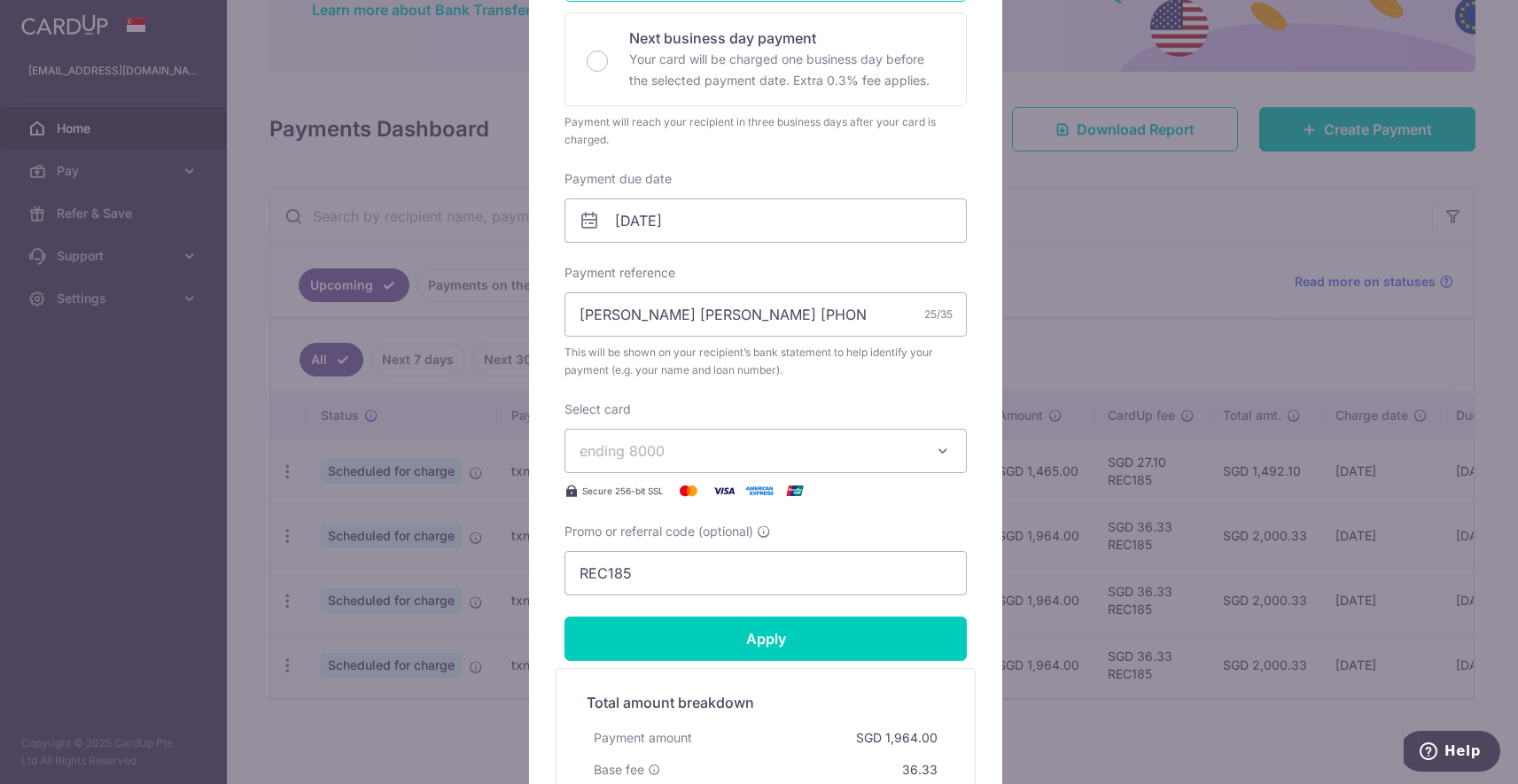
scroll to position [408, 0]
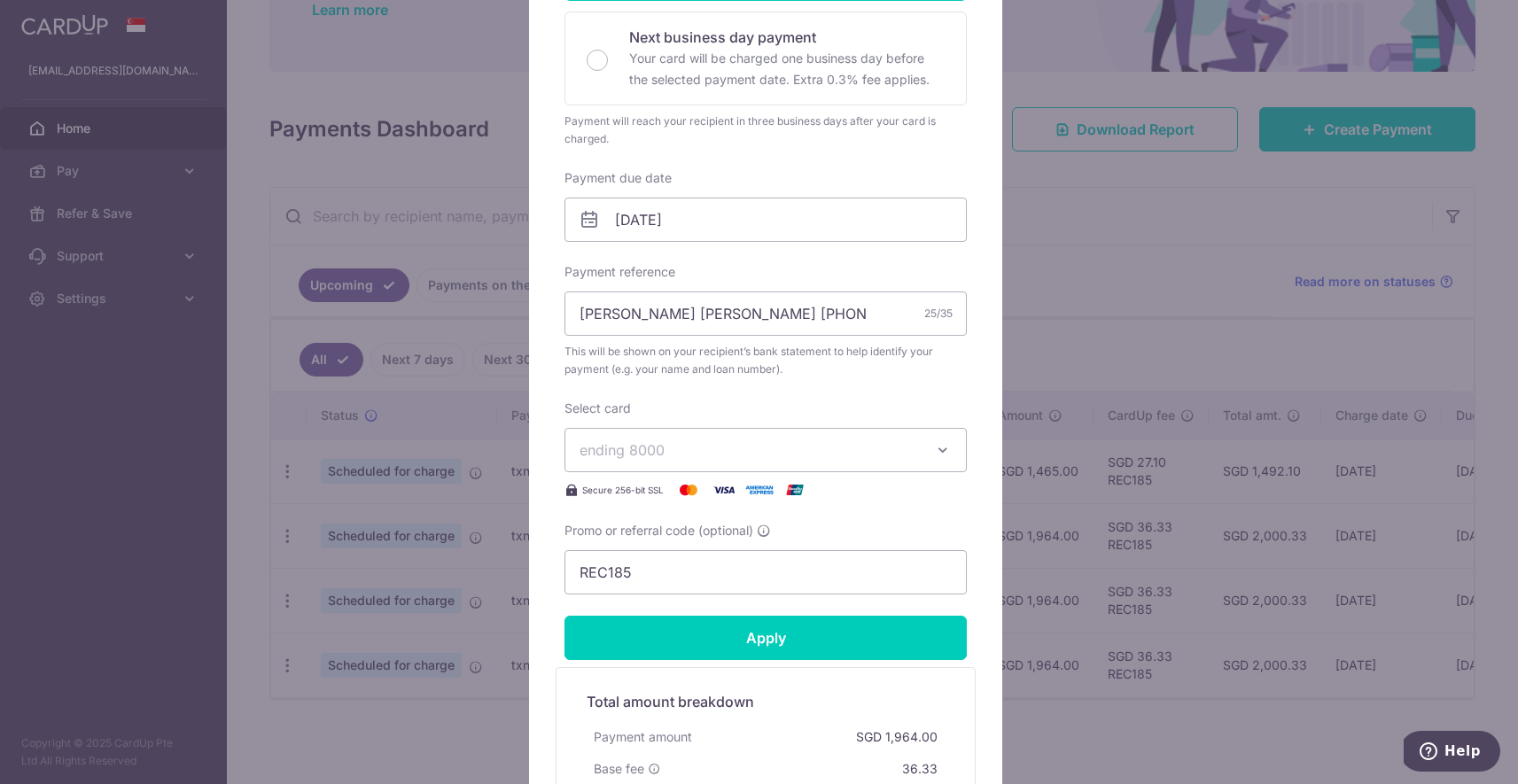
click at [936, 452] on icon "button" at bounding box center [943, 450] width 18 height 18
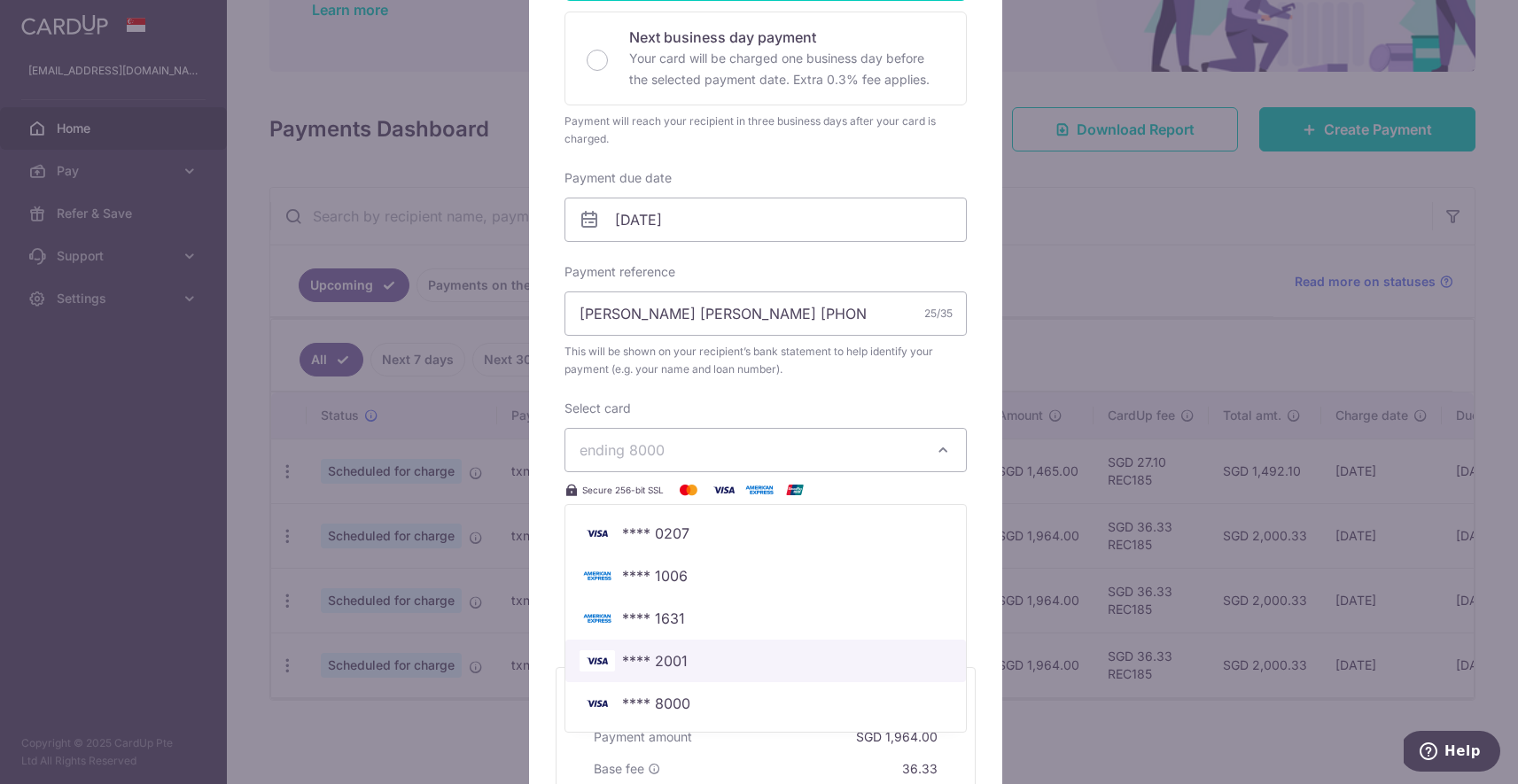
click at [654, 667] on span "**** 2001" at bounding box center [654, 661] width 66 height 21
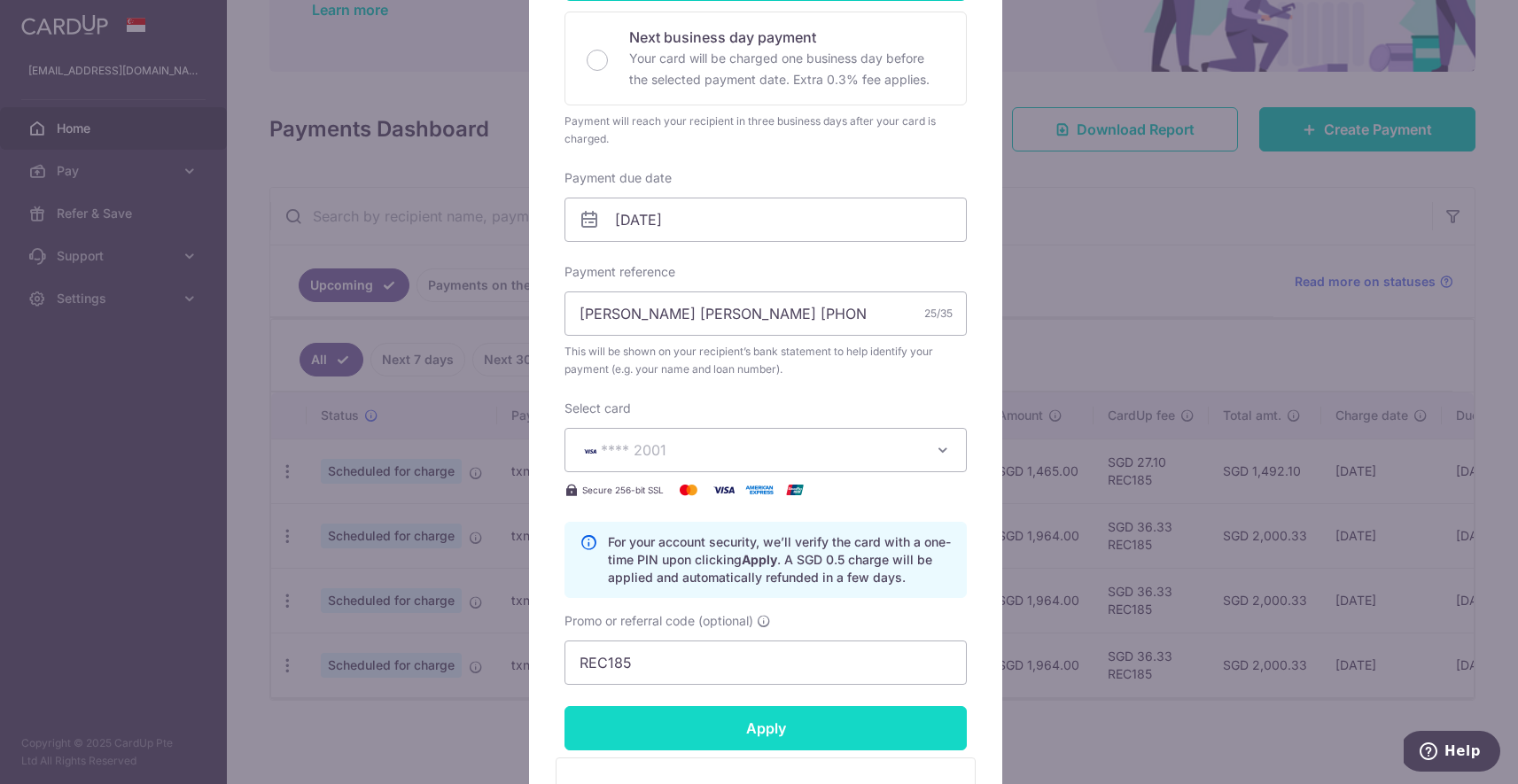
click at [783, 722] on input "Apply" at bounding box center [765, 728] width 402 height 44
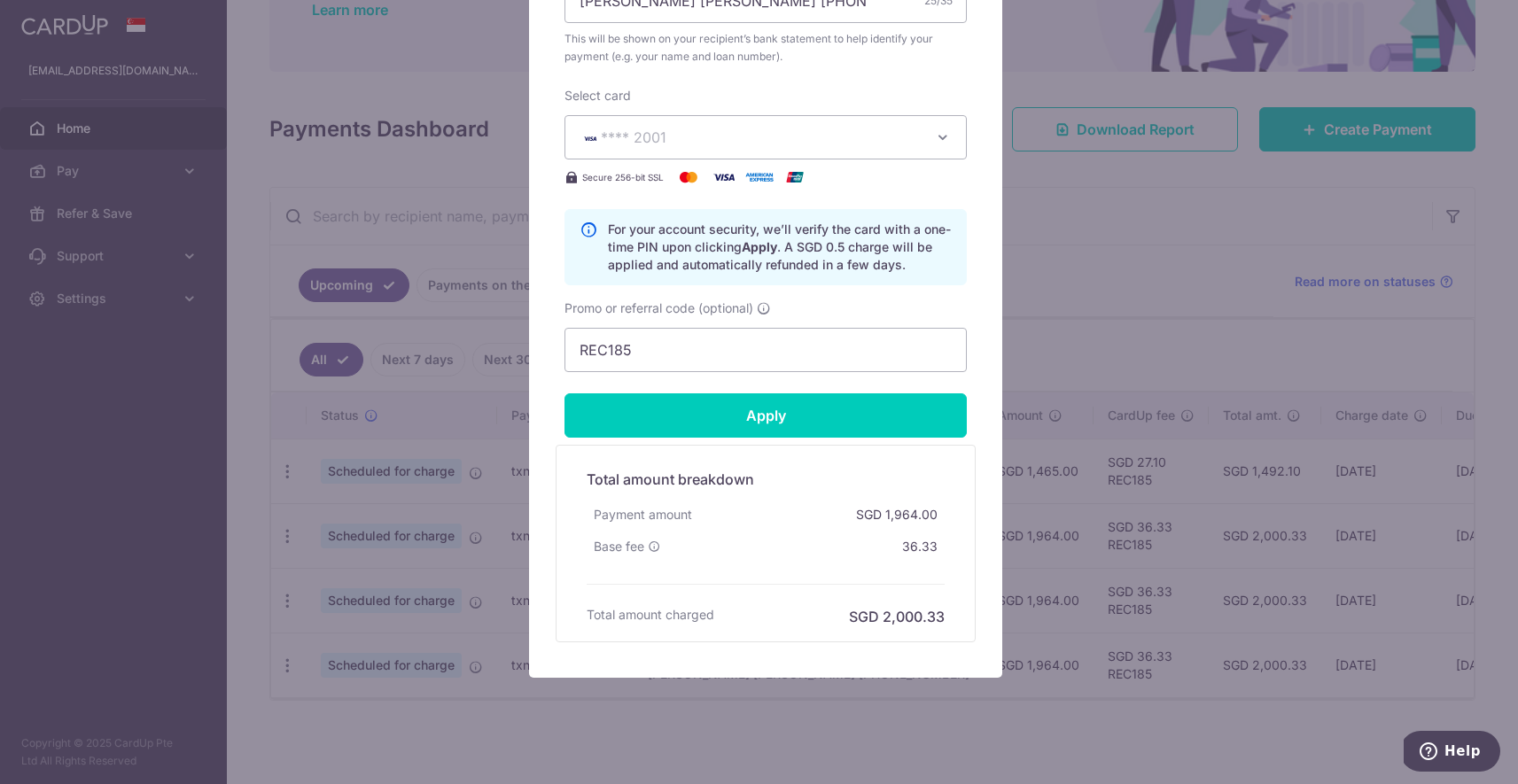
scroll to position [742, 0]
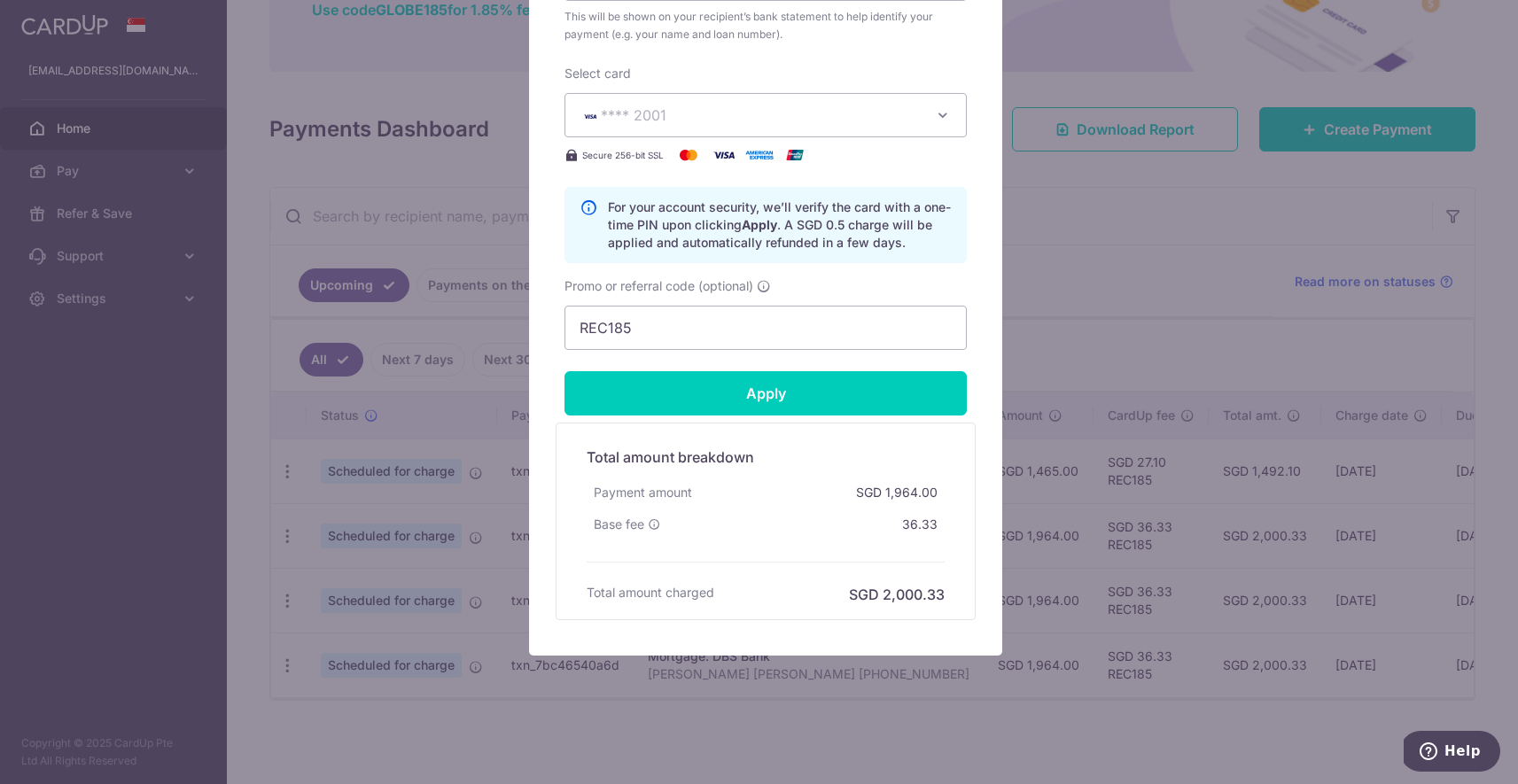
type input "Successfully Applied"
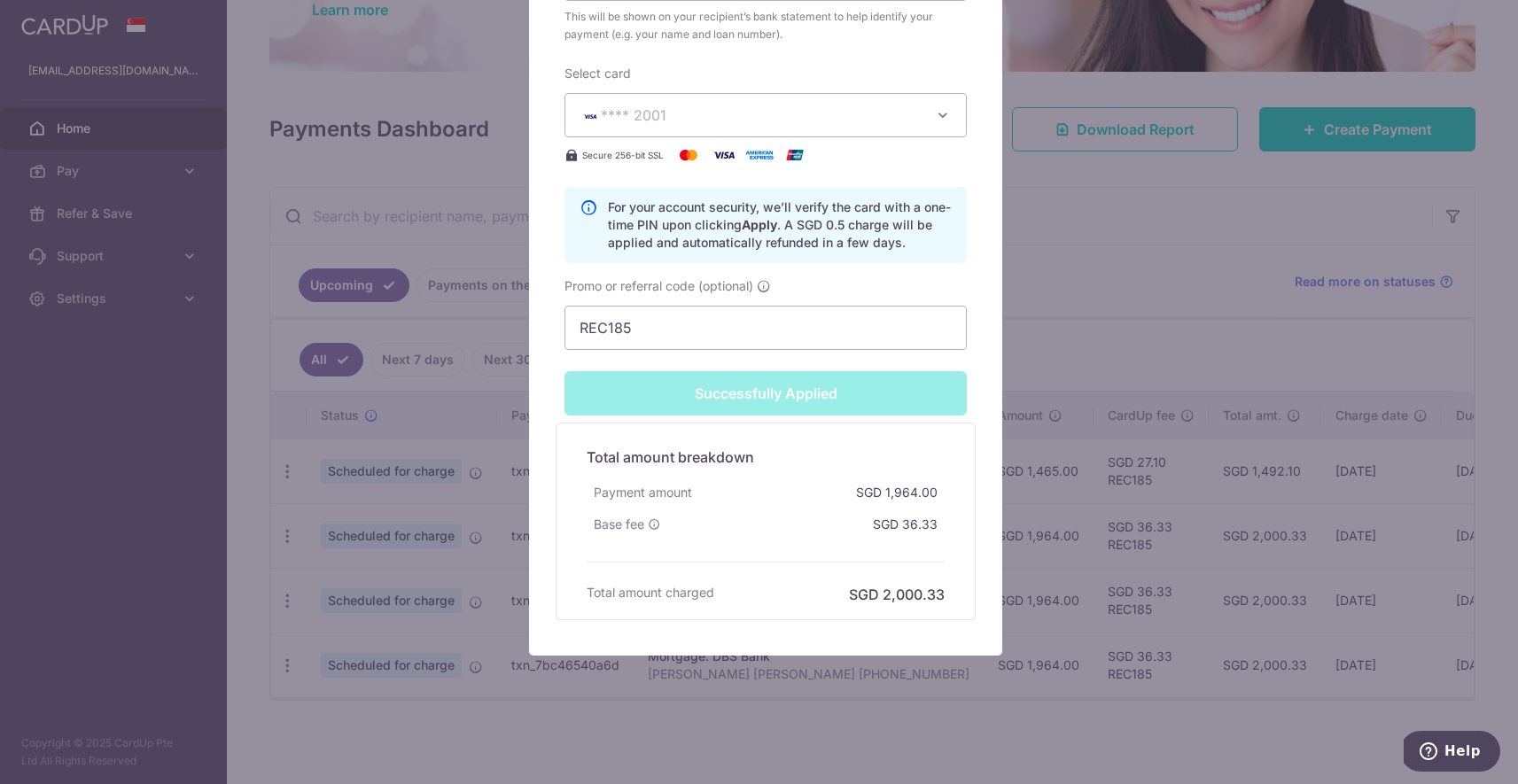
click at [1075, 328] on div "Edit payment By clicking apply, you will make changes to all payments to DBS Ba…" at bounding box center [759, 392] width 1518 height 784
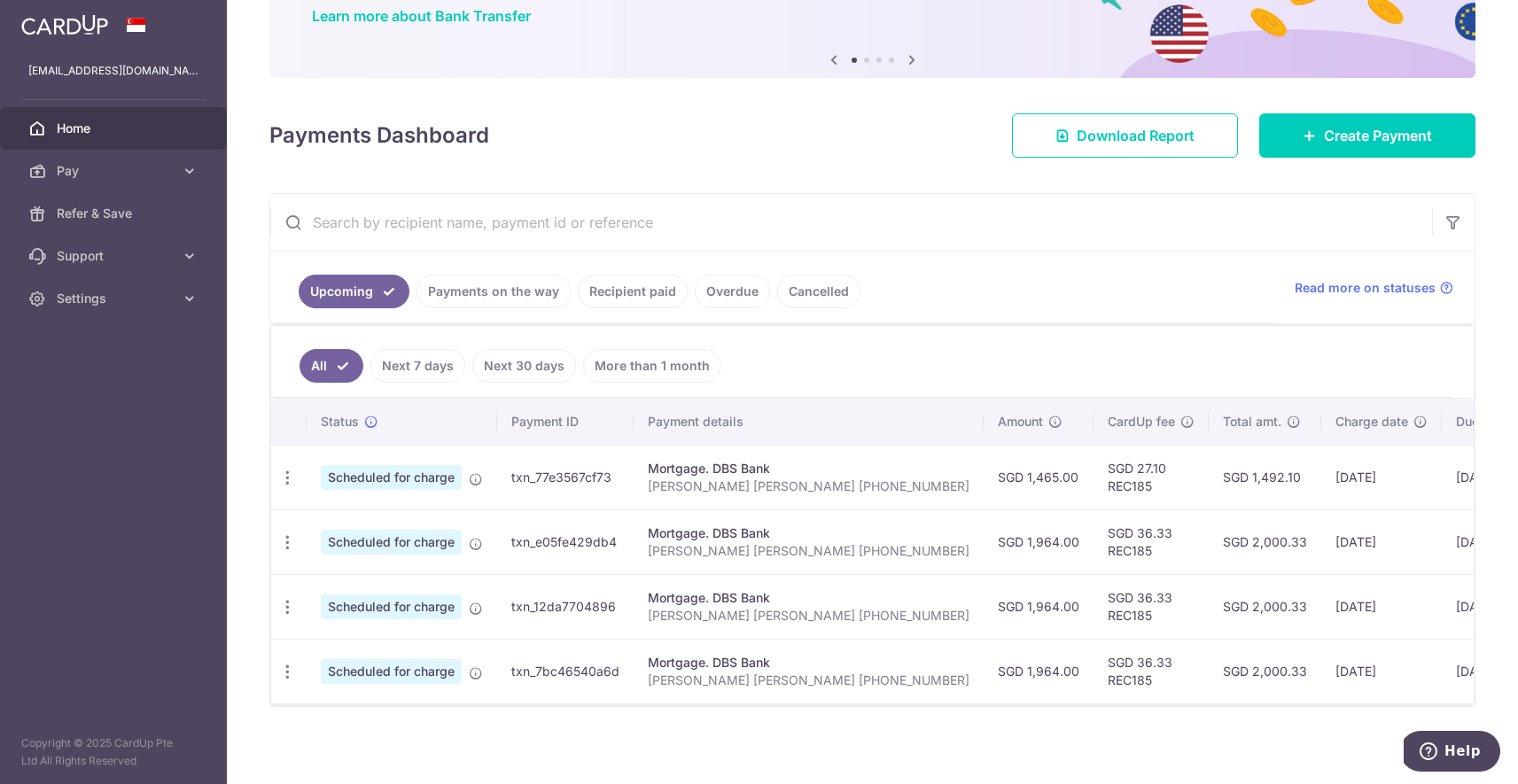
scroll to position [151, 0]
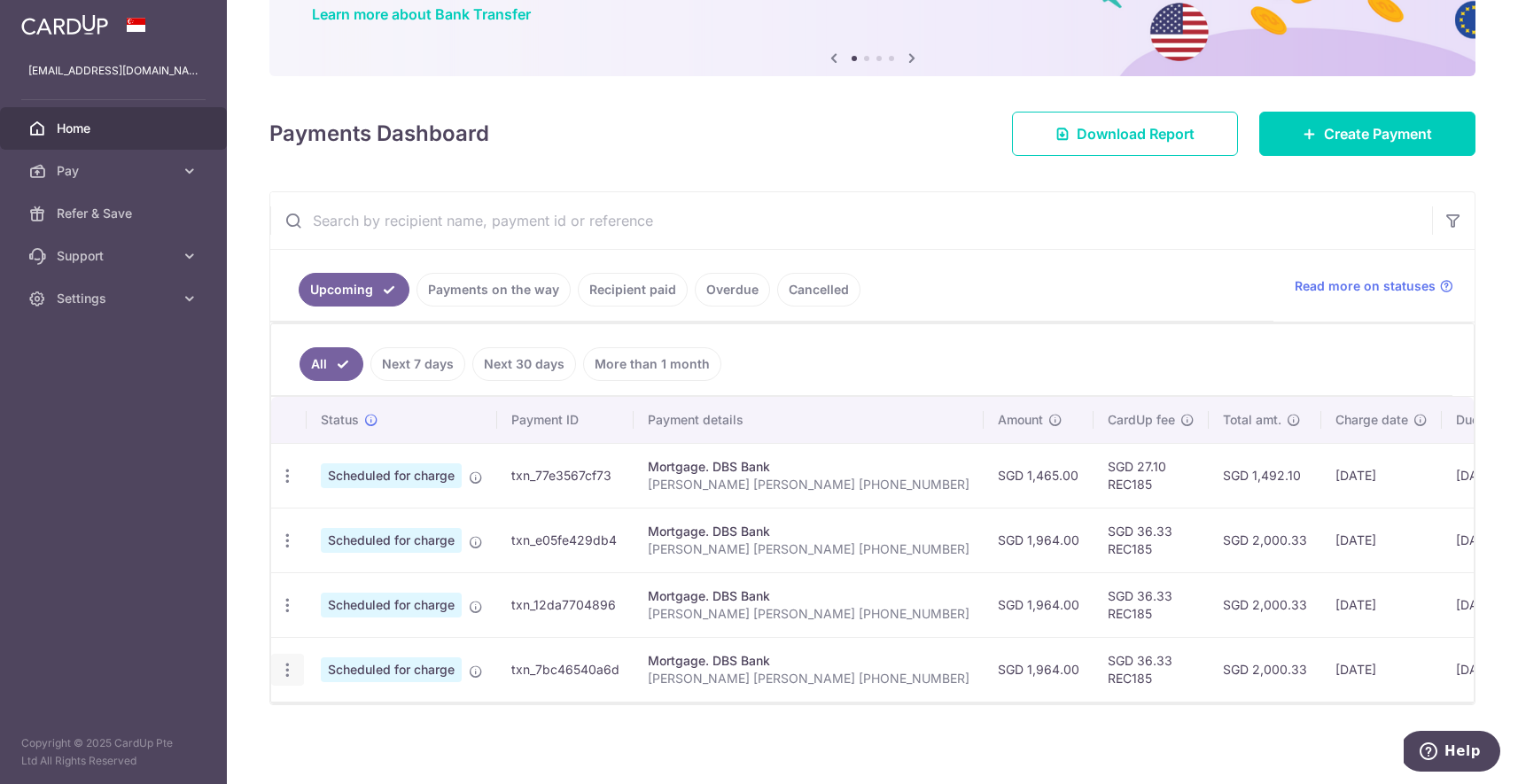
click at [288, 670] on icon "button" at bounding box center [287, 669] width 18 height 18
click at [341, 716] on span "Update payment" at bounding box center [382, 718] width 120 height 21
radio input "true"
type input "1,964.00"
type input "[DATE]"
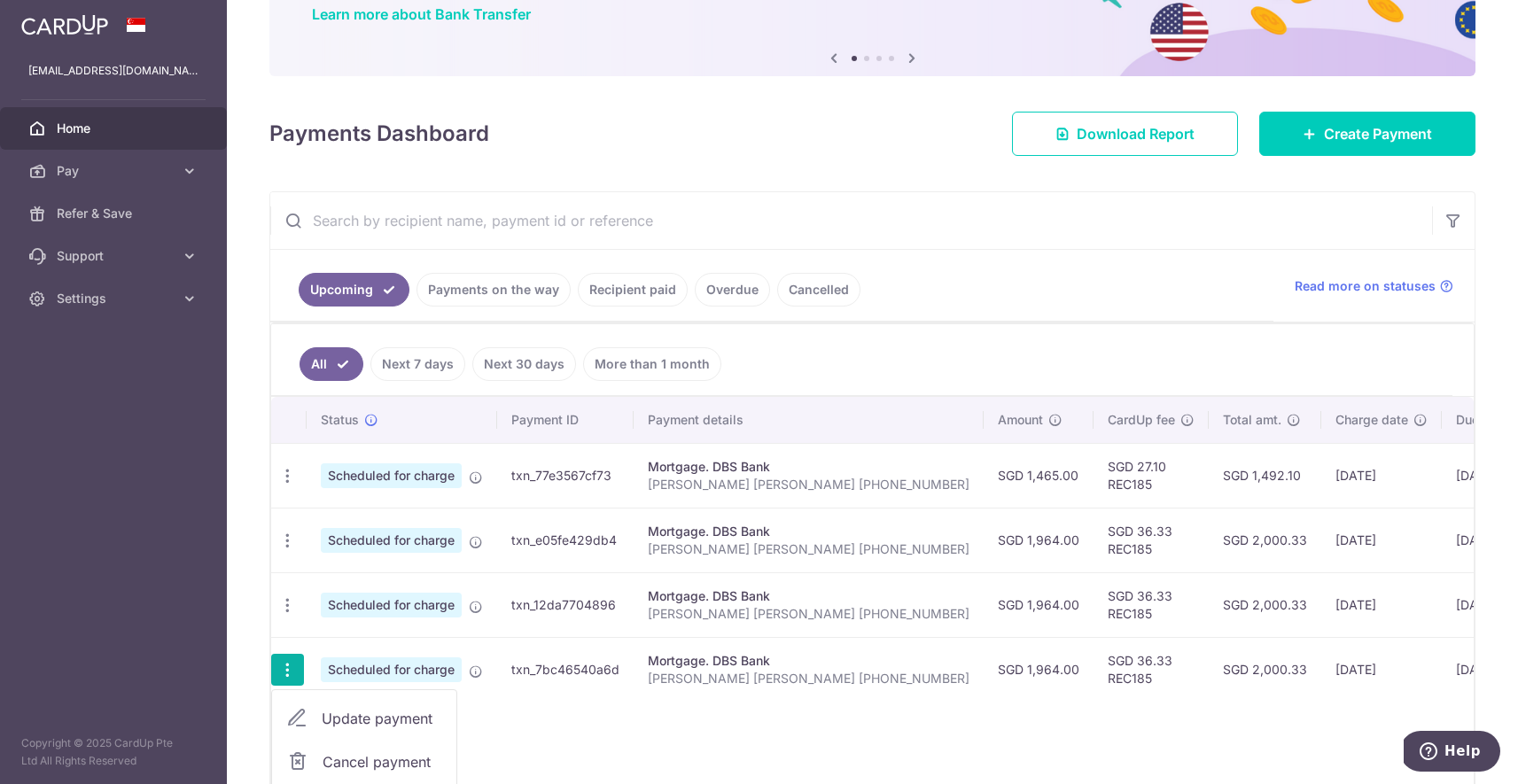
type input "[PERSON_NAME] [PERSON_NAME] [PHONE_NUMBER]"
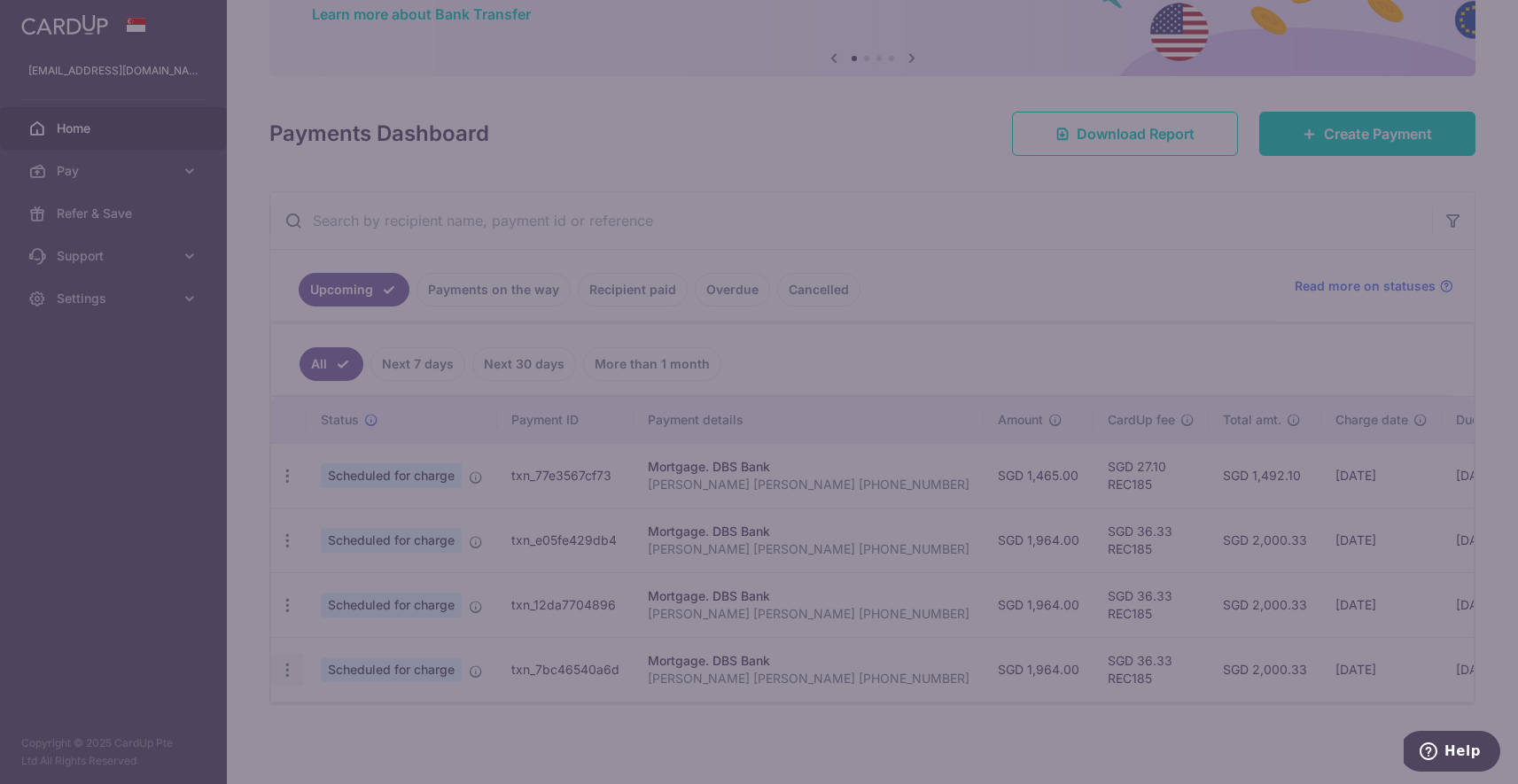
type input "REC185"
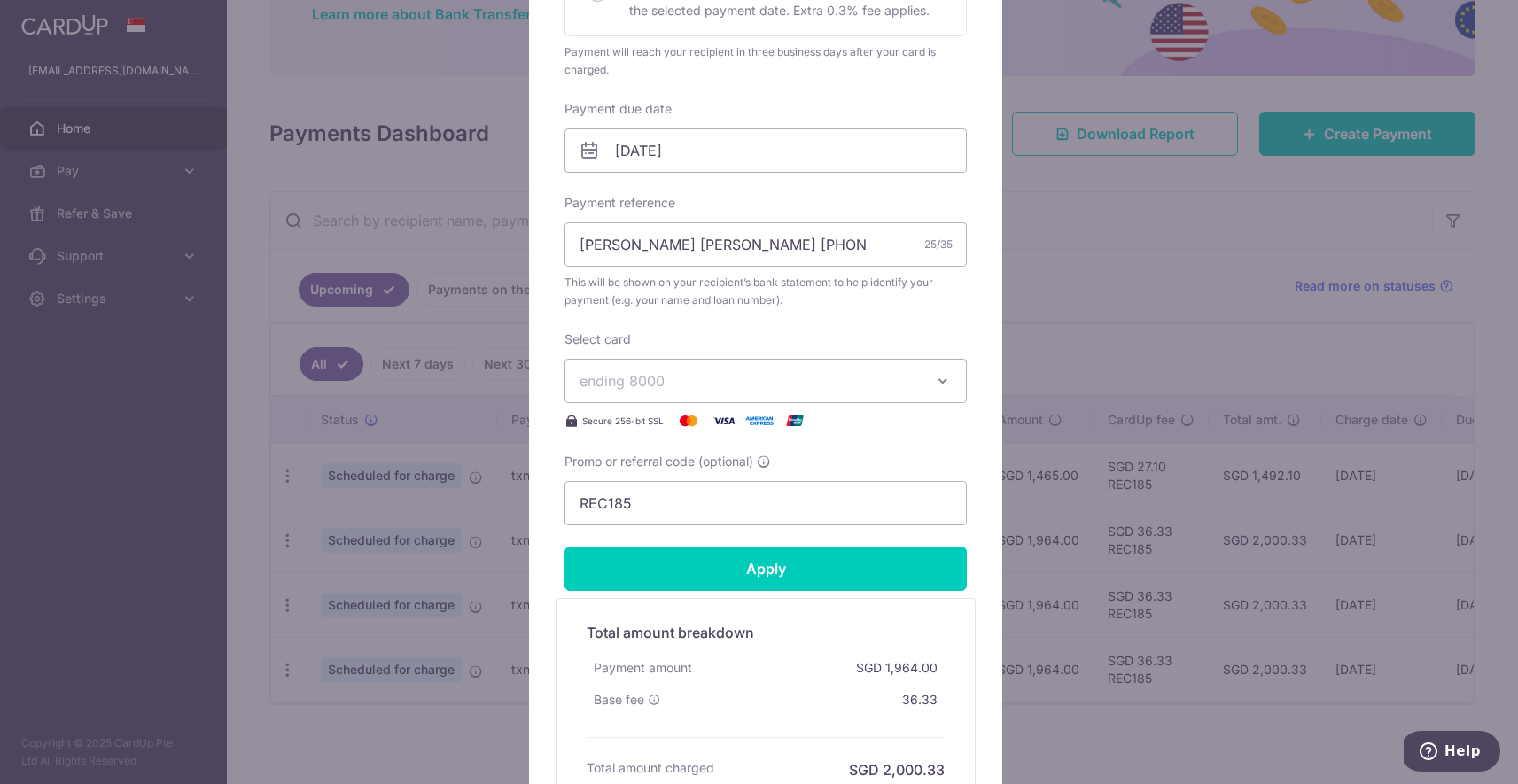
scroll to position [478, 0]
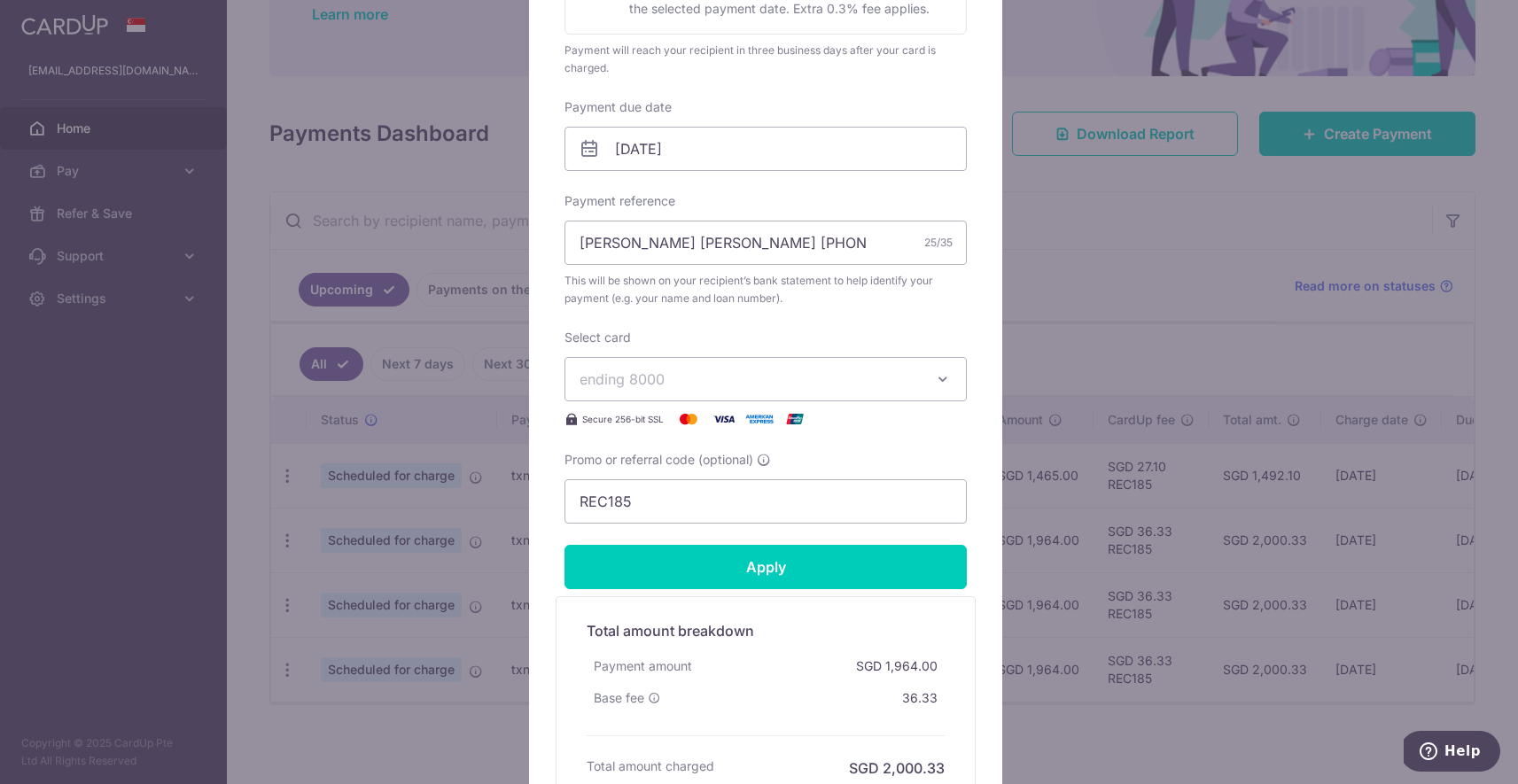
click at [934, 386] on icon "button" at bounding box center [943, 379] width 18 height 18
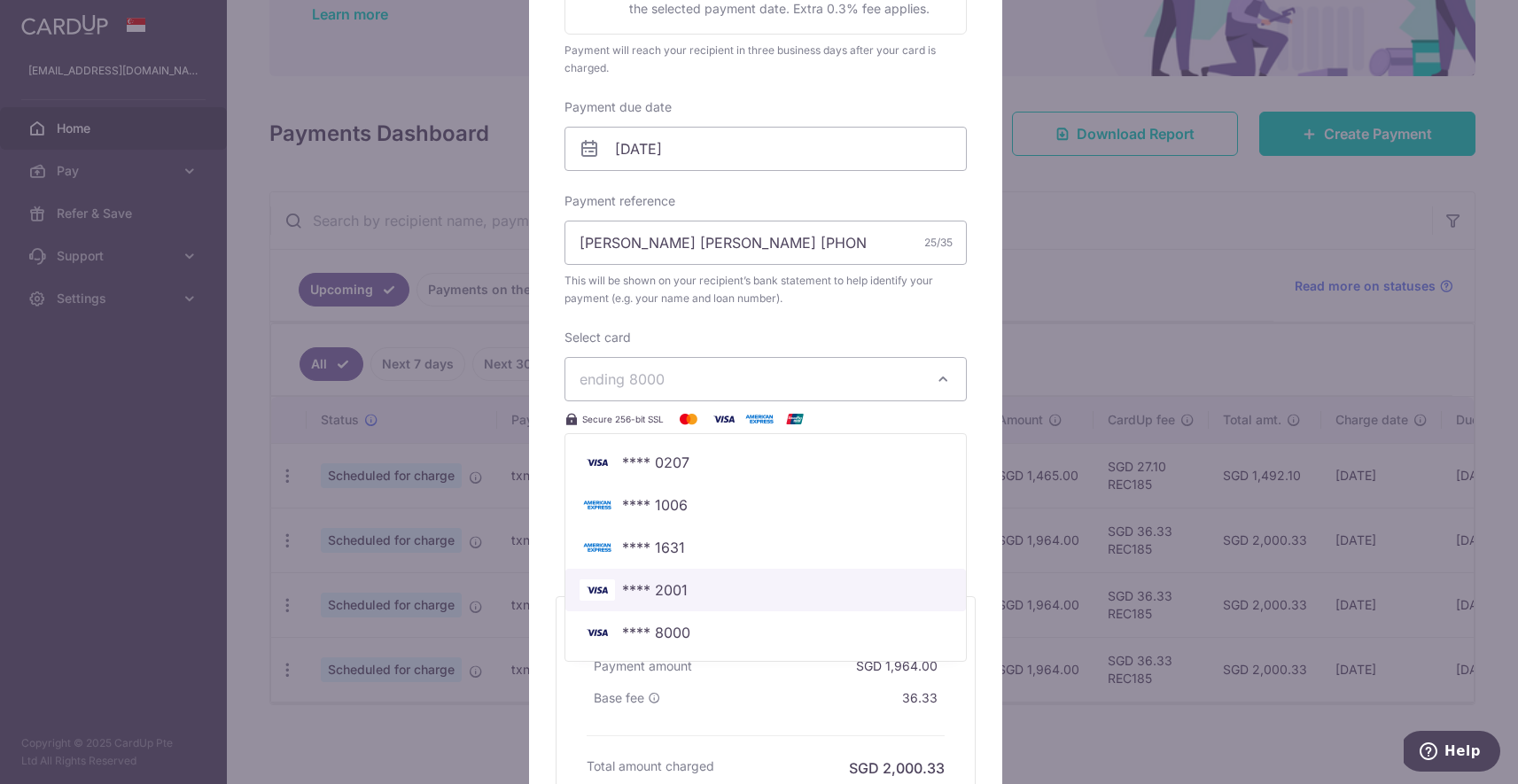
click at [672, 590] on span "**** 2001" at bounding box center [654, 590] width 66 height 21
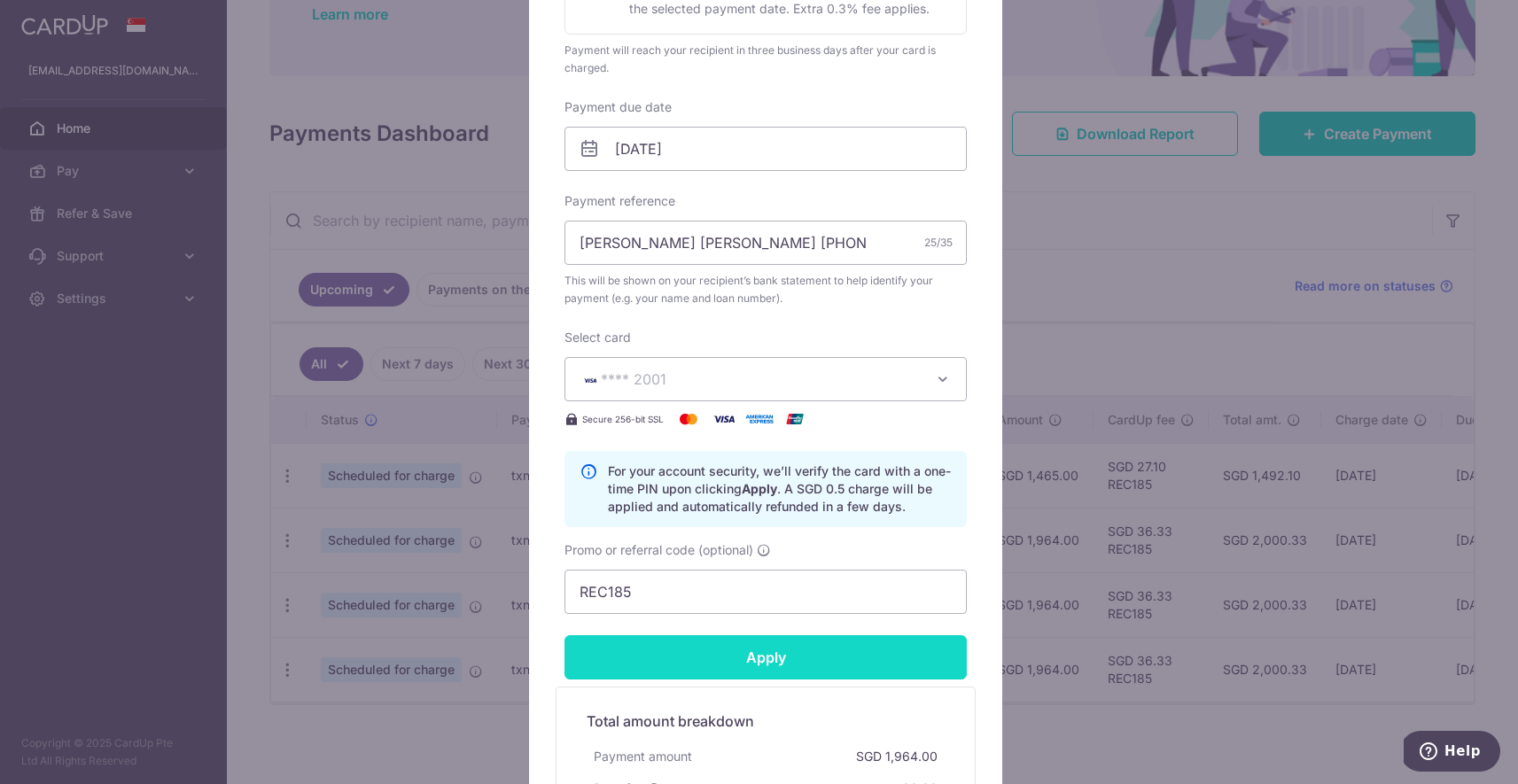
click at [770, 665] on input "Apply" at bounding box center [765, 657] width 402 height 44
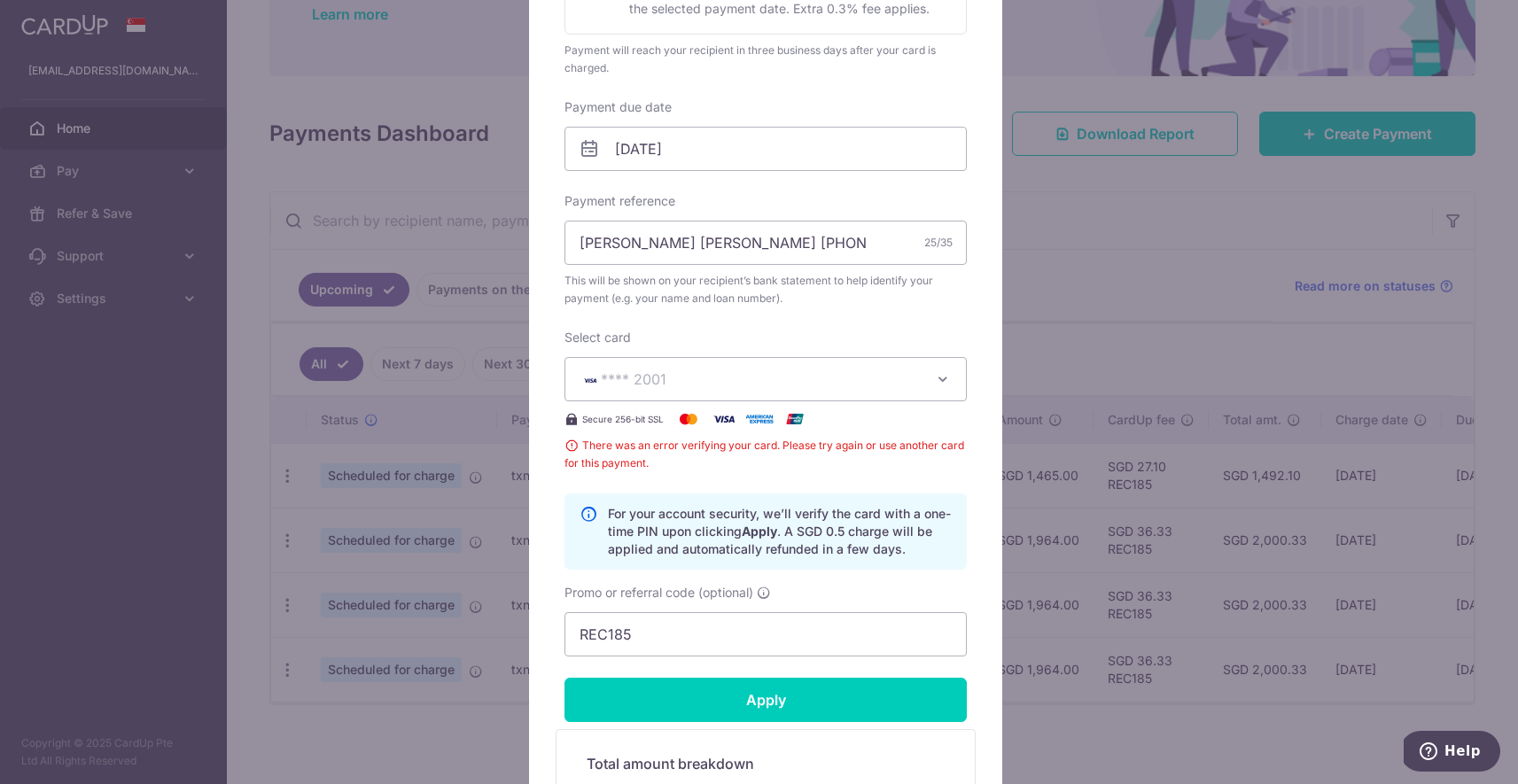
click at [1110, 258] on div "Edit payment By clicking apply, you will make changes to all payments to DBS Ba…" at bounding box center [759, 392] width 1518 height 784
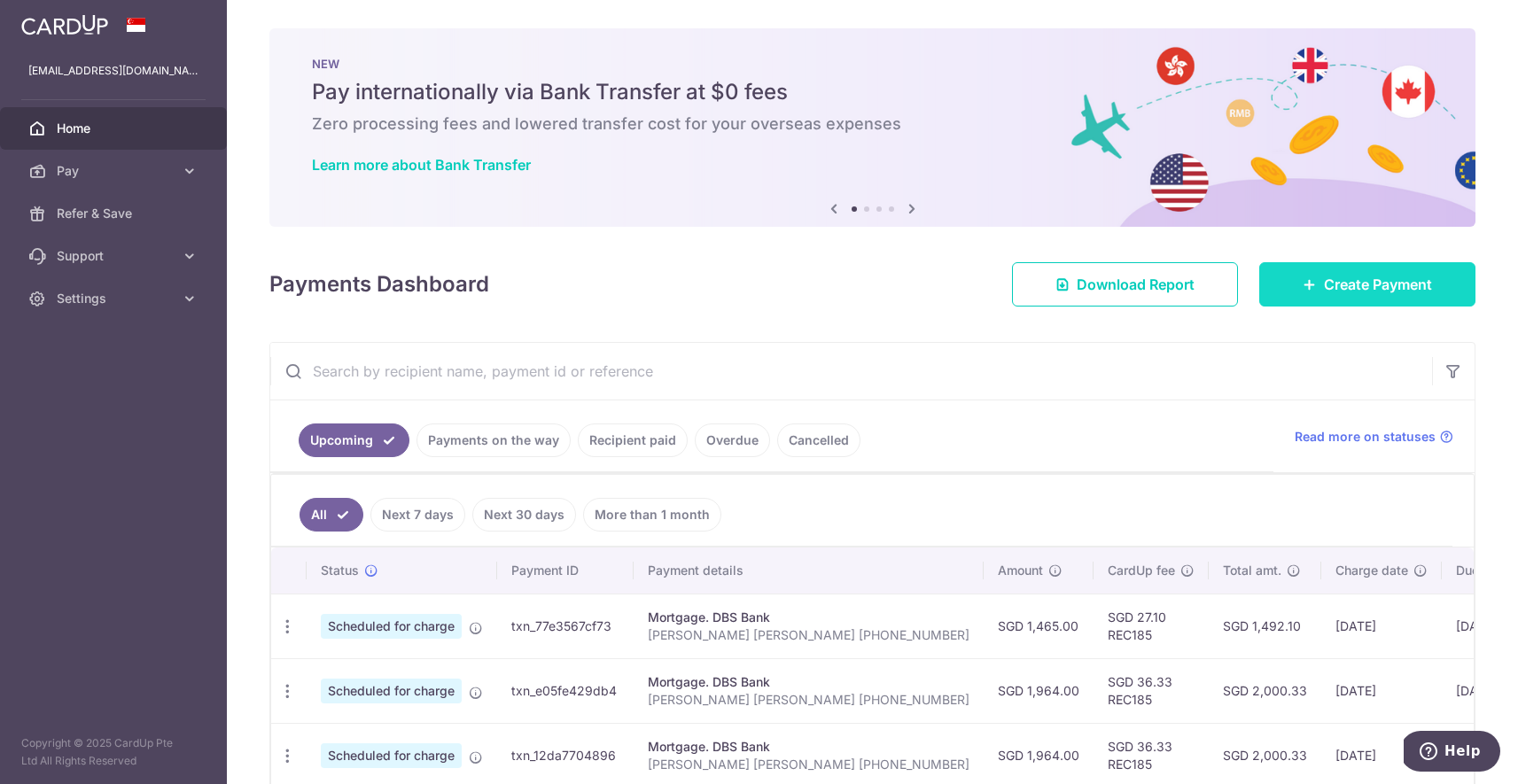
click at [1330, 294] on span "Create Payment" at bounding box center [1378, 285] width 108 height 21
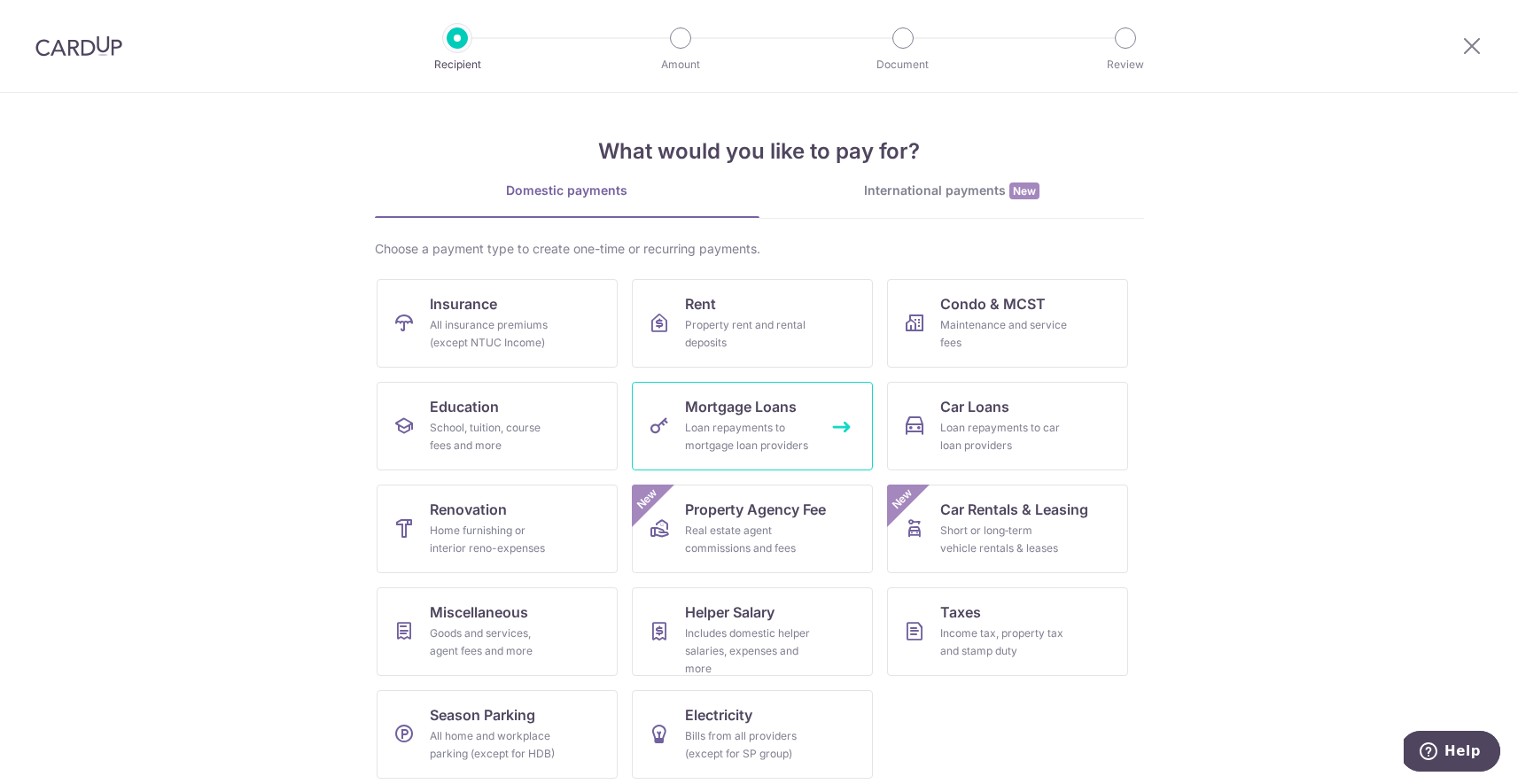
click at [745, 437] on div "Loan repayments to mortgage loan providers" at bounding box center [749, 436] width 128 height 35
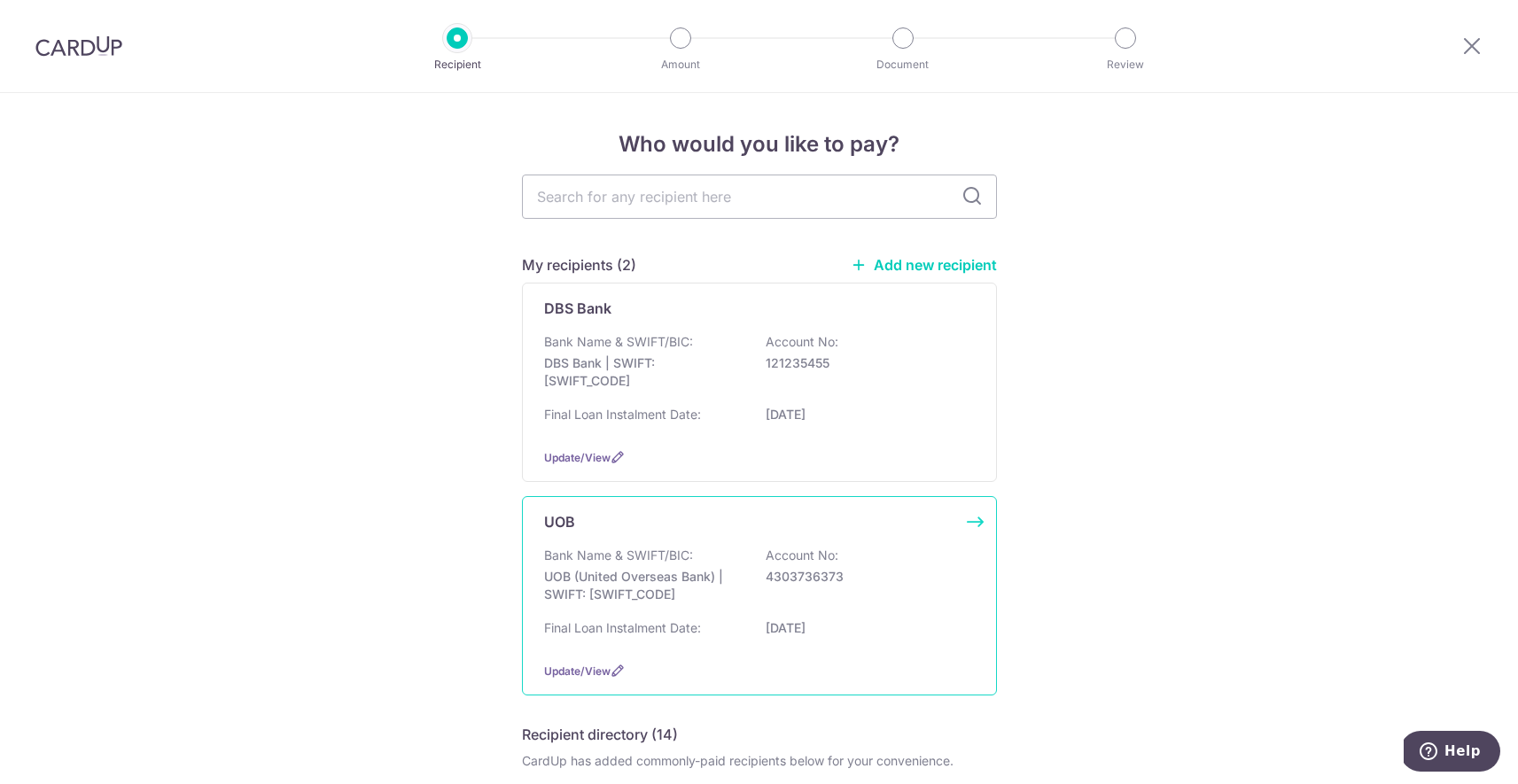
click at [889, 582] on p "4303736373" at bounding box center [865, 577] width 199 height 18
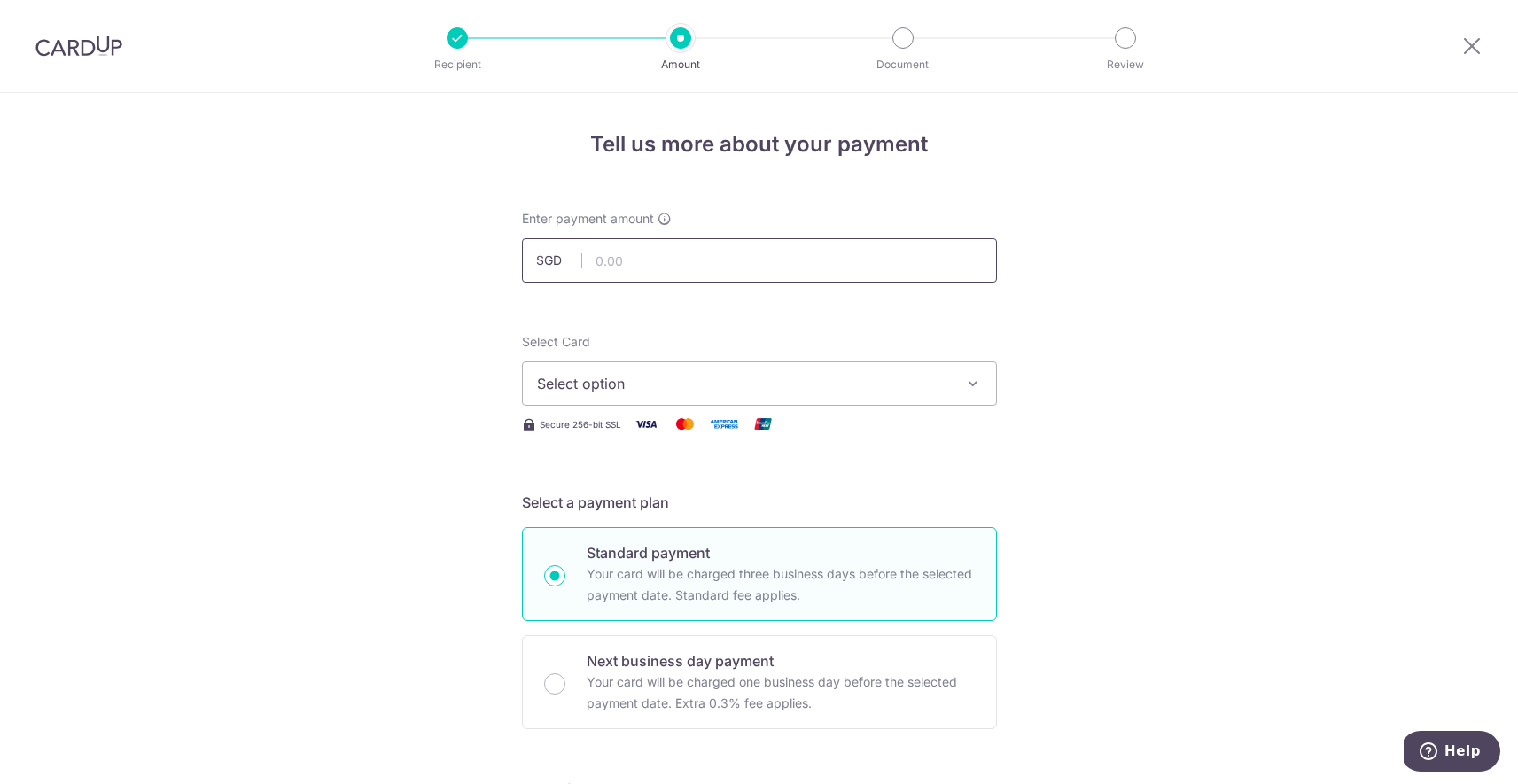
click at [703, 270] on input "text" at bounding box center [759, 261] width 475 height 44
type input "1,964.00"
click at [867, 389] on span "Select option" at bounding box center [743, 384] width 413 height 21
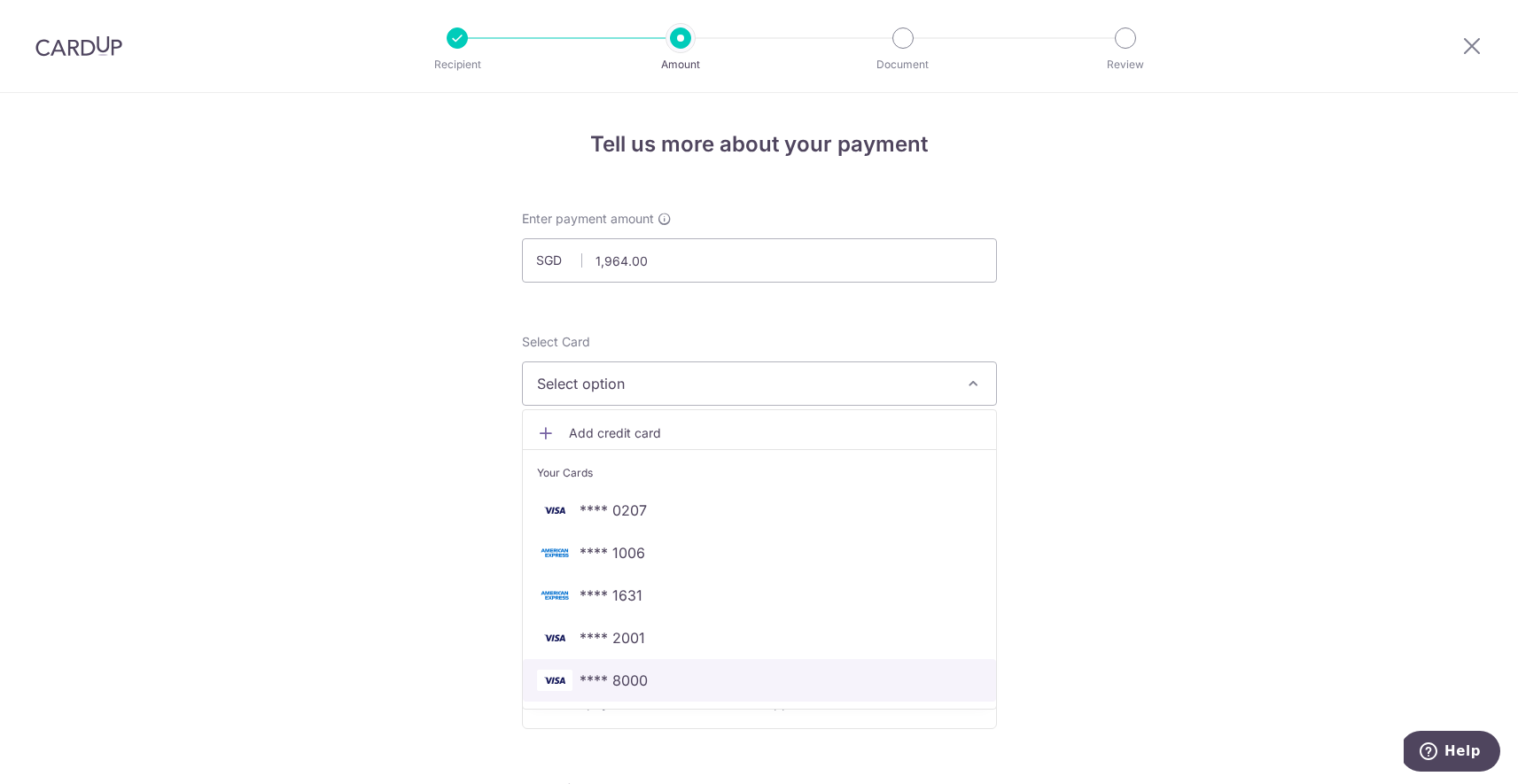
click at [648, 683] on span "**** 8000" at bounding box center [759, 680] width 445 height 21
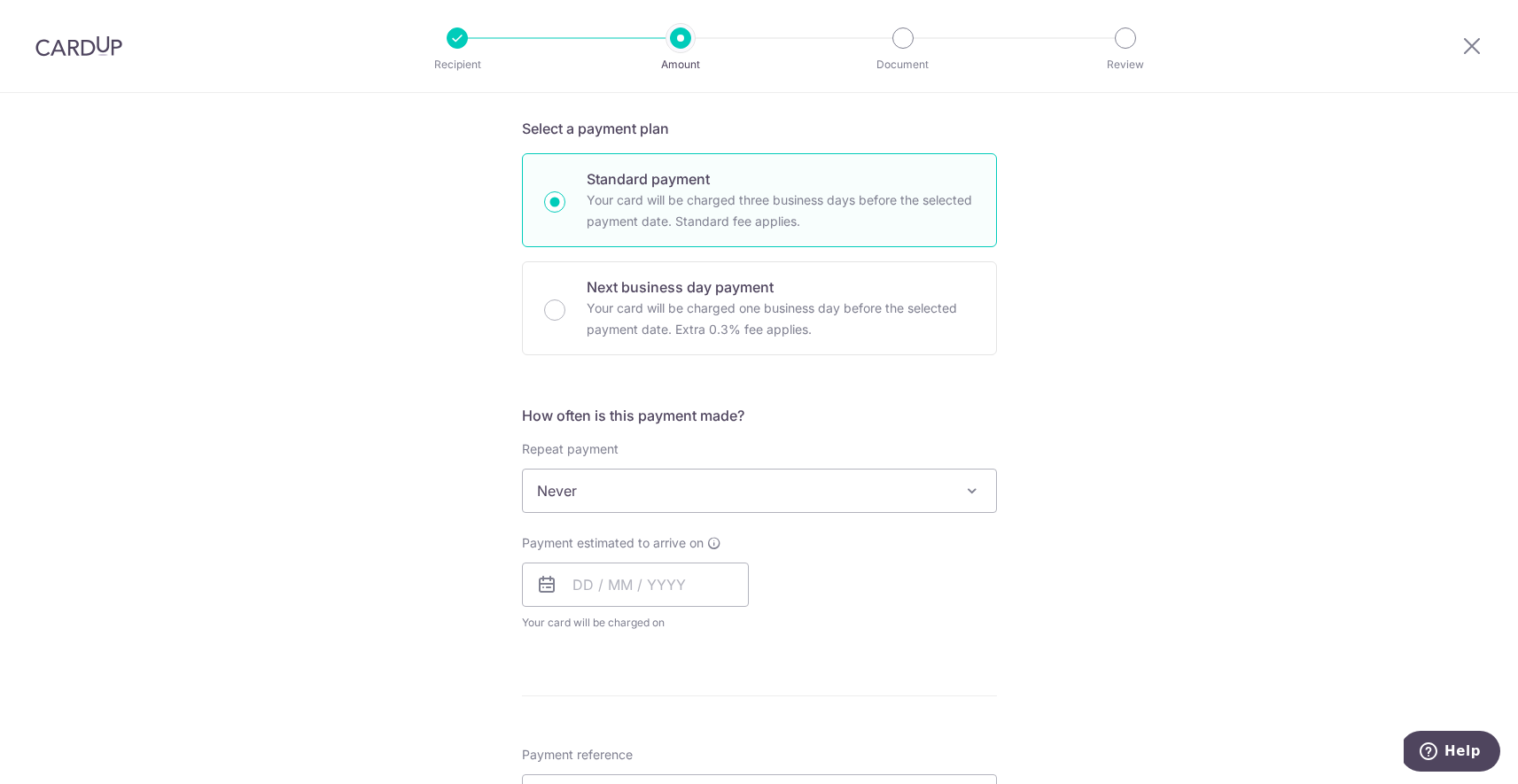
scroll to position [375, 0]
click at [930, 490] on span "Never" at bounding box center [759, 489] width 473 height 43
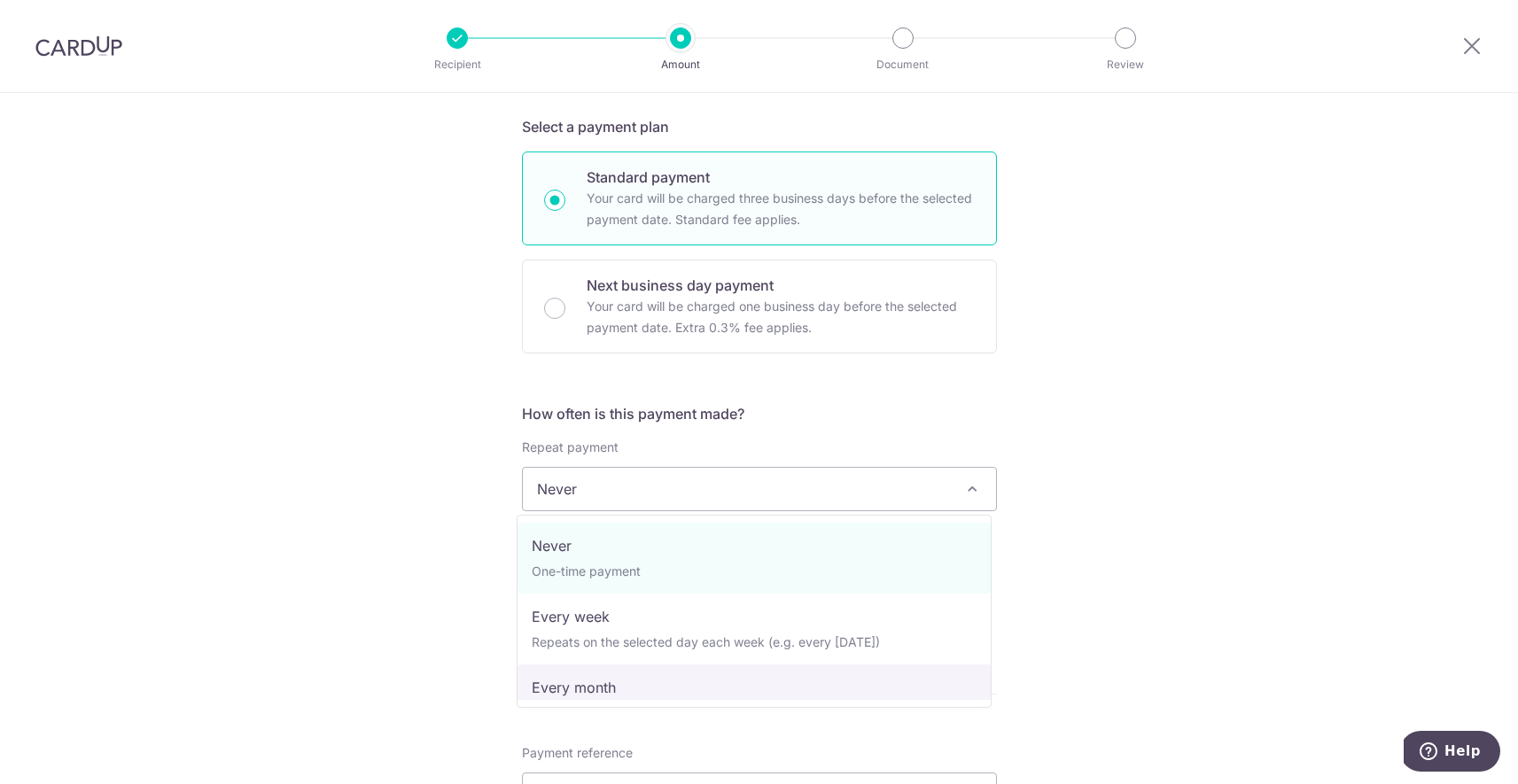
select select "3"
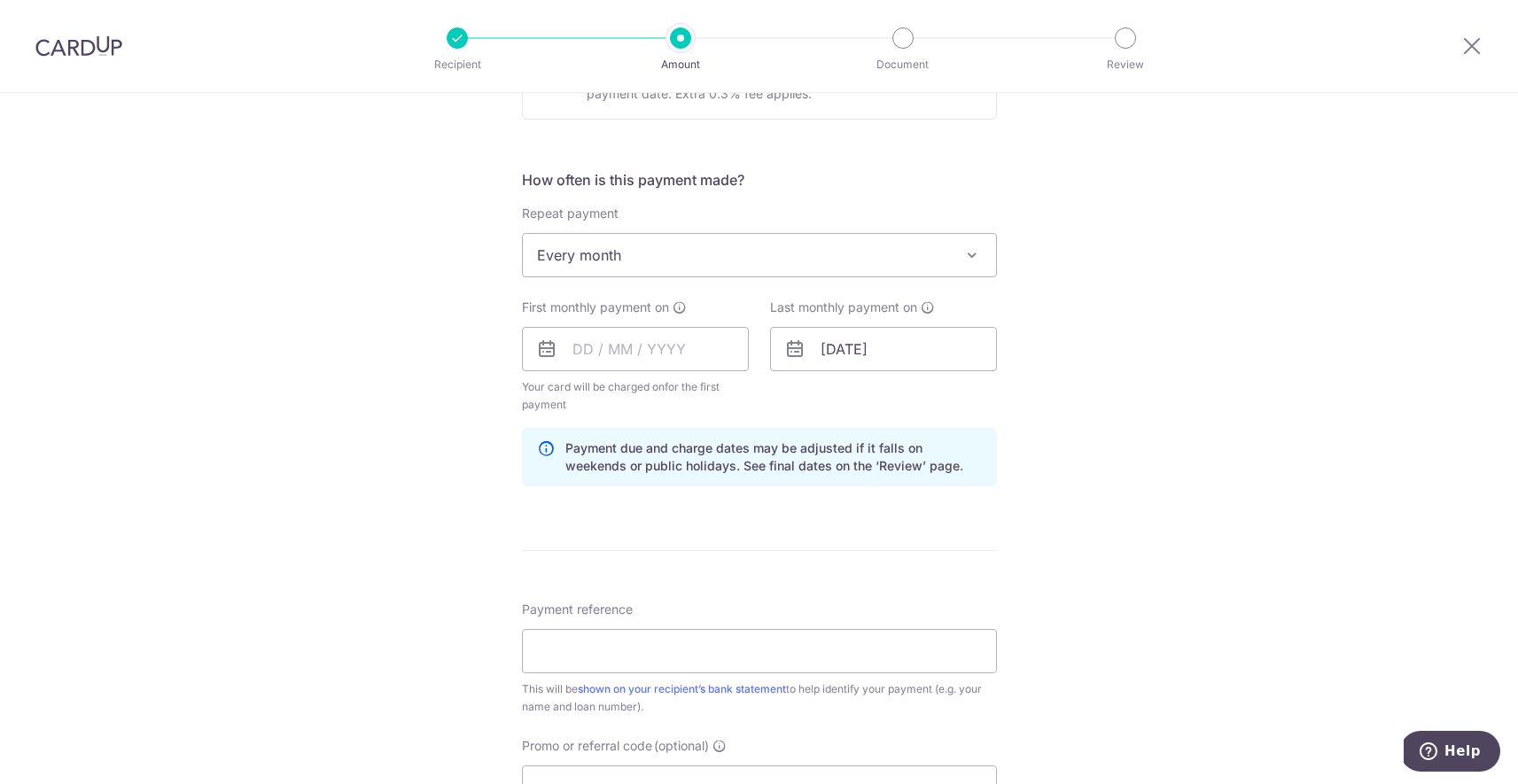
scroll to position [643, 0]
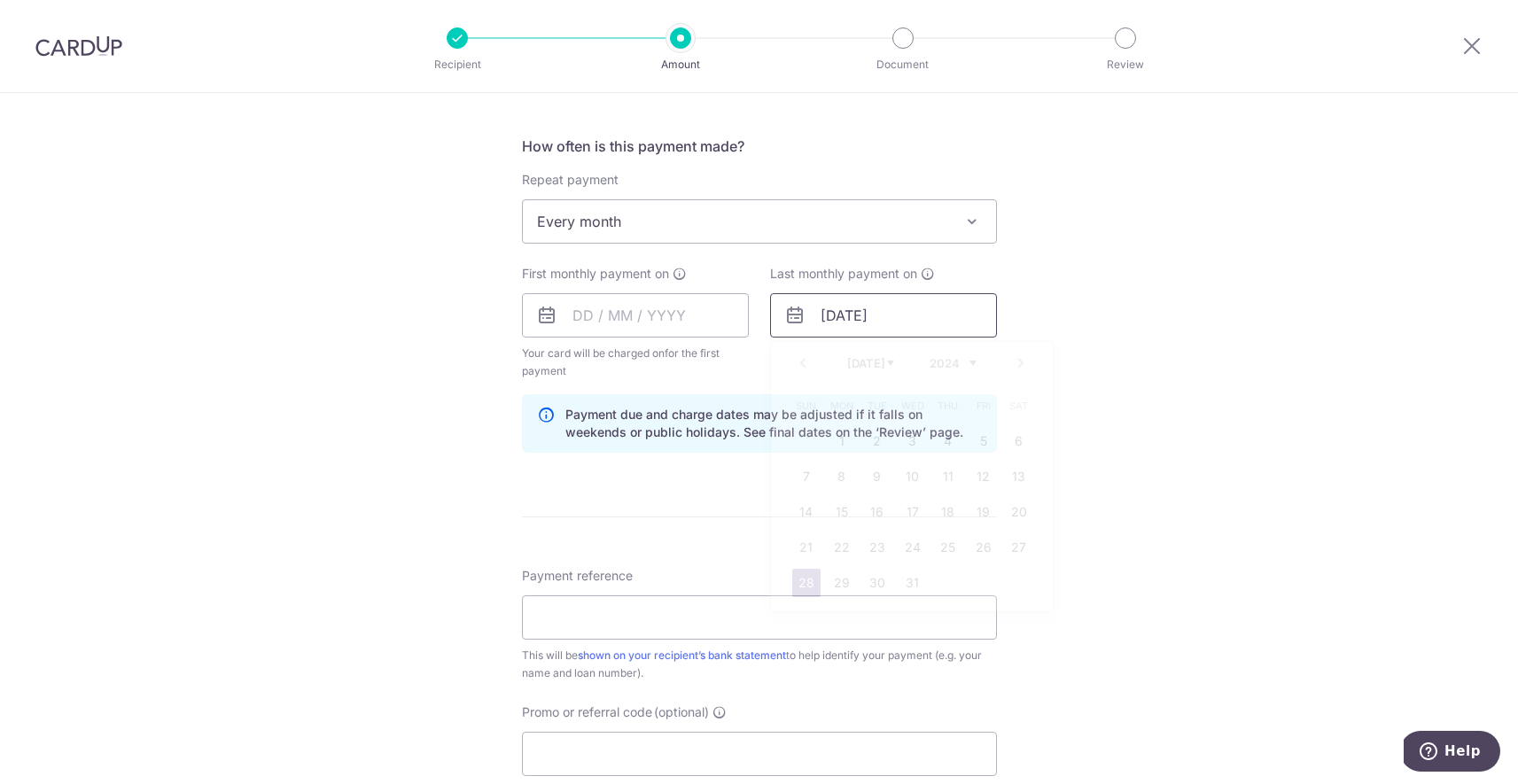
click at [855, 319] on input "28/07/2041" at bounding box center [883, 315] width 226 height 44
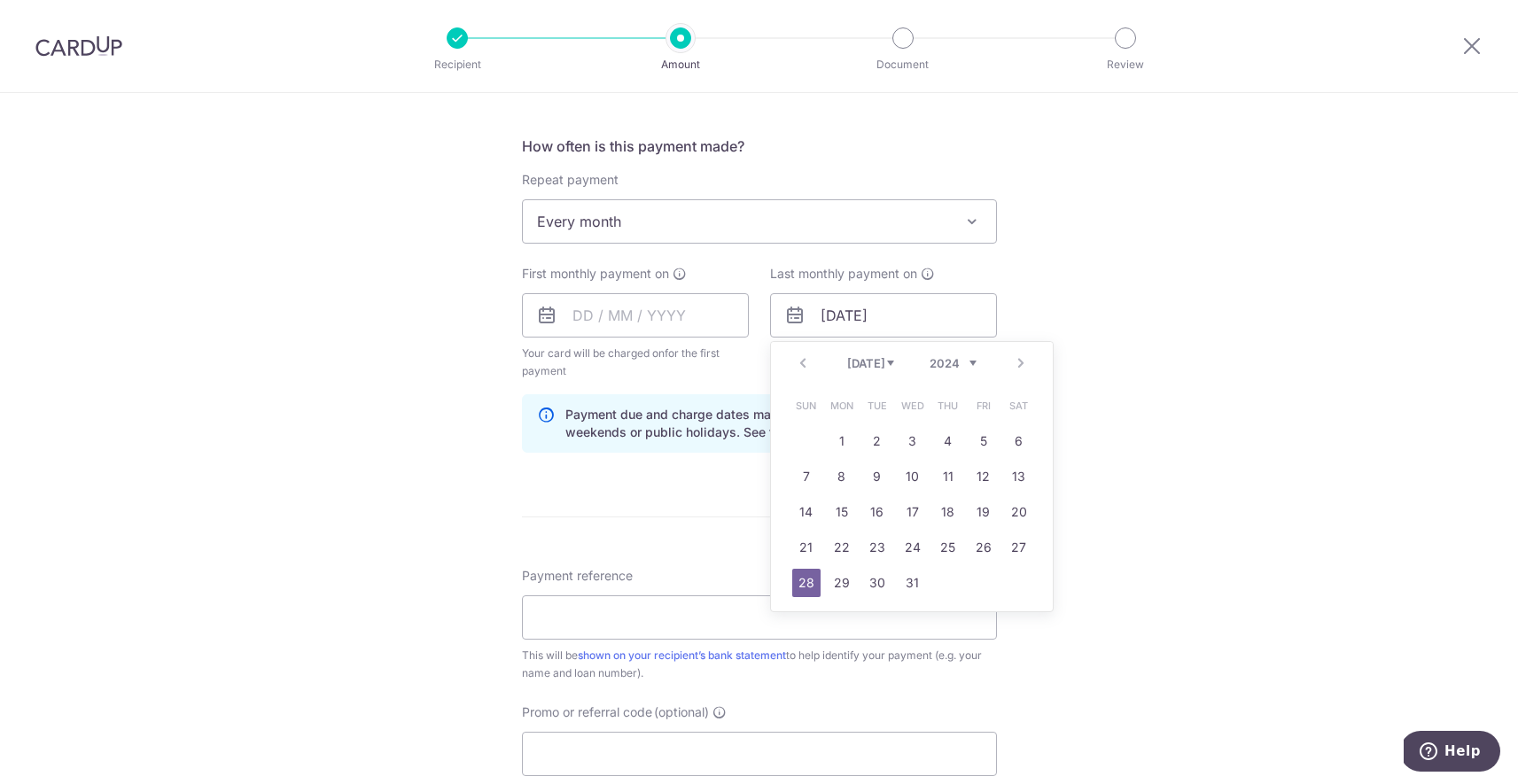
click at [954, 359] on select "2024 2025 2026 2027 2028 2029 2030 2031 2032 2033 2034 2035" at bounding box center [952, 363] width 47 height 14
click at [864, 363] on select "Jan Feb Mar Apr May Jun Jul Aug Sep Oct Nov Dec" at bounding box center [870, 363] width 47 height 14
click at [1005, 586] on link "31" at bounding box center [1019, 583] width 29 height 29
type input "31/01/2026"
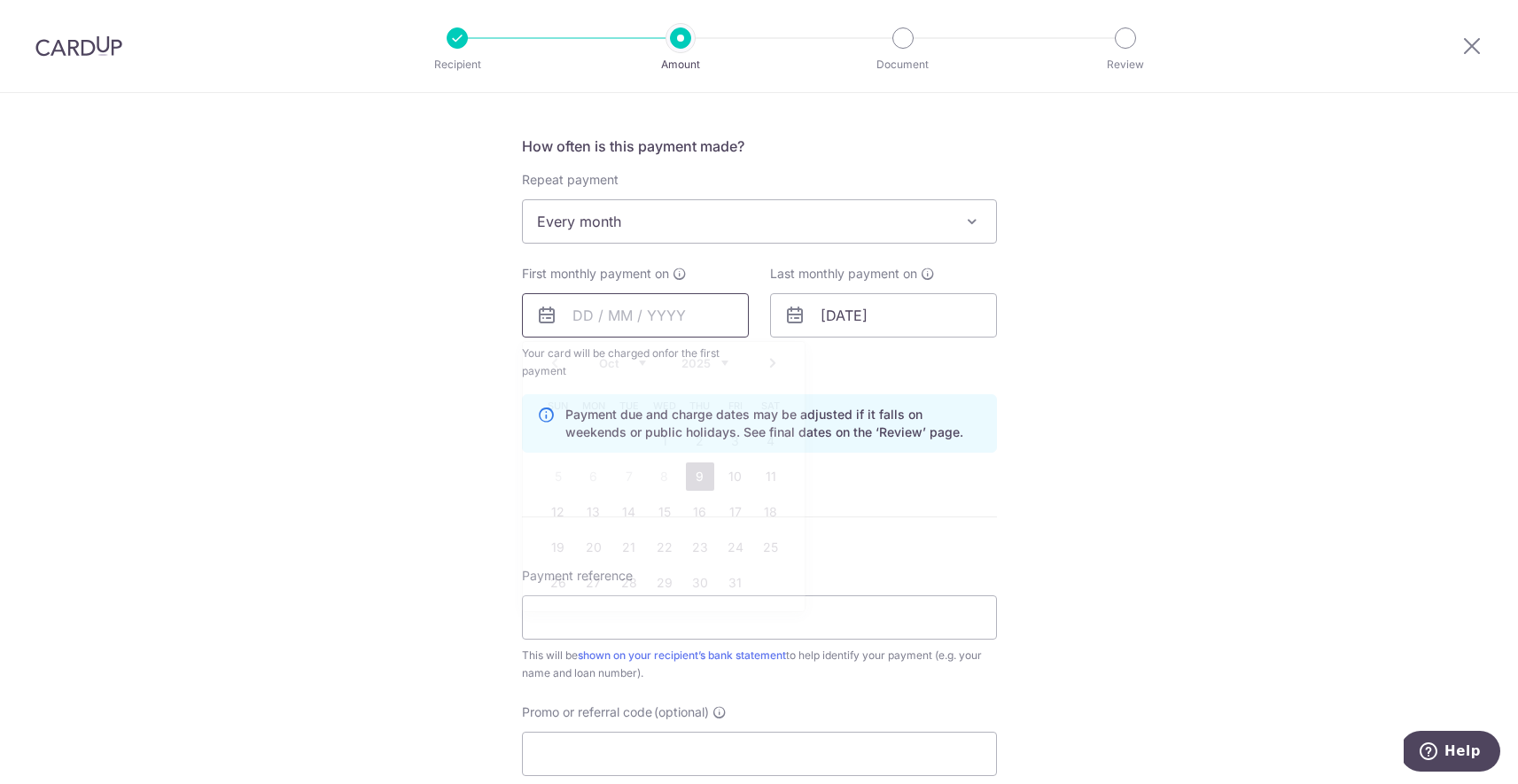
click at [677, 319] on input "text" at bounding box center [634, 315] width 226 height 44
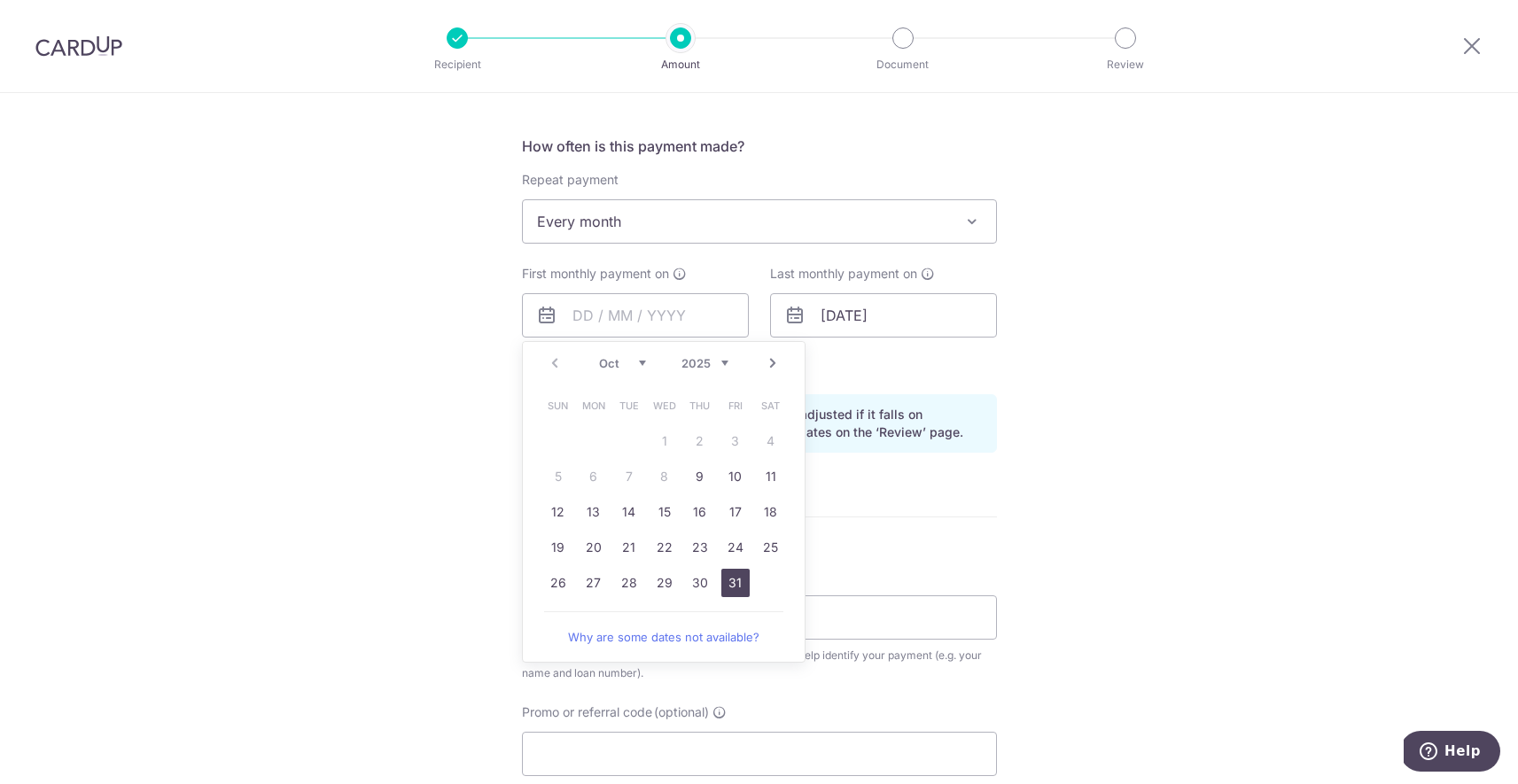
click at [726, 586] on link "31" at bounding box center [736, 583] width 29 height 29
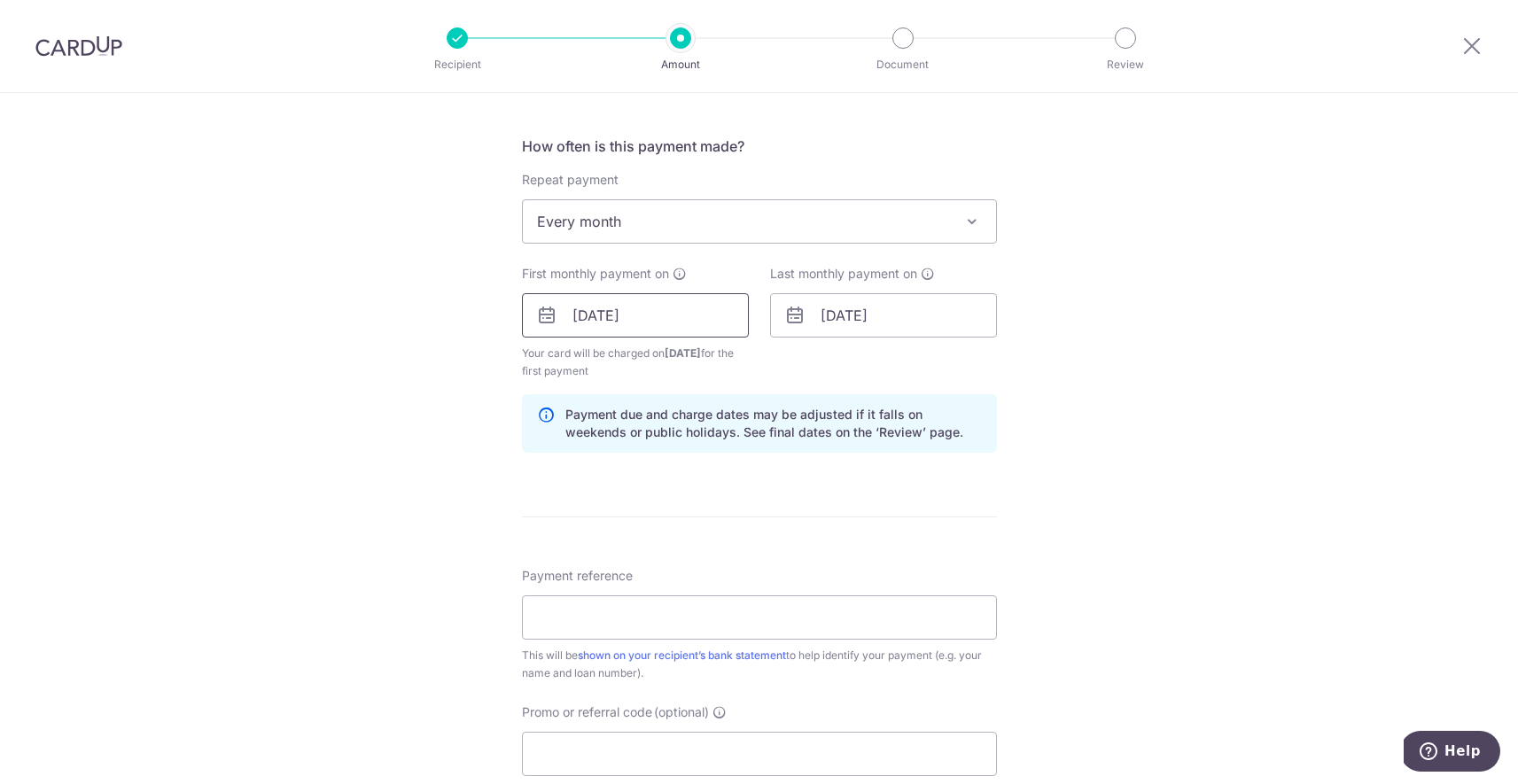
click at [665, 314] on input "31/10/2025" at bounding box center [634, 315] width 226 height 44
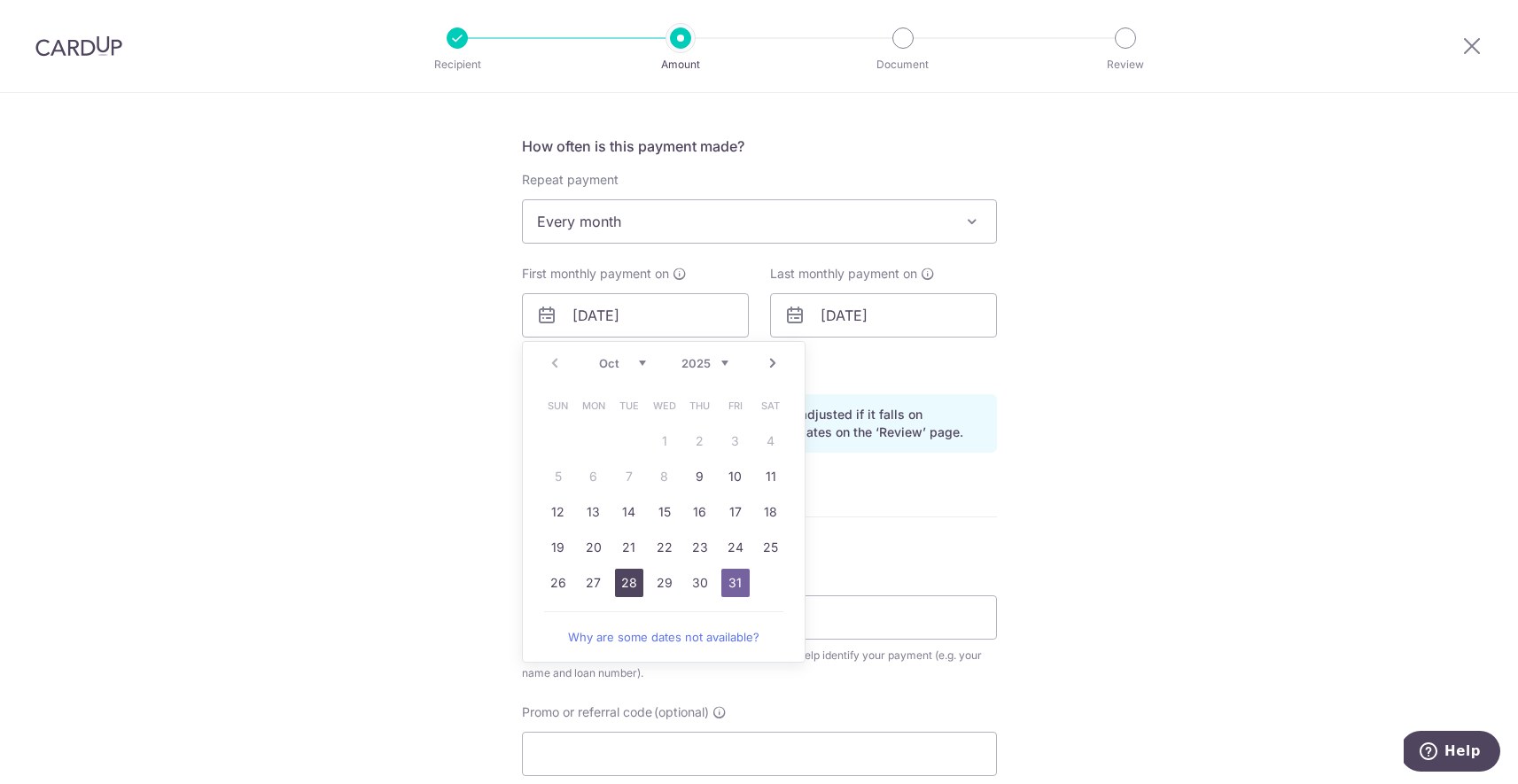
click at [631, 585] on link "28" at bounding box center [630, 583] width 29 height 29
type input "[DATE]"
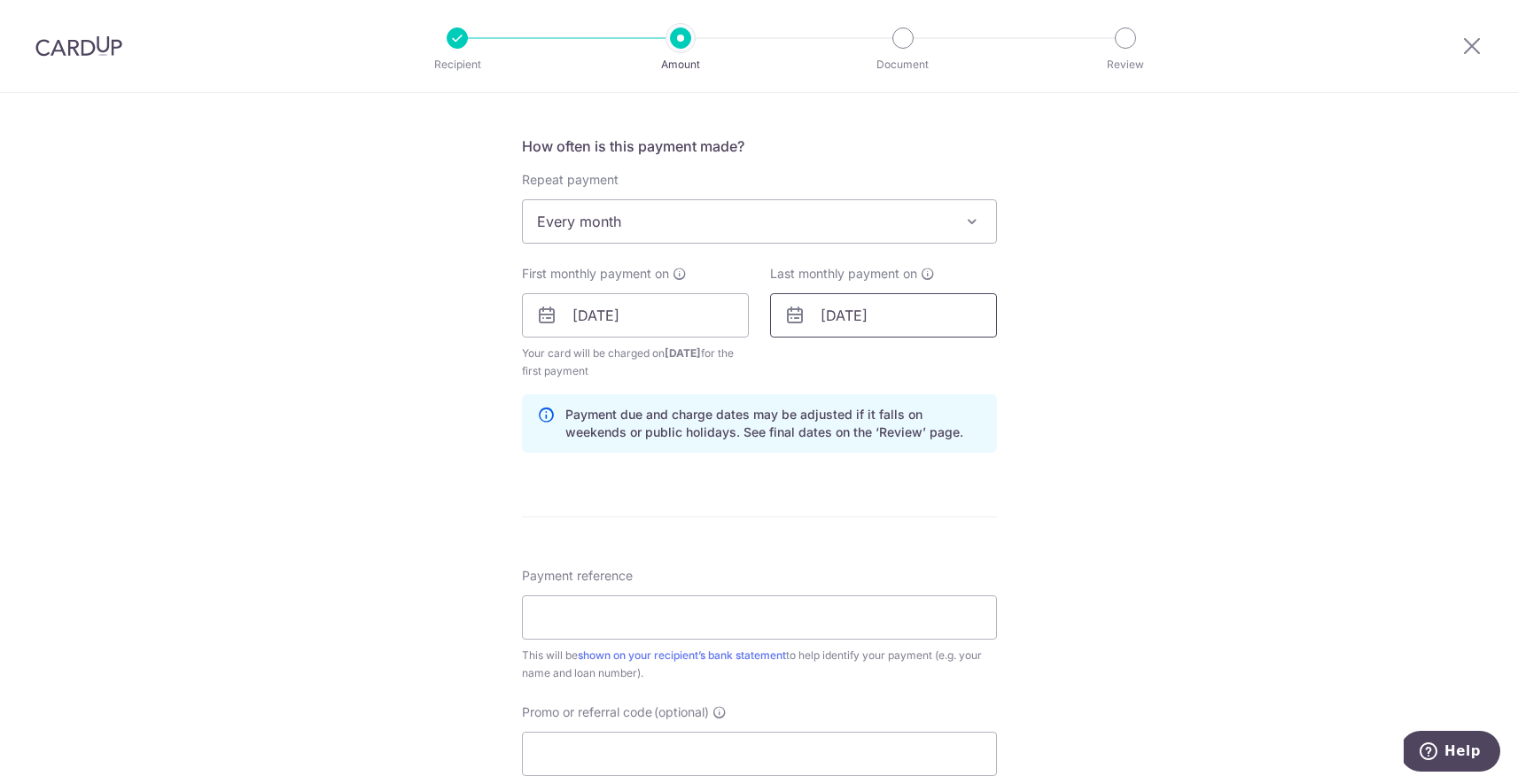
click at [880, 325] on input "31/01/2026" at bounding box center [883, 315] width 226 height 44
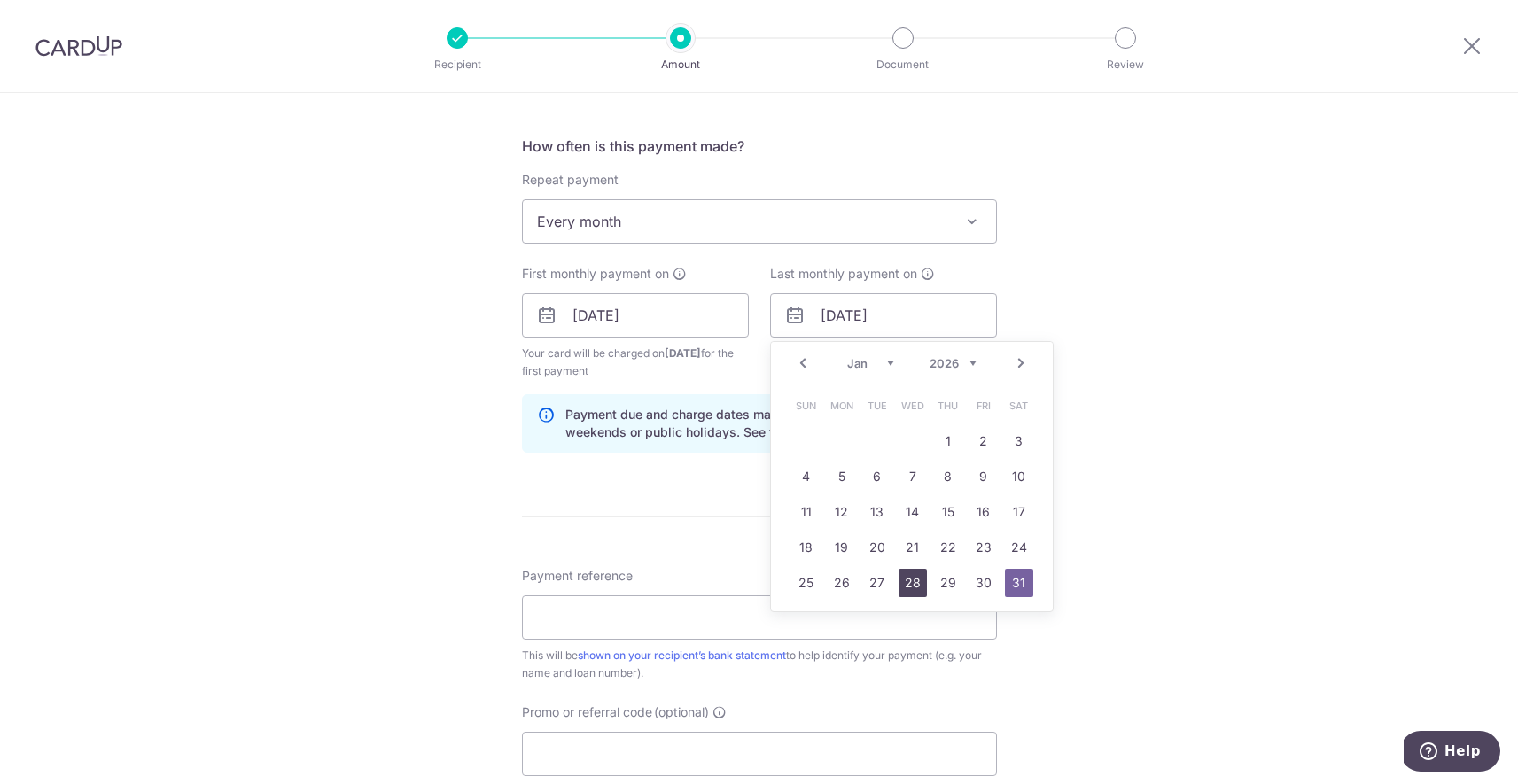
click at [912, 581] on link "28" at bounding box center [913, 583] width 29 height 29
type input "[DATE]"
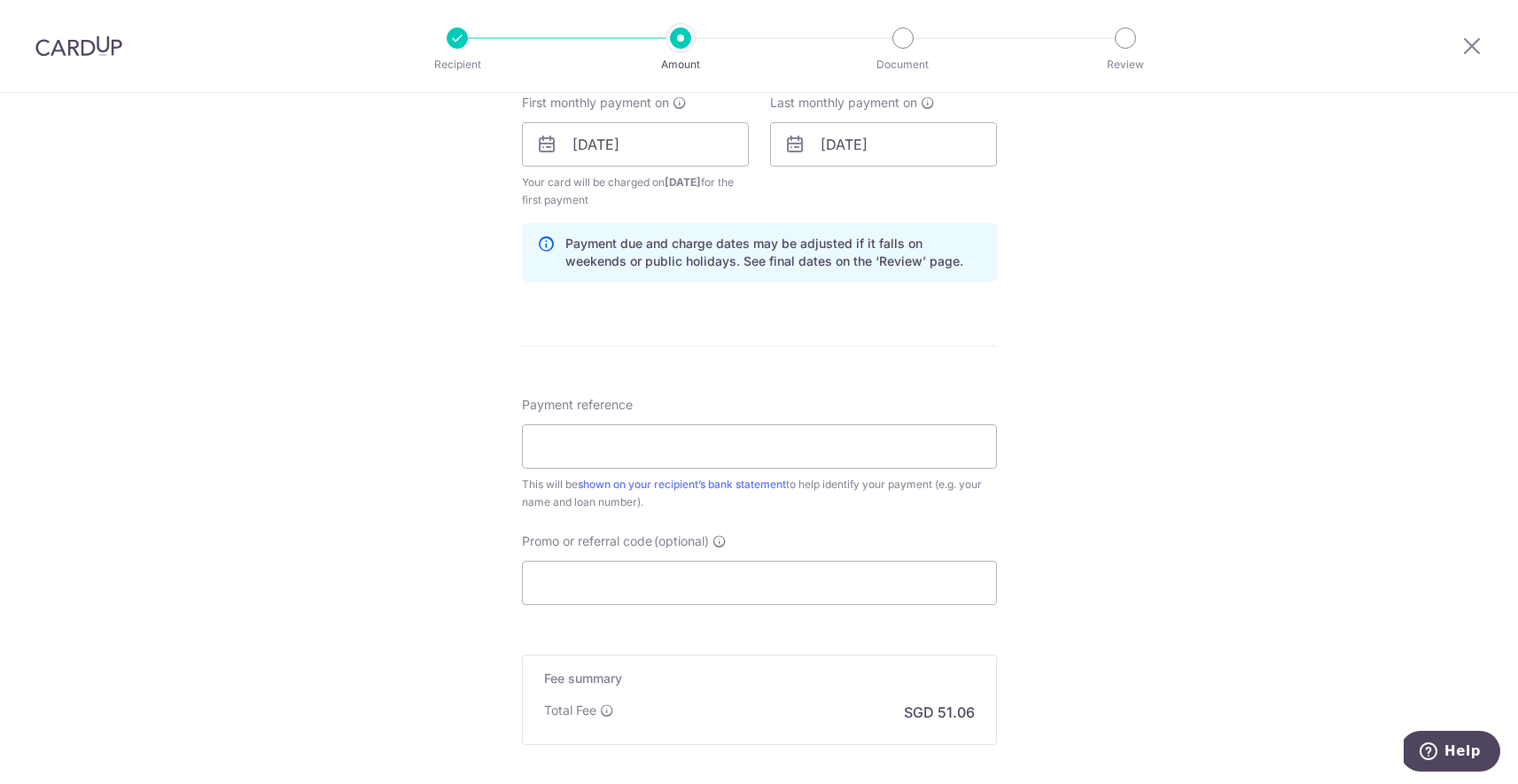
scroll to position [816, 0]
click at [725, 442] on input "Payment reference" at bounding box center [759, 444] width 475 height 44
type input "[PERSON_NAME] [PERSON_NAME] 4958026476"
click at [748, 591] on input "Promo or referral code (optional)" at bounding box center [759, 580] width 475 height 44
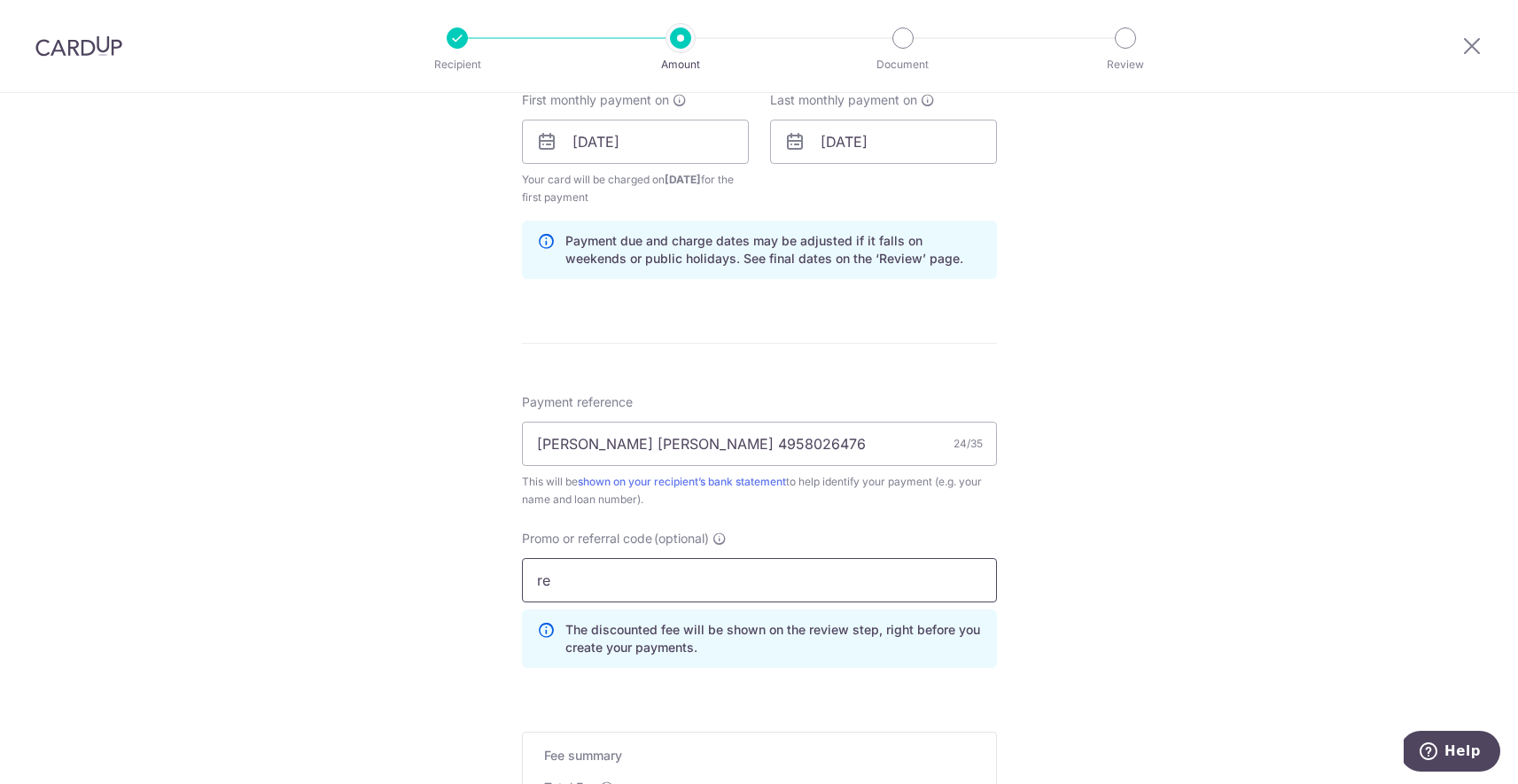
type input "r"
type input "REC"
click at [969, 135] on input "[DATE]" at bounding box center [883, 141] width 226 height 44
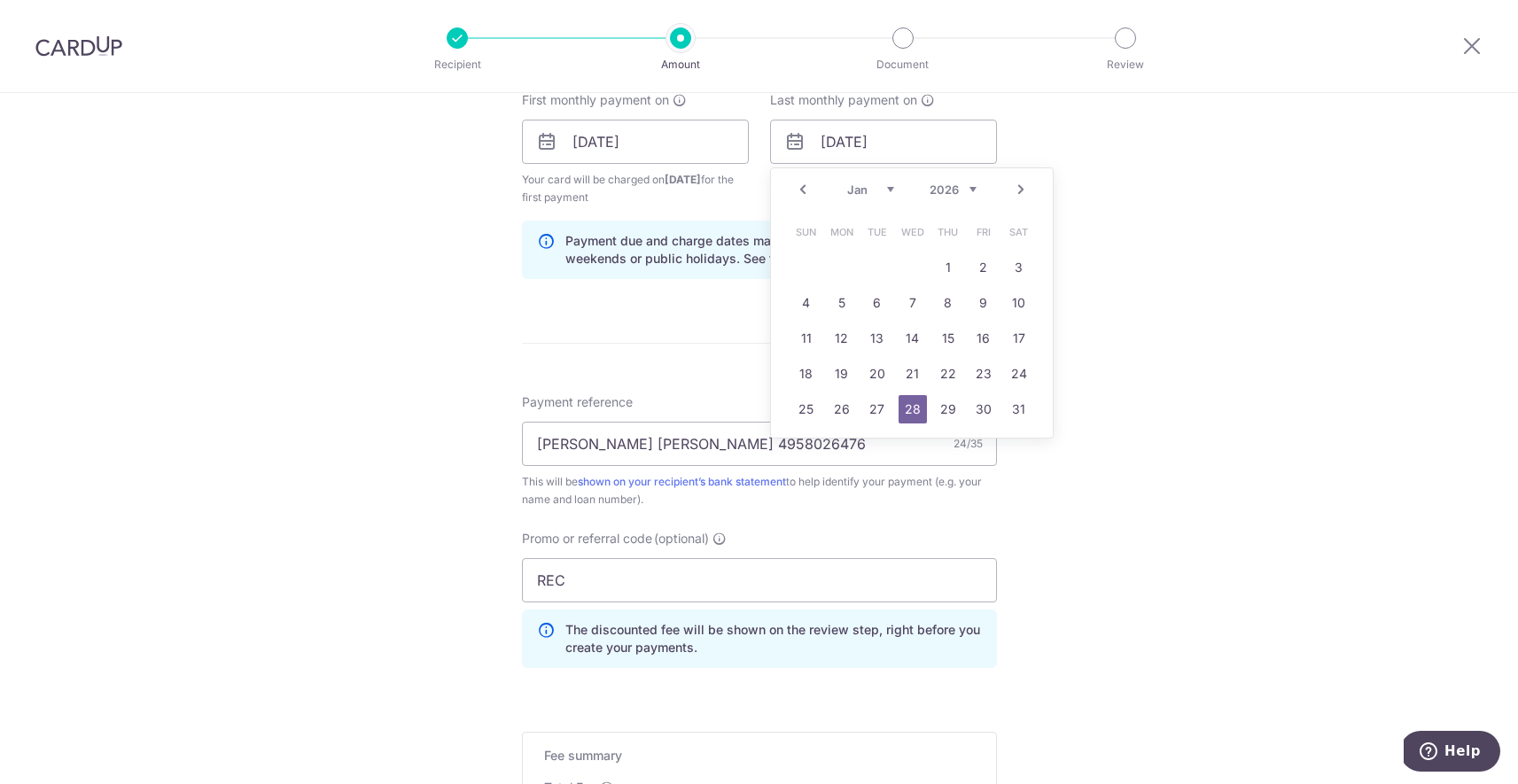
click at [802, 188] on link "Prev" at bounding box center [802, 189] width 21 height 21
click at [914, 411] on link "31" at bounding box center [913, 410] width 29 height 29
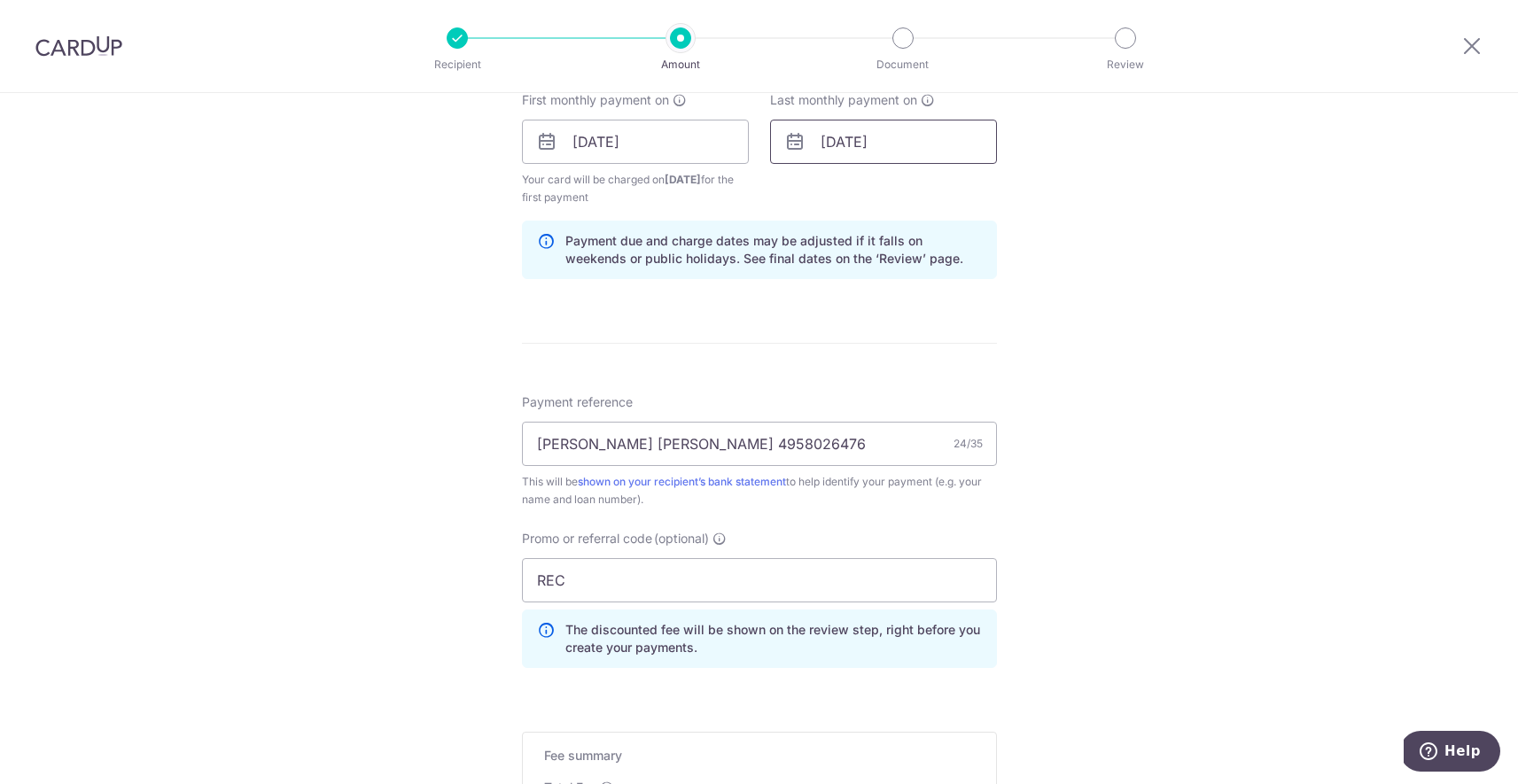
click at [850, 138] on input "31/12/2025" at bounding box center [883, 141] width 226 height 44
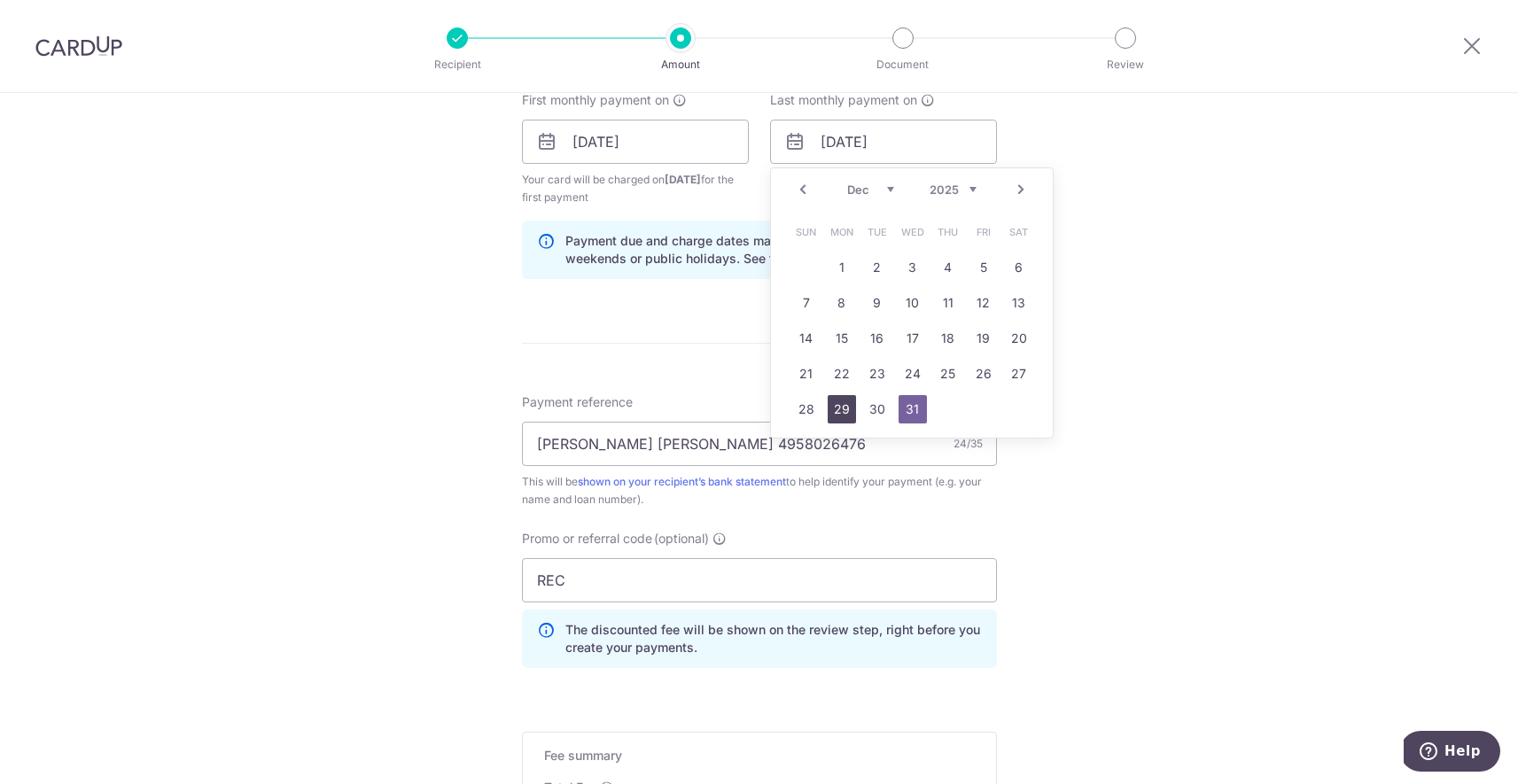
click at [831, 412] on link "29" at bounding box center [842, 410] width 29 height 29
type input "29/12/2025"
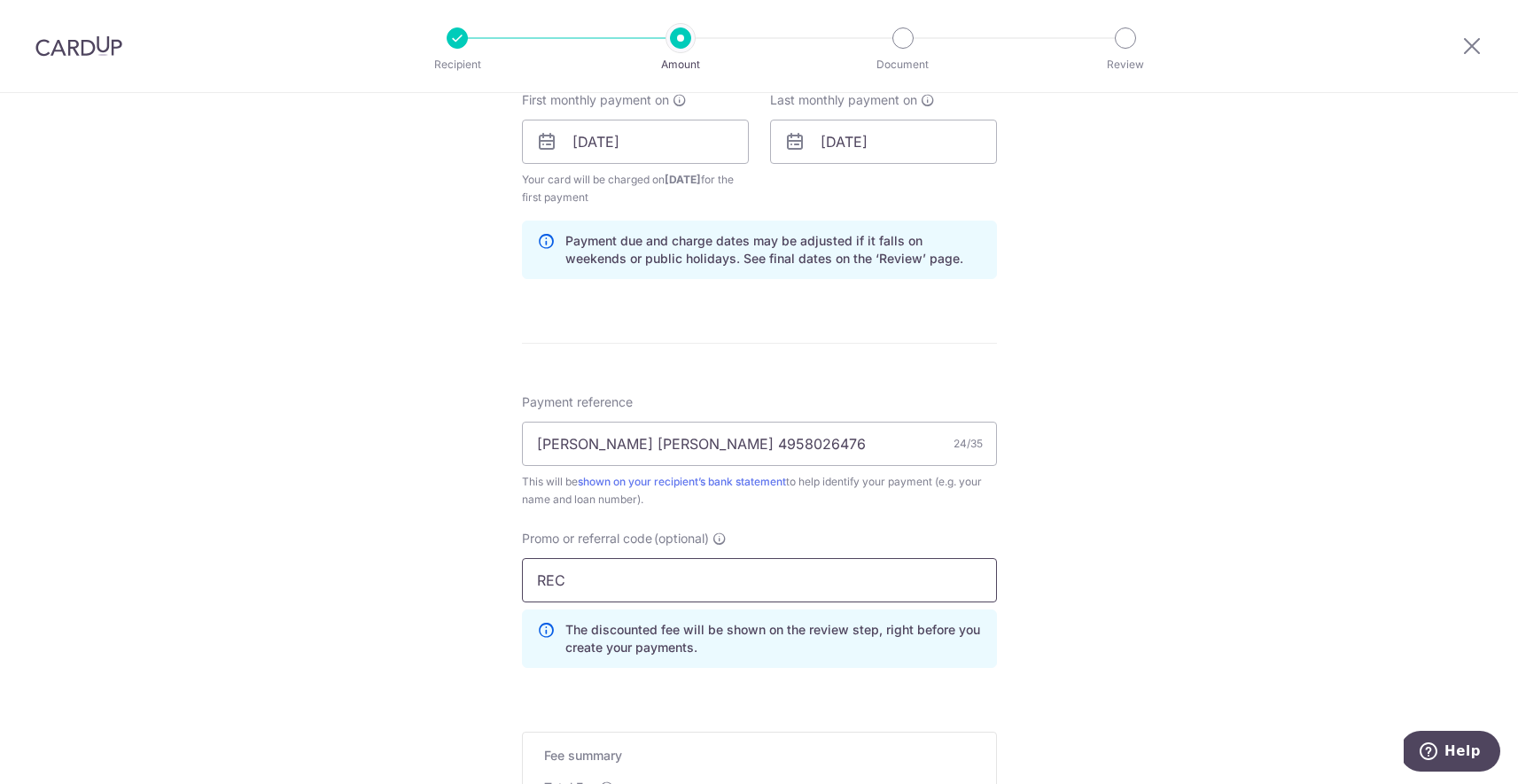
click at [598, 583] on input "REC" at bounding box center [759, 580] width 475 height 44
type input "REC185"
click at [1066, 368] on div "Tell us more about your payment Enter payment amount SGD 1,964.00 1964.00 Selec…" at bounding box center [759, 162] width 1518 height 1772
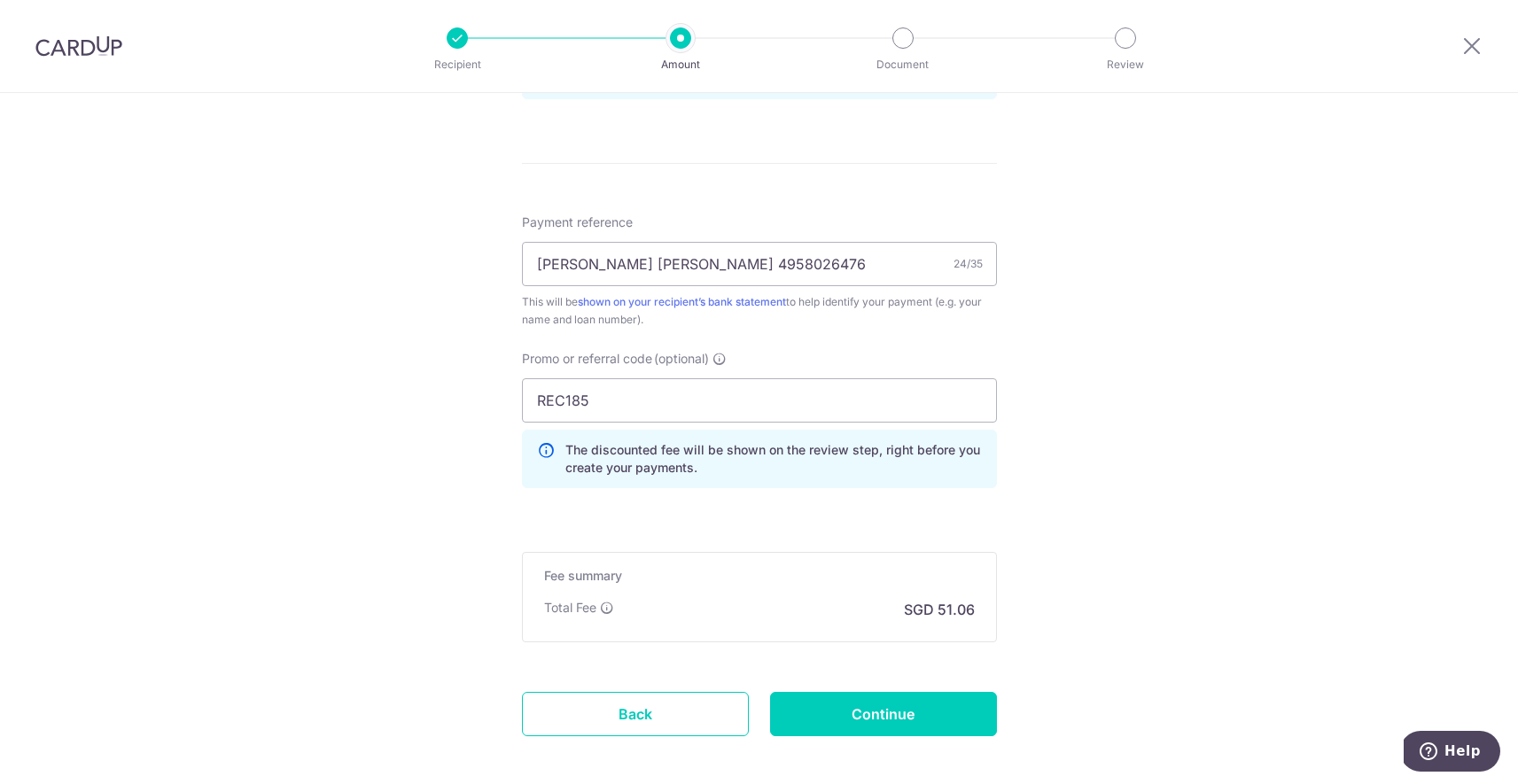
scroll to position [986, 0]
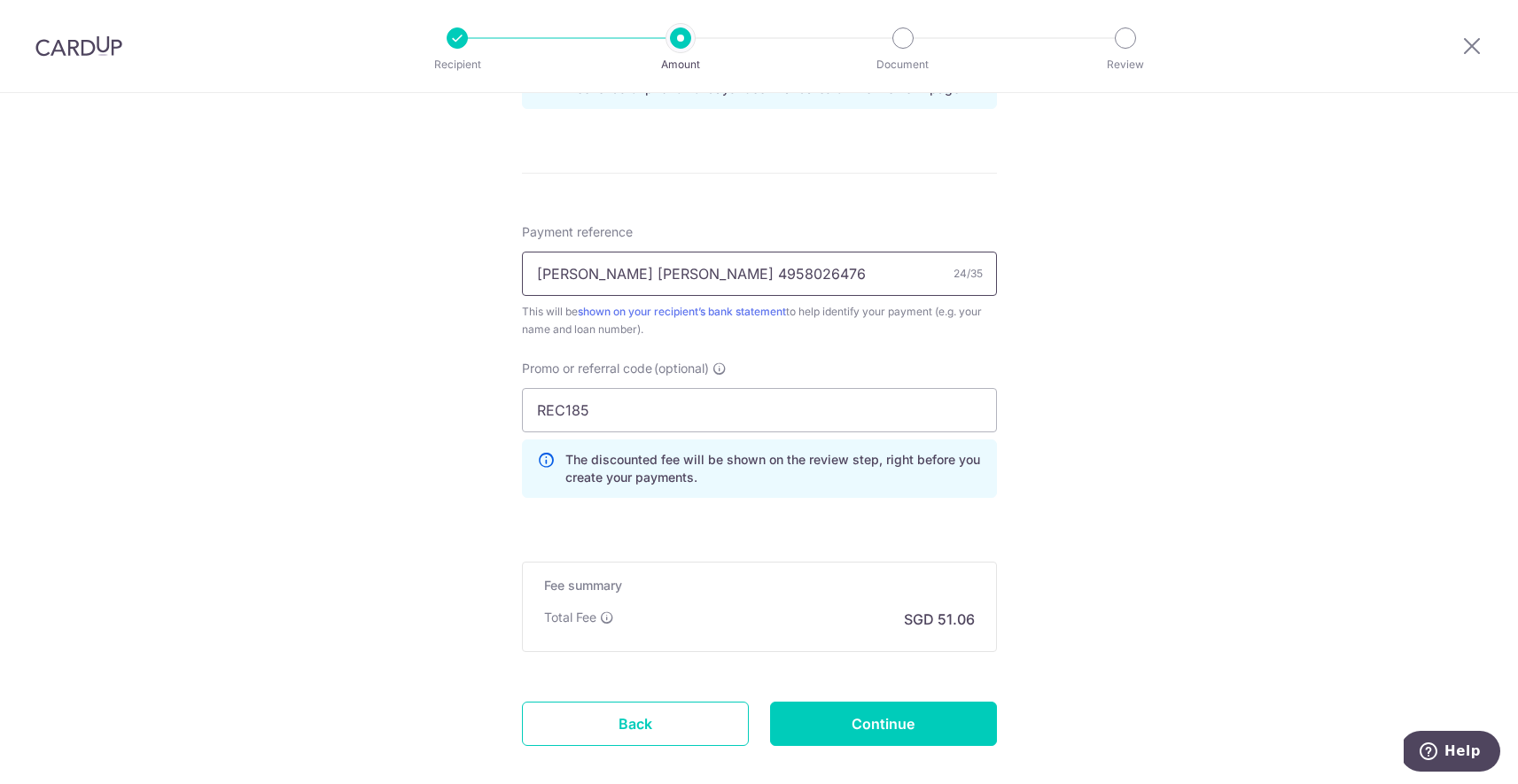
click at [840, 286] on input "[PERSON_NAME] [PERSON_NAME] 4958026476" at bounding box center [759, 273] width 475 height 44
drag, startPoint x: 842, startPoint y: 279, endPoint x: 460, endPoint y: 256, distance: 382.7
click at [559, 275] on input "Payment reference" at bounding box center [759, 273] width 475 height 44
type input "[PERSON_NAME] [PERSON_NAME] 4958026476"
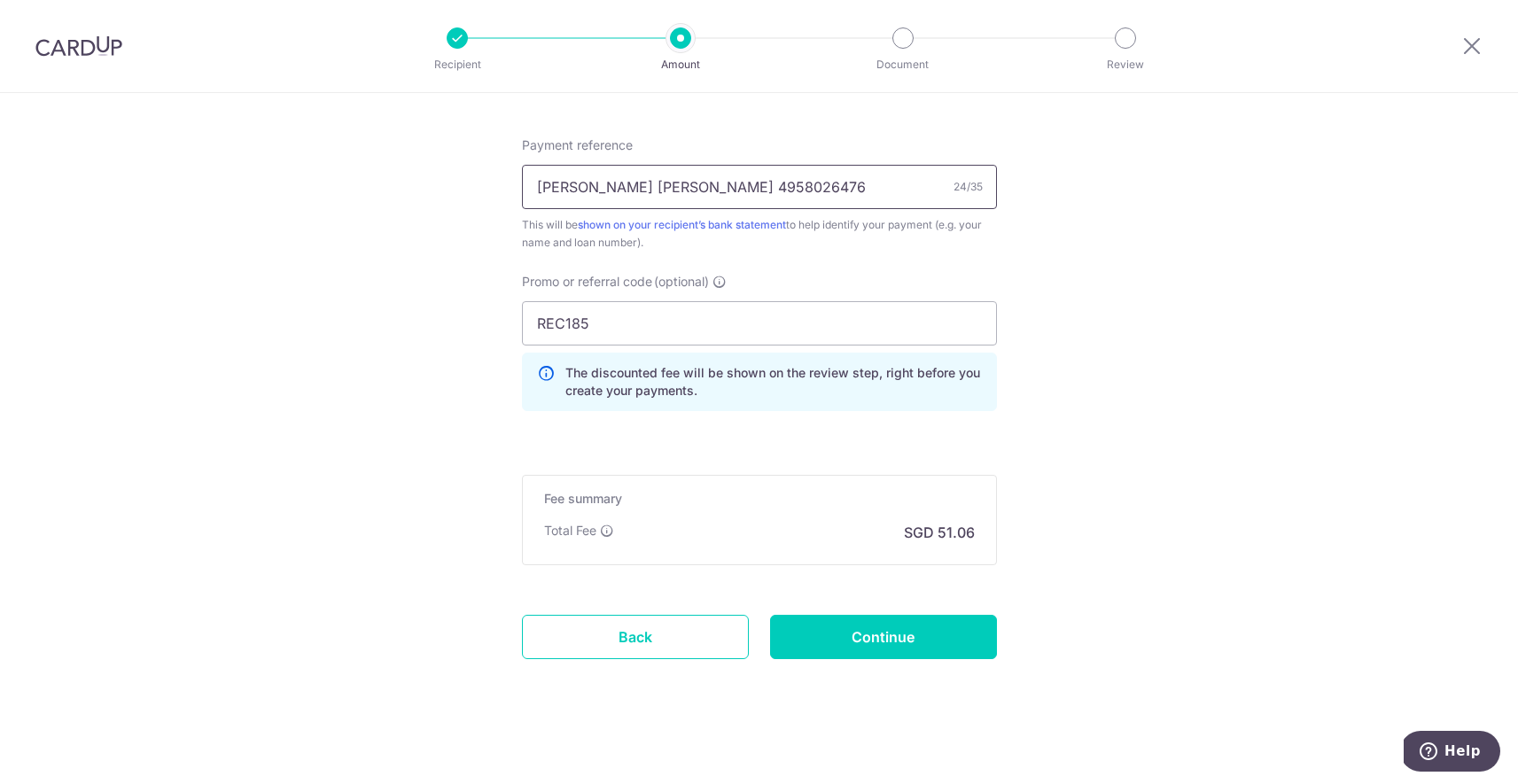
scroll to position [1074, 0]
click at [929, 645] on input "Continue" at bounding box center [883, 636] width 226 height 44
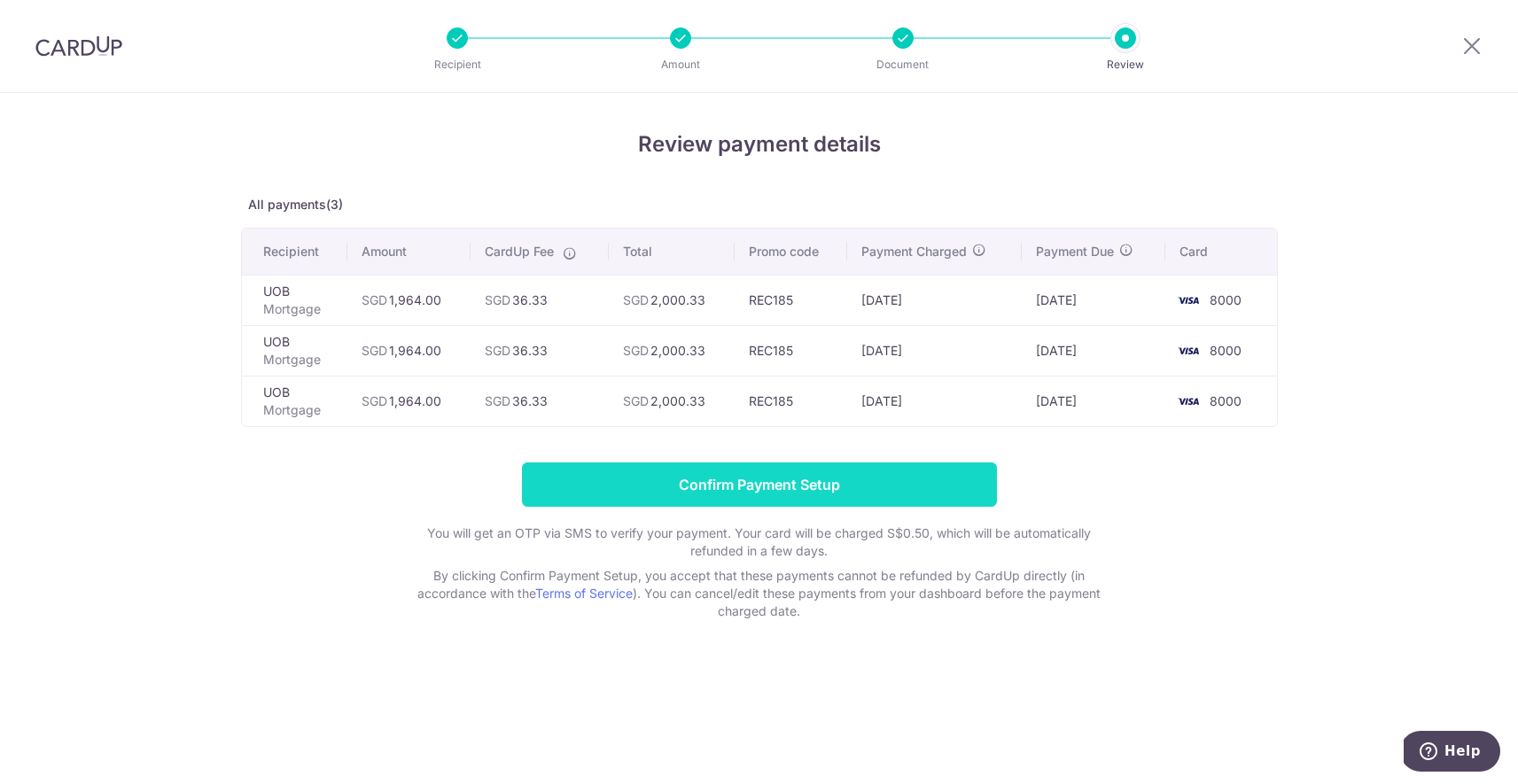
click at [817, 491] on input "Confirm Payment Setup" at bounding box center [759, 484] width 475 height 44
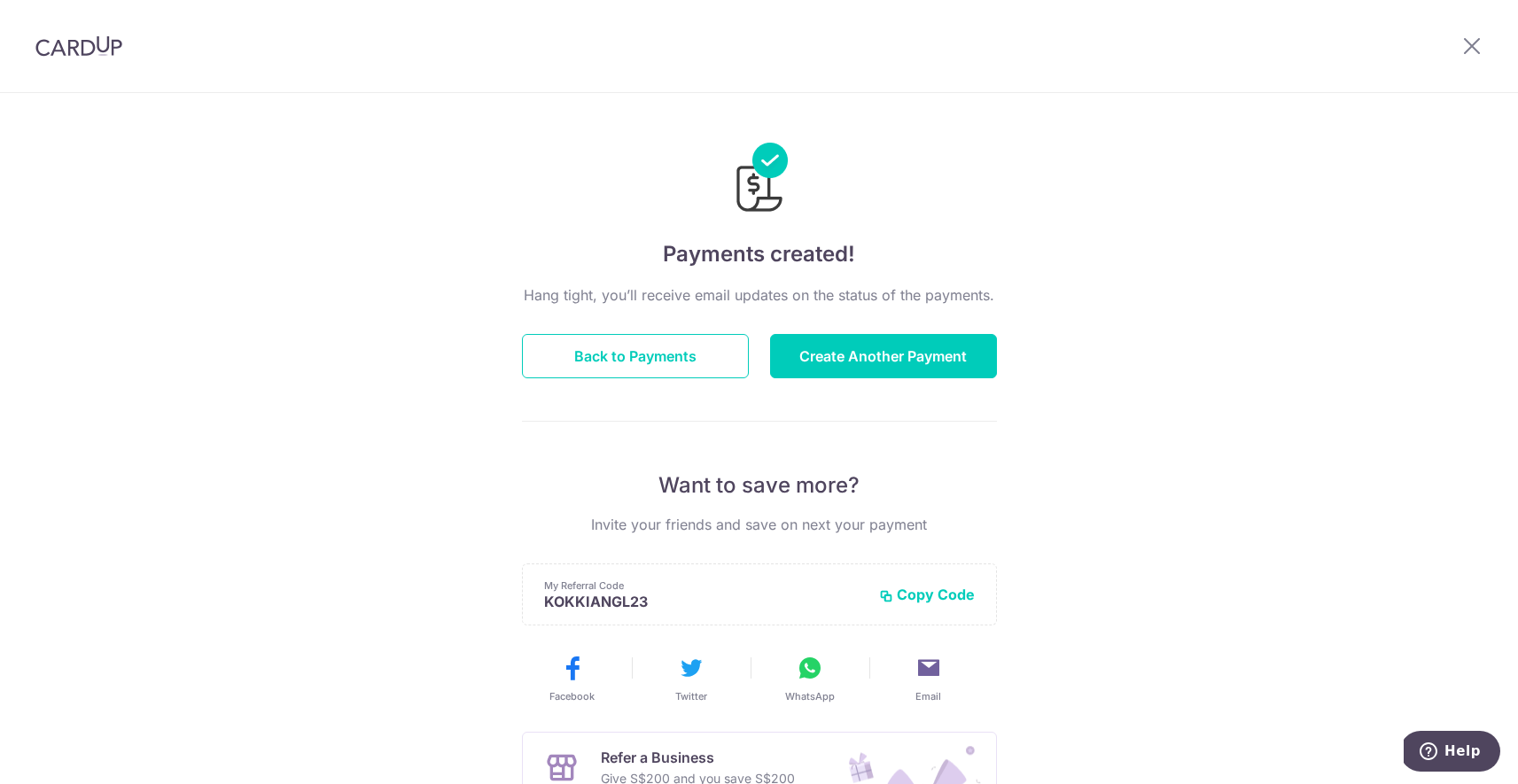
click at [93, 58] on div at bounding box center [78, 46] width 158 height 92
click at [95, 54] on img at bounding box center [78, 46] width 87 height 21
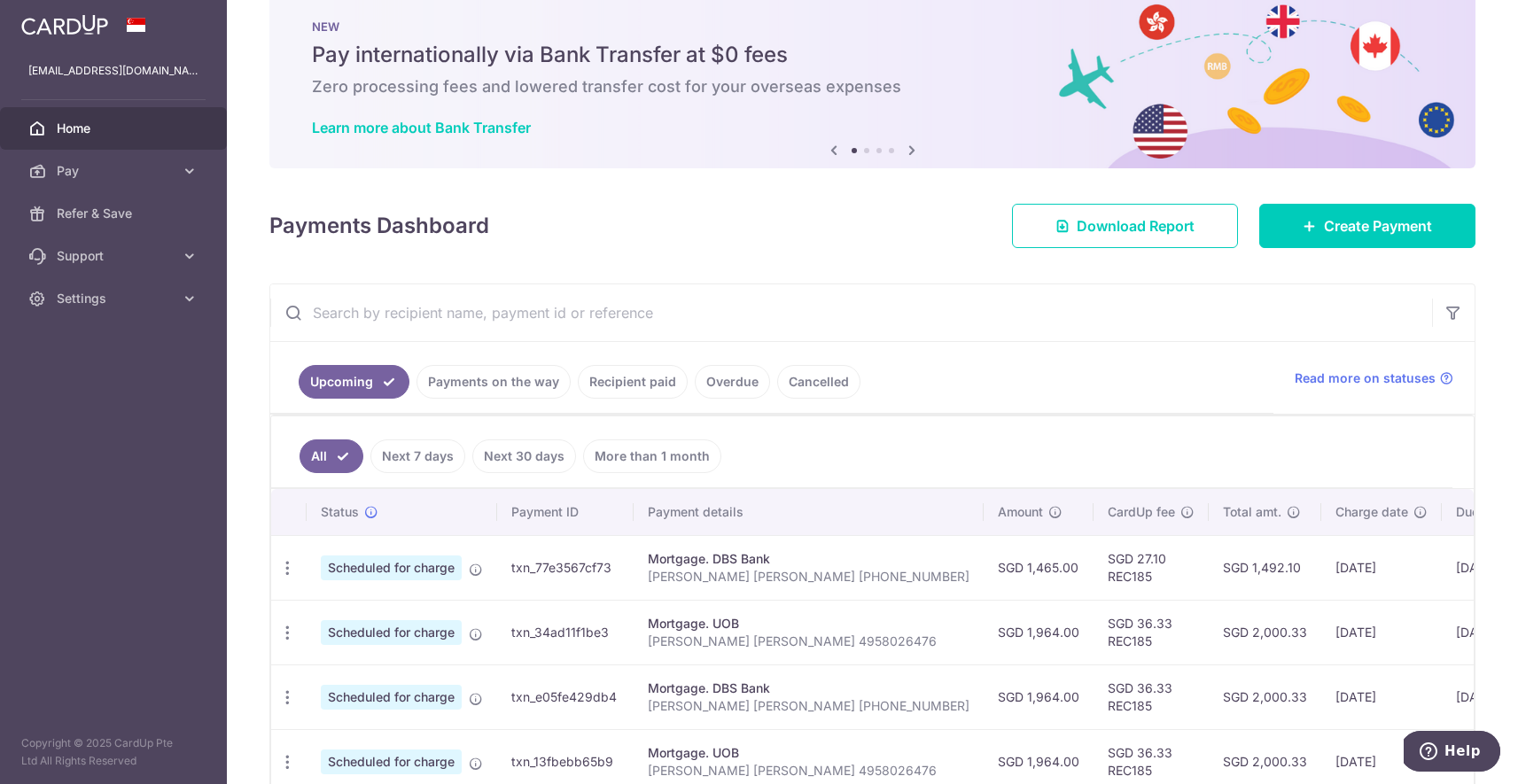
scroll to position [29, 0]
